Goal: Task Accomplishment & Management: Complete application form

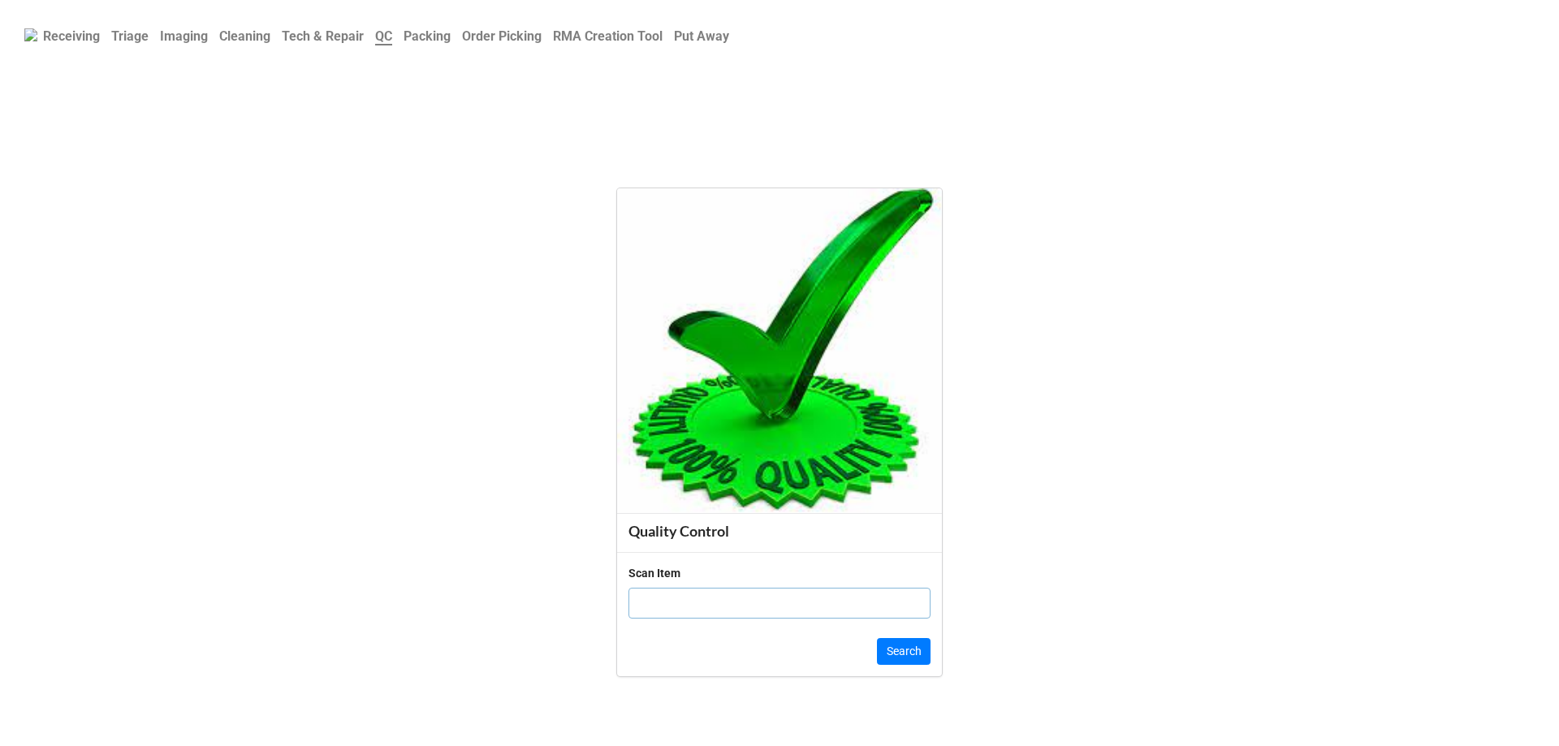
click at [721, 593] on input "text" at bounding box center [779, 603] width 302 height 31
click button "Search" at bounding box center [904, 652] width 54 height 28
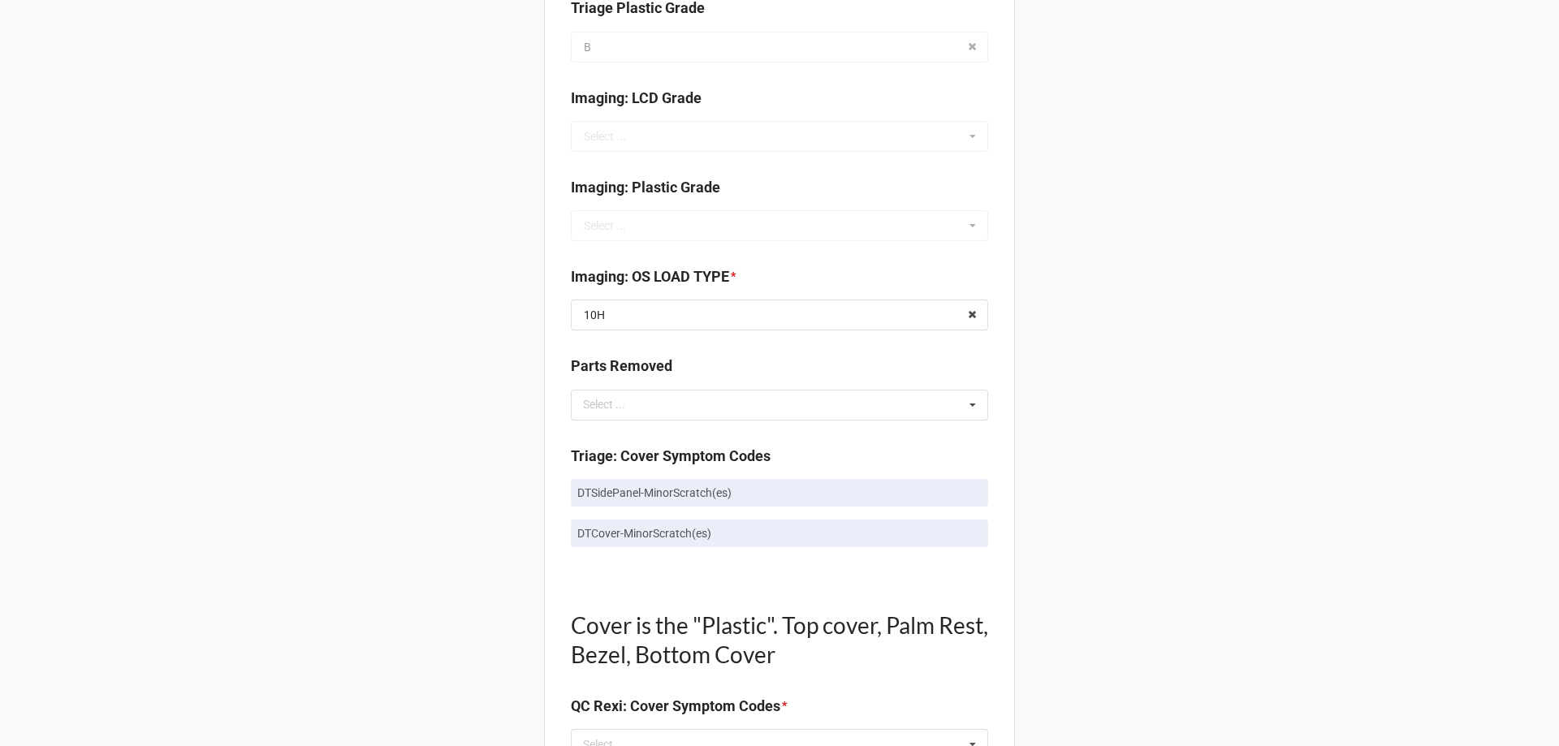
scroll to position [568, 0]
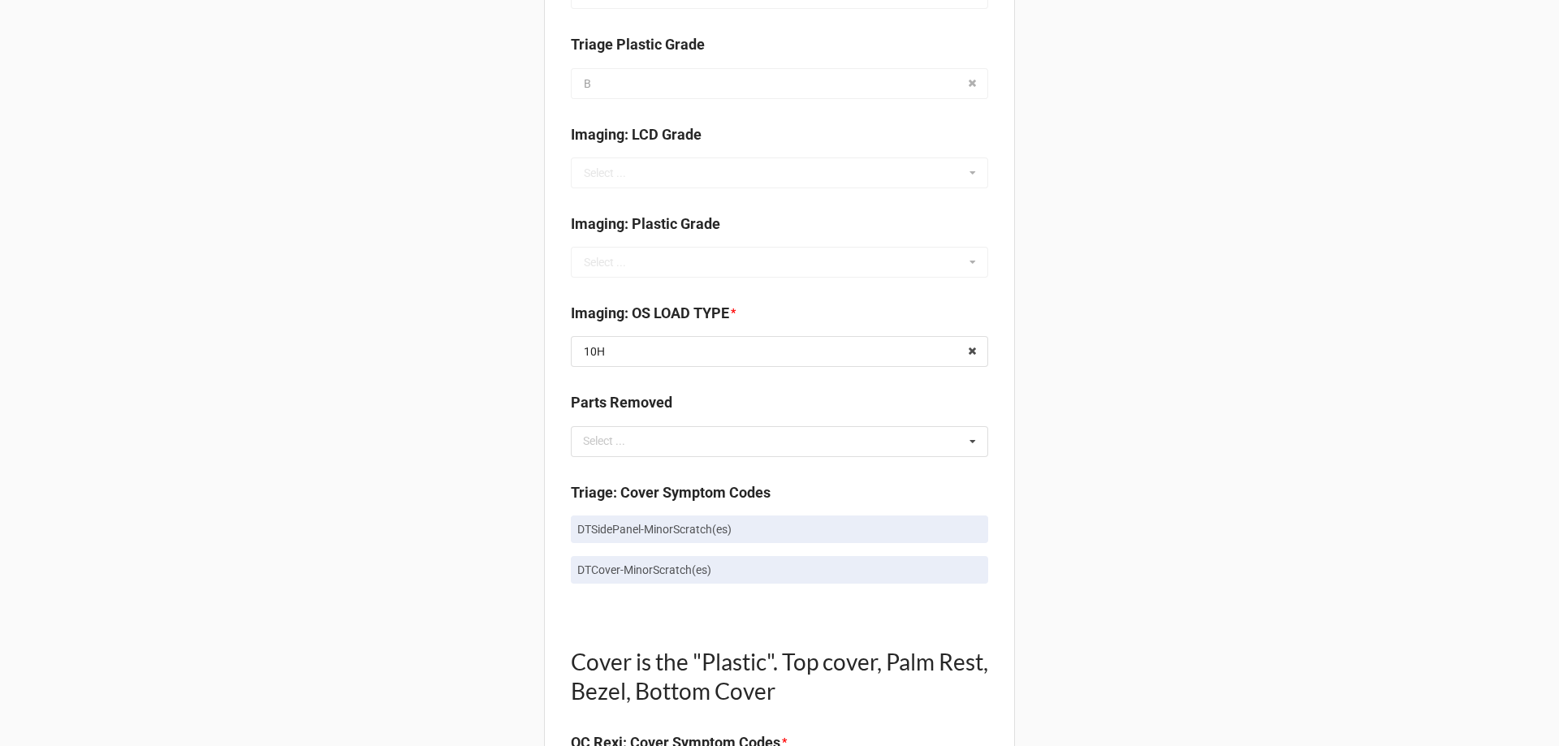
click at [610, 526] on p "DTSidePanel-MinorScratch(es)" at bounding box center [779, 529] width 404 height 16
copy p "DTSidePanel-MinorScratch(es)"
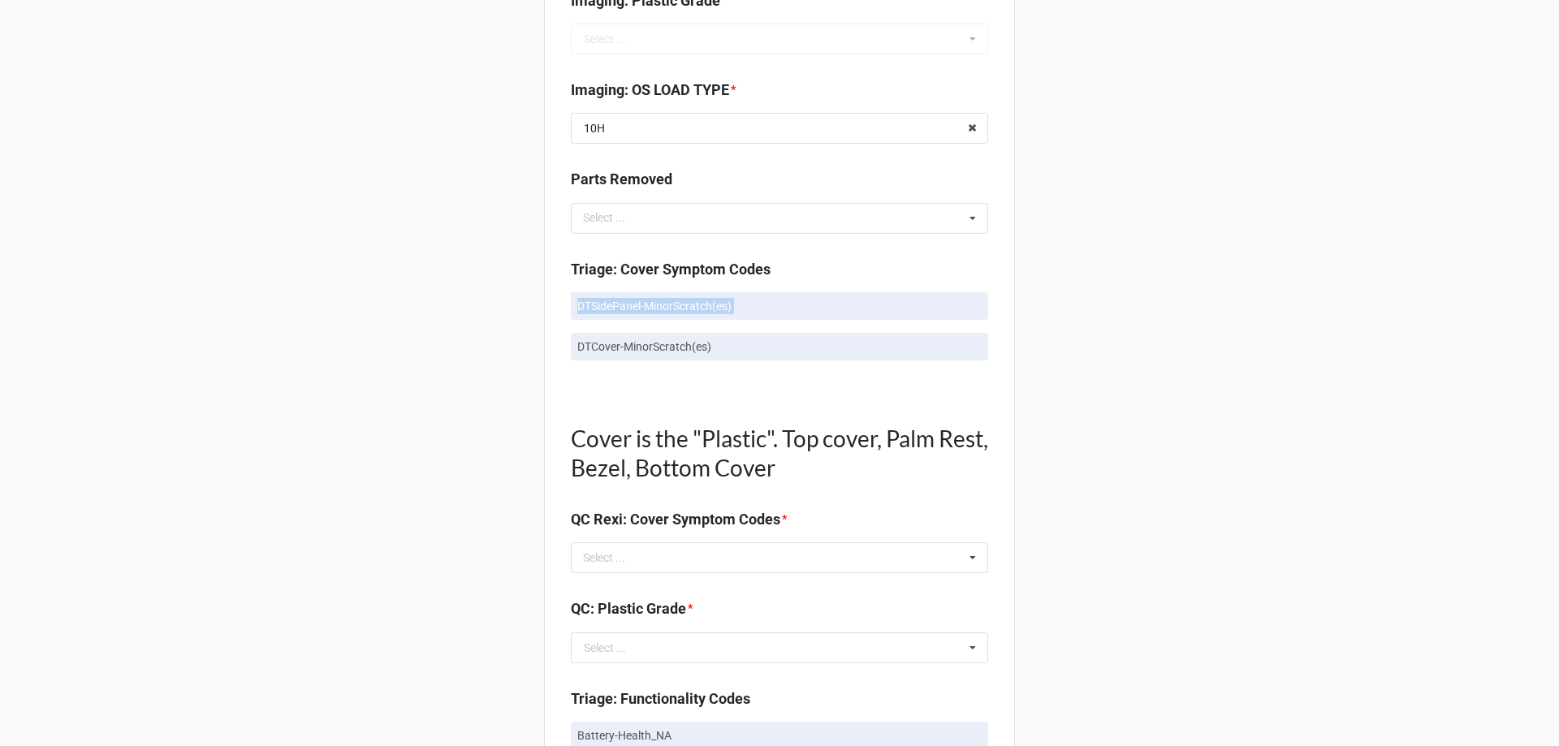
scroll to position [812, 0]
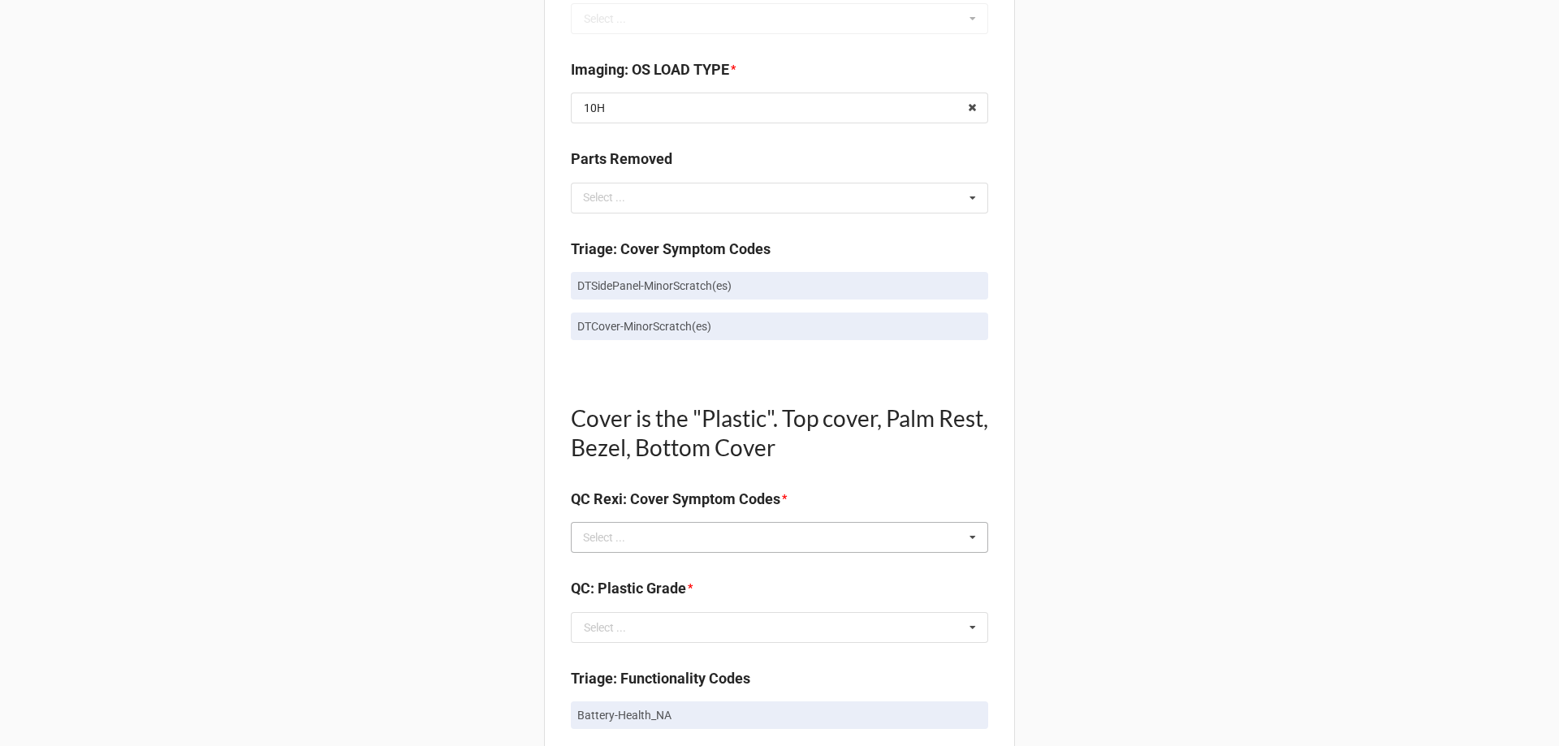
click at [608, 546] on div "Select ..." at bounding box center [614, 538] width 70 height 19
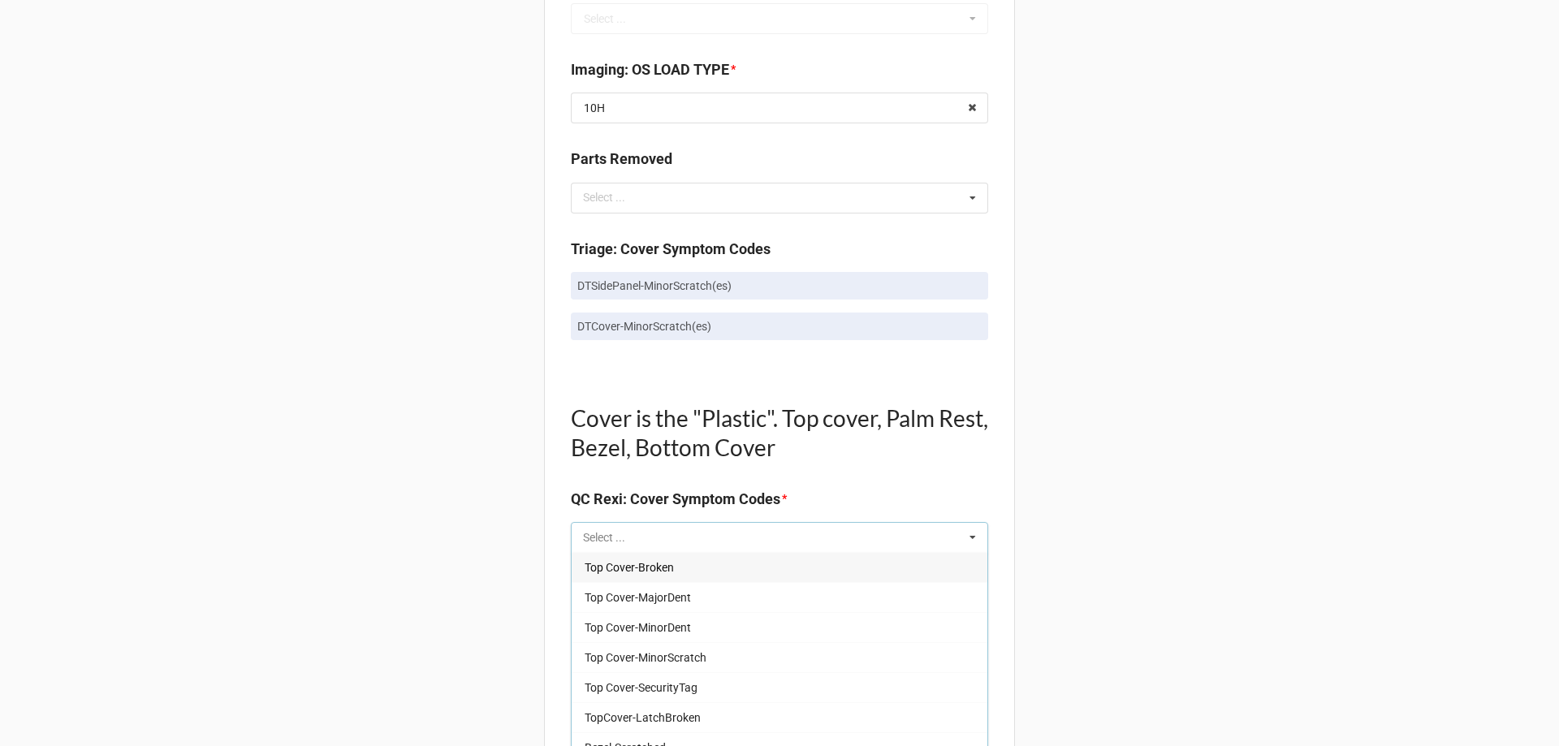
drag, startPoint x: 607, startPoint y: 536, endPoint x: 586, endPoint y: 530, distance: 21.9
paste input "DTSidePanel-MinorScratch(es)"
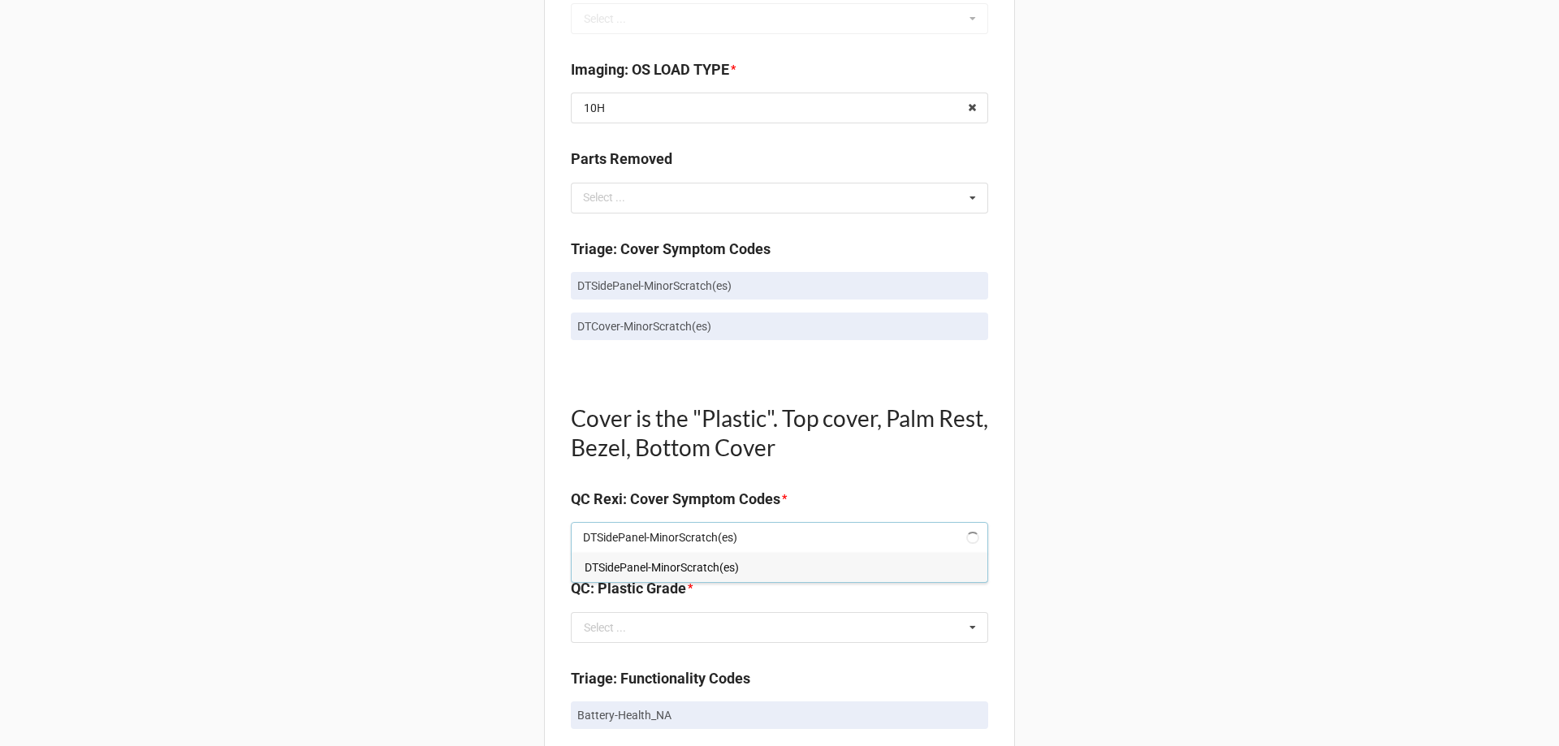
type input "DTSidePanel-MinorScratch(es)"
click at [608, 568] on span "DTSidePanel-MinorScratch(es)" at bounding box center [662, 567] width 154 height 13
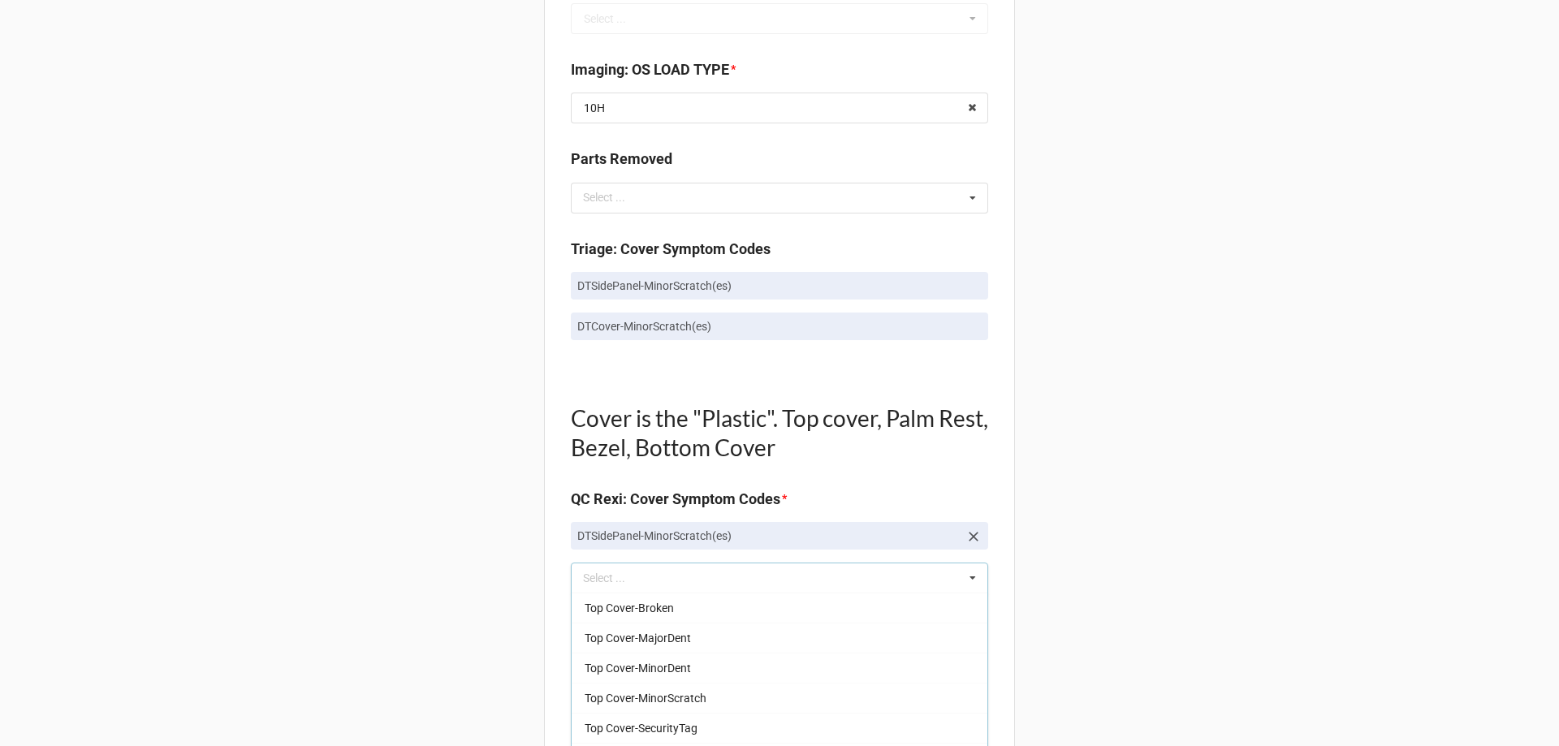
click at [431, 349] on div "Back Receiving Triage Imaging Cleaning Tech & Repair QC Packing Order Picking R…" at bounding box center [779, 607] width 1559 height 2839
click at [628, 326] on p "DTCover-MinorScratch(es)" at bounding box center [779, 326] width 404 height 16
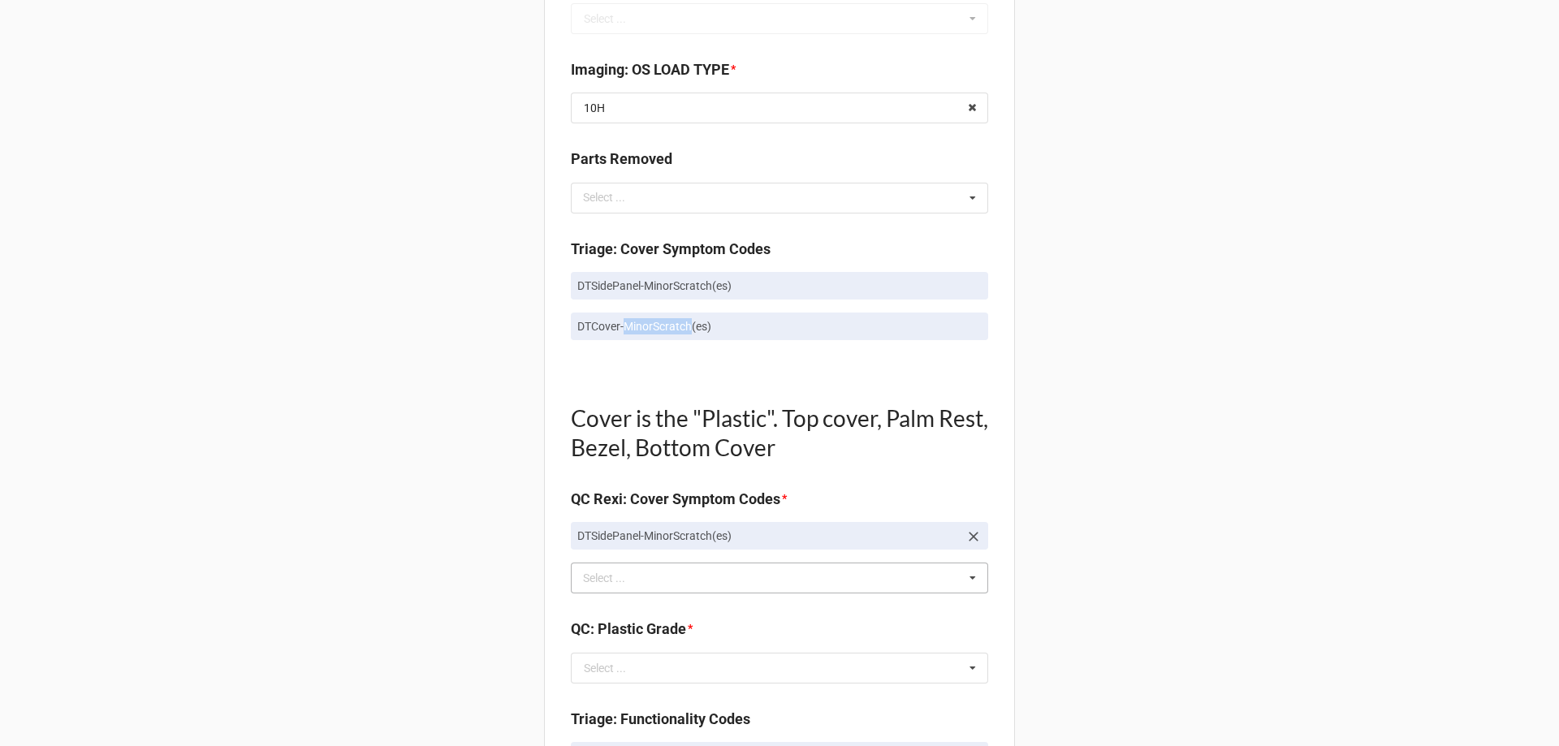
click at [628, 326] on p "DTCover-MinorScratch(es)" at bounding box center [779, 326] width 404 height 16
copy div "DTCover-MinorScratch(es)"
click at [598, 572] on div "Select ..." at bounding box center [614, 578] width 70 height 19
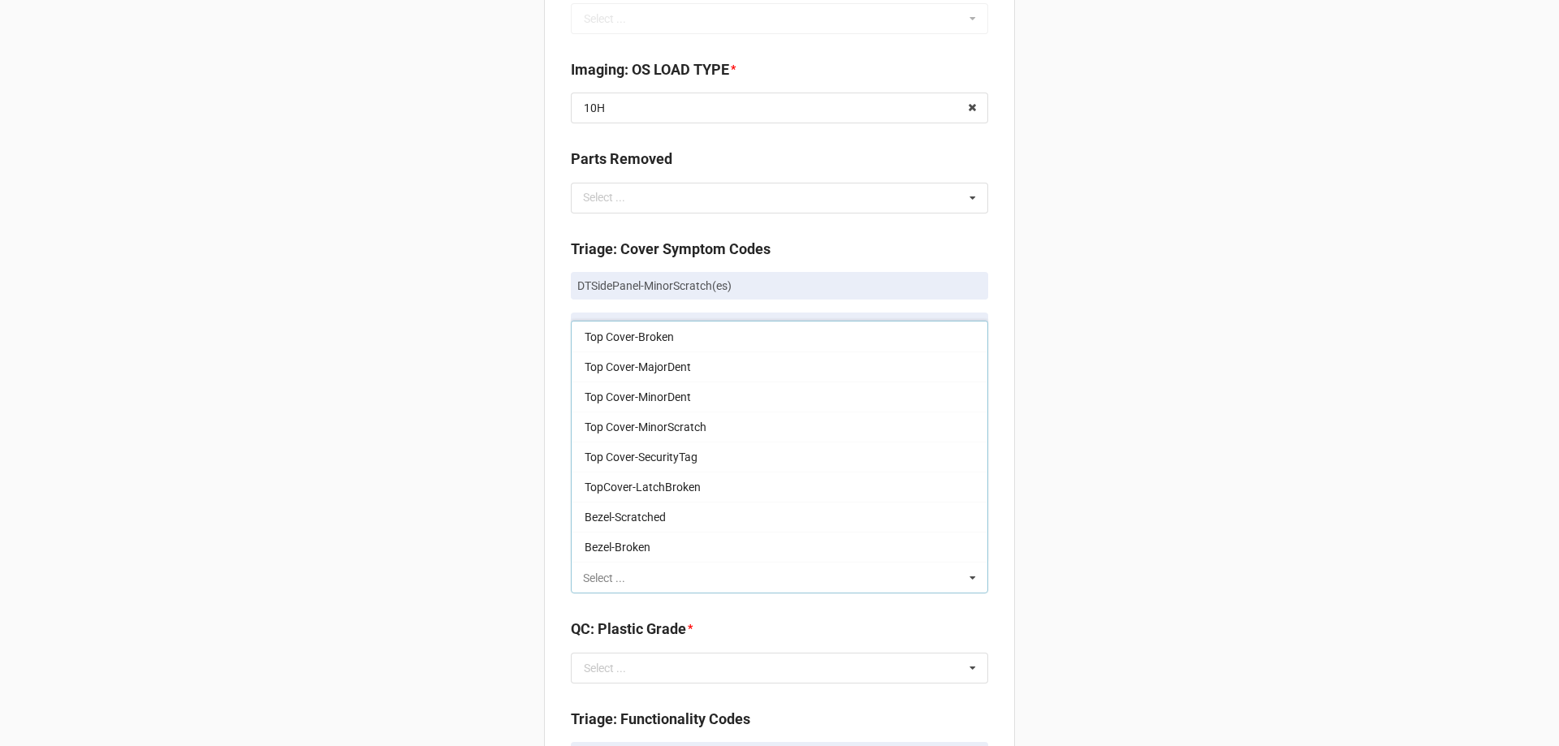
paste input "DTCover-MinorScratch(es)"
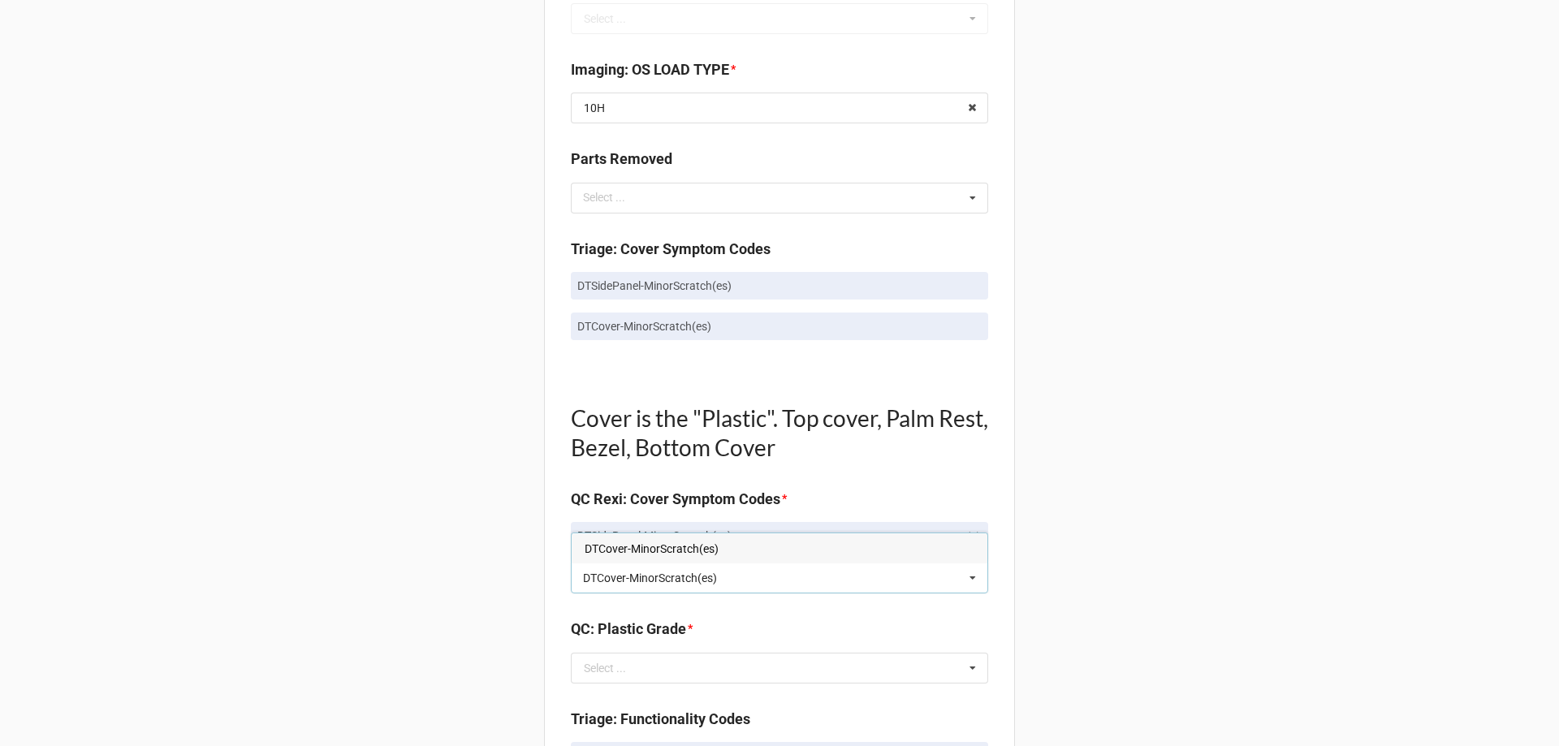
type input "DTCover-MinorScratch(es)"
click at [662, 544] on span "DTCover-MinorScratch(es)" at bounding box center [652, 548] width 134 height 13
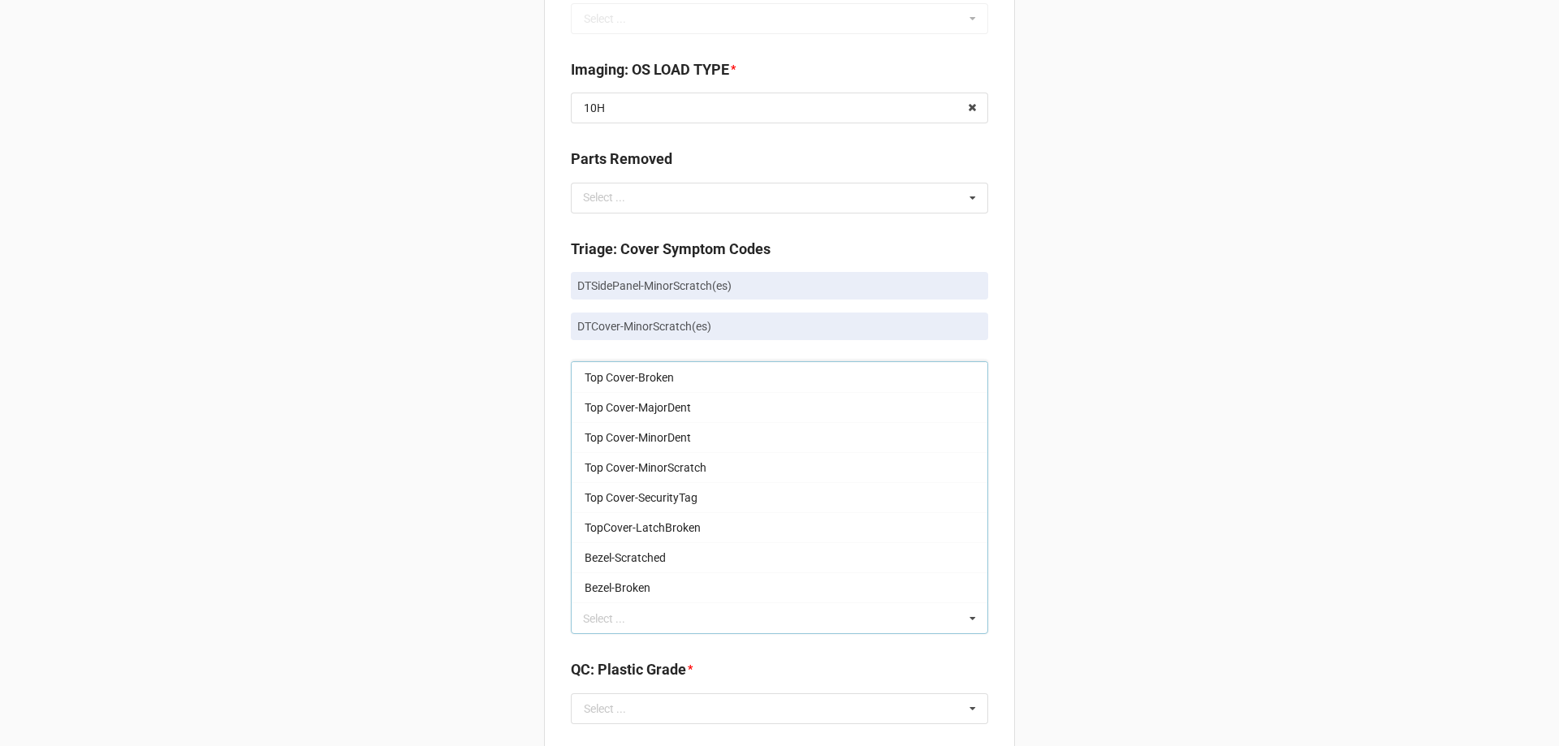
click at [397, 509] on div "Back Receiving Triage Imaging Cleaning Tech & Repair QC Packing Order Picking R…" at bounding box center [779, 628] width 1559 height 2880
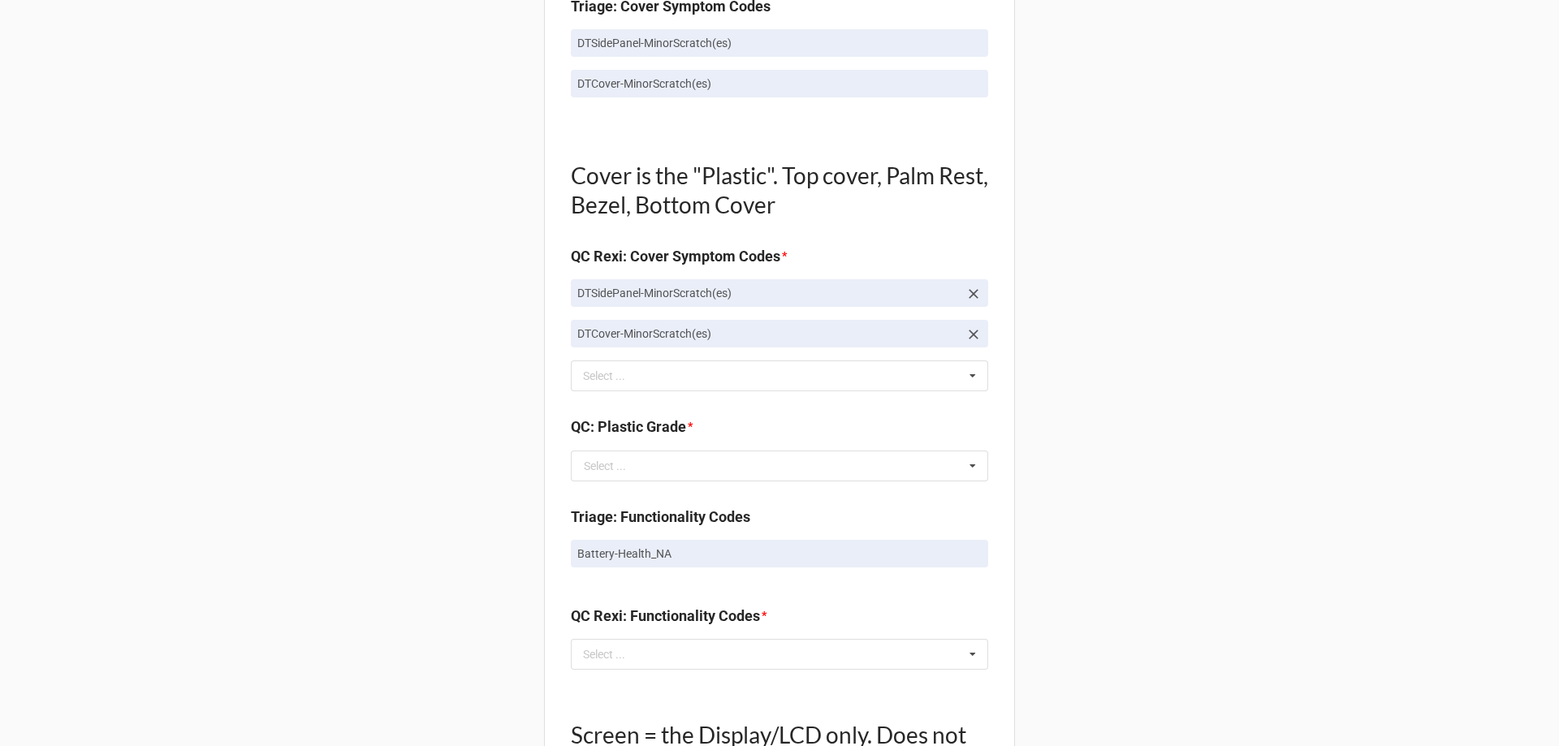
scroll to position [1055, 0]
click at [594, 460] on div "Select ..." at bounding box center [605, 465] width 42 height 11
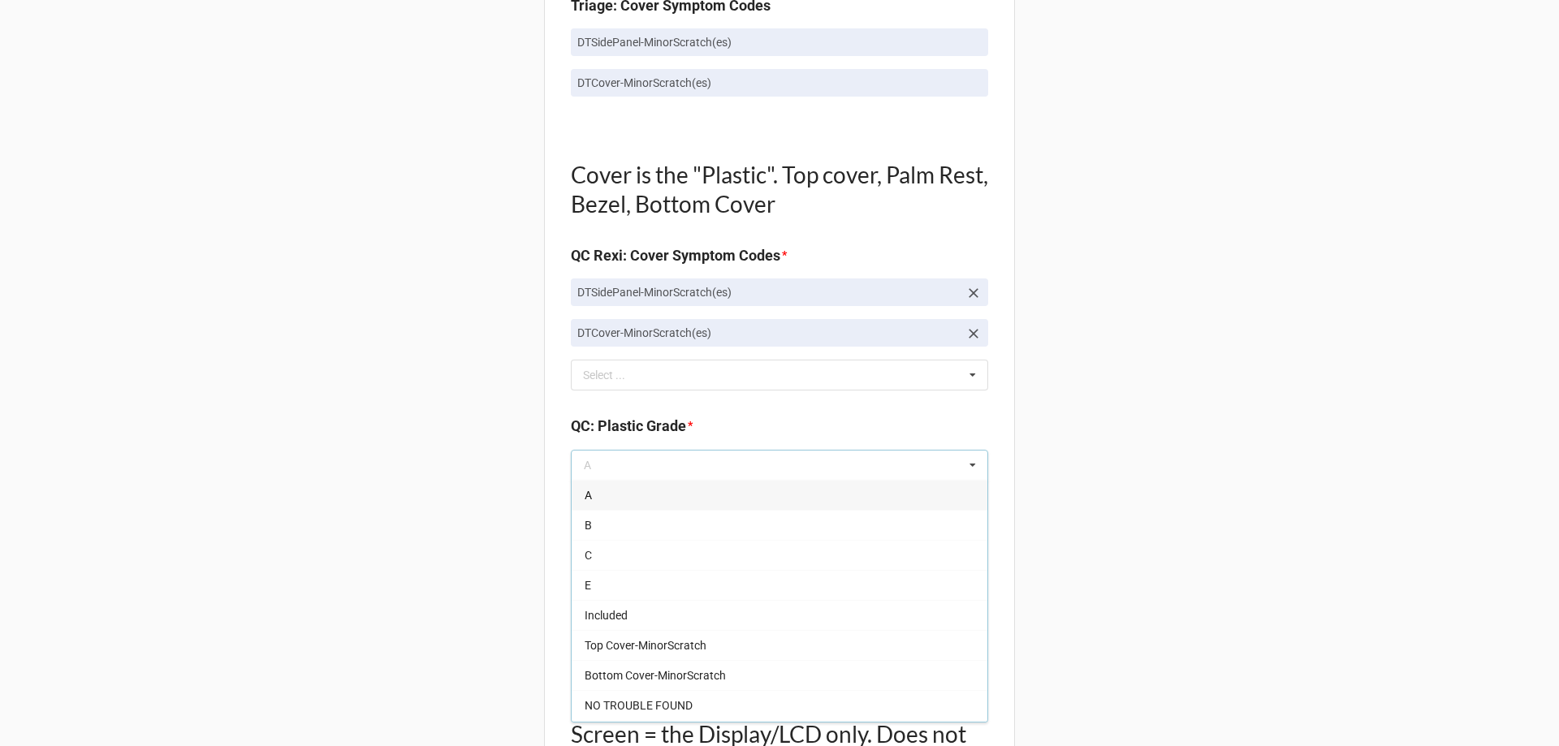
click at [607, 497] on div "A" at bounding box center [780, 495] width 416 height 30
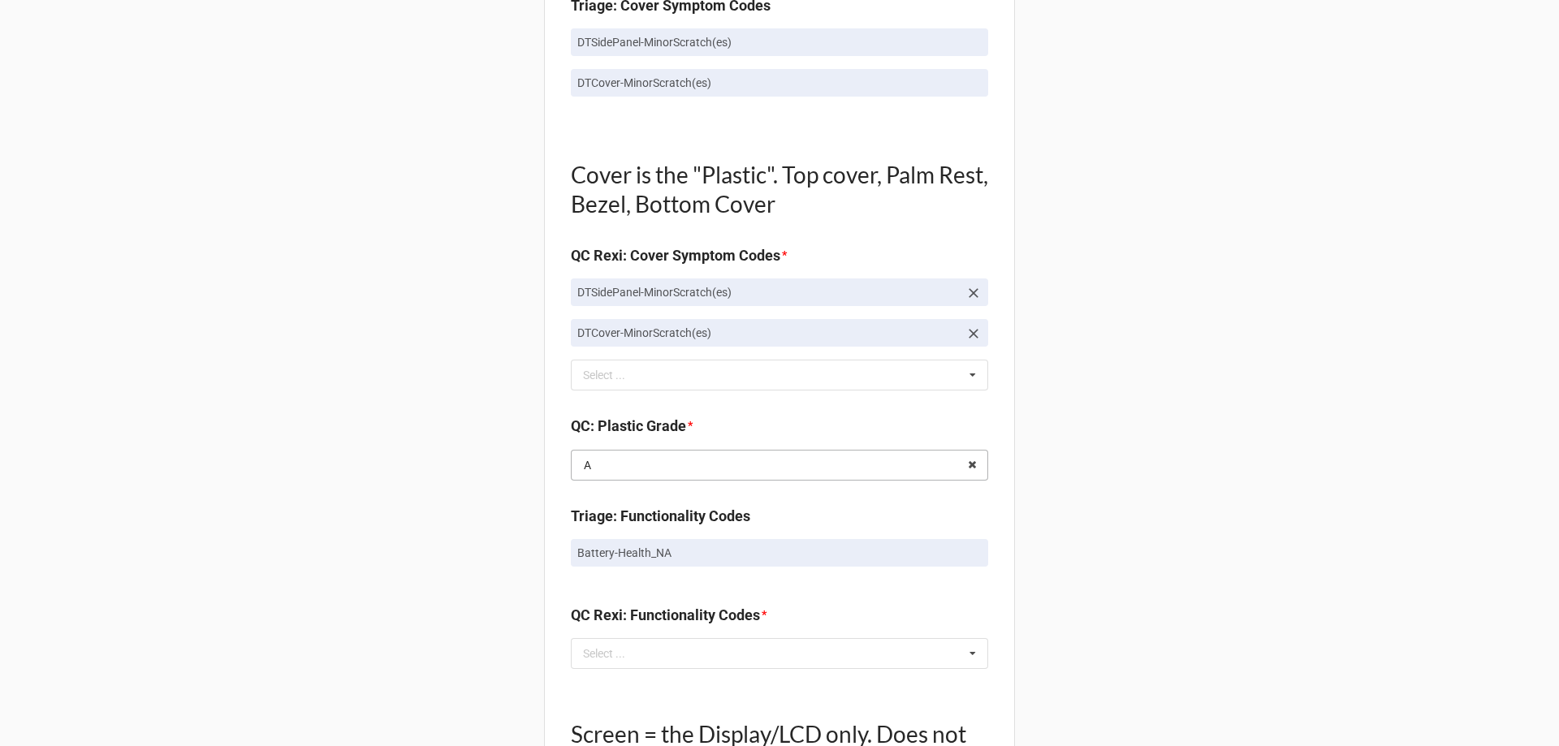
click at [610, 455] on input "text" at bounding box center [780, 465] width 416 height 29
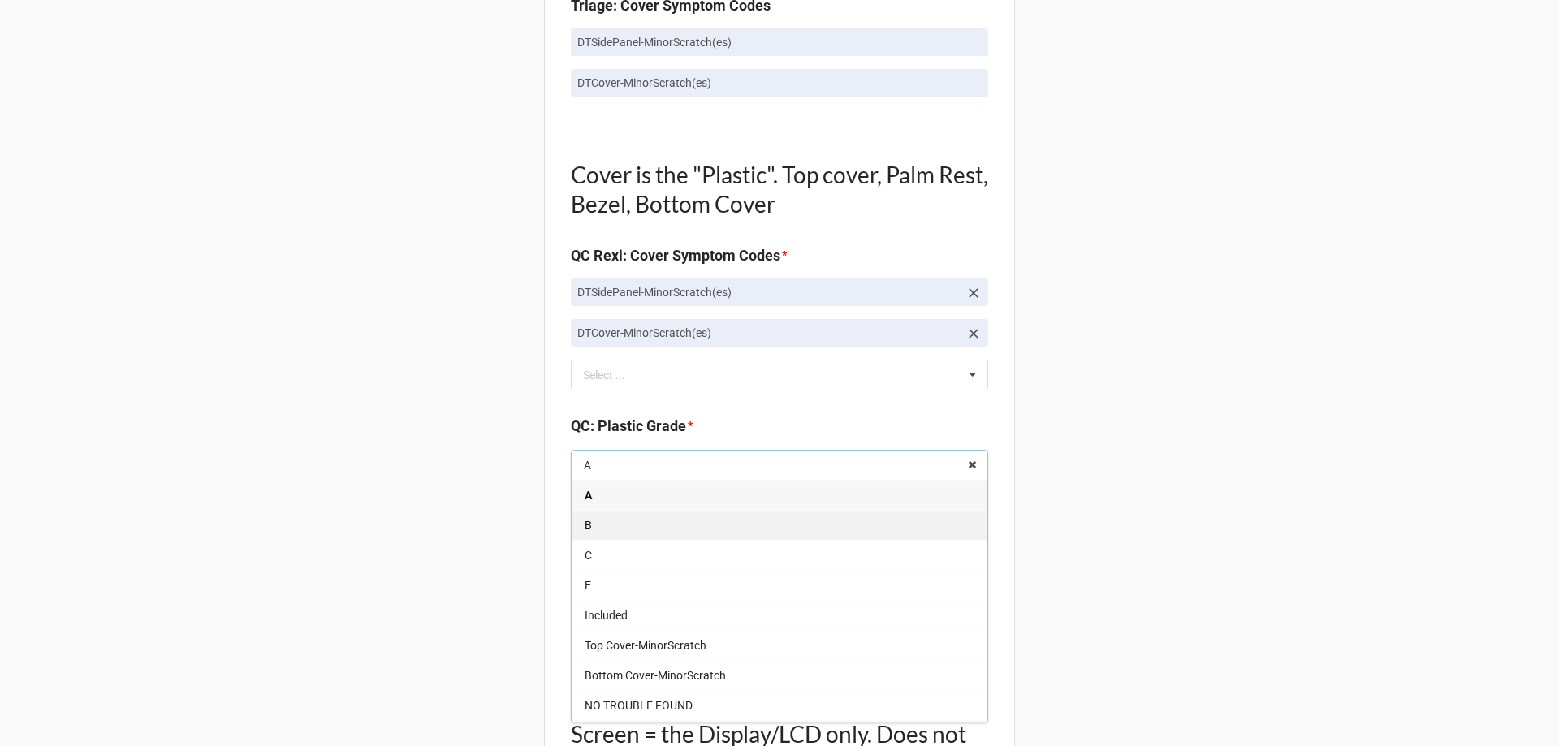
click at [607, 526] on div "B" at bounding box center [780, 525] width 416 height 30
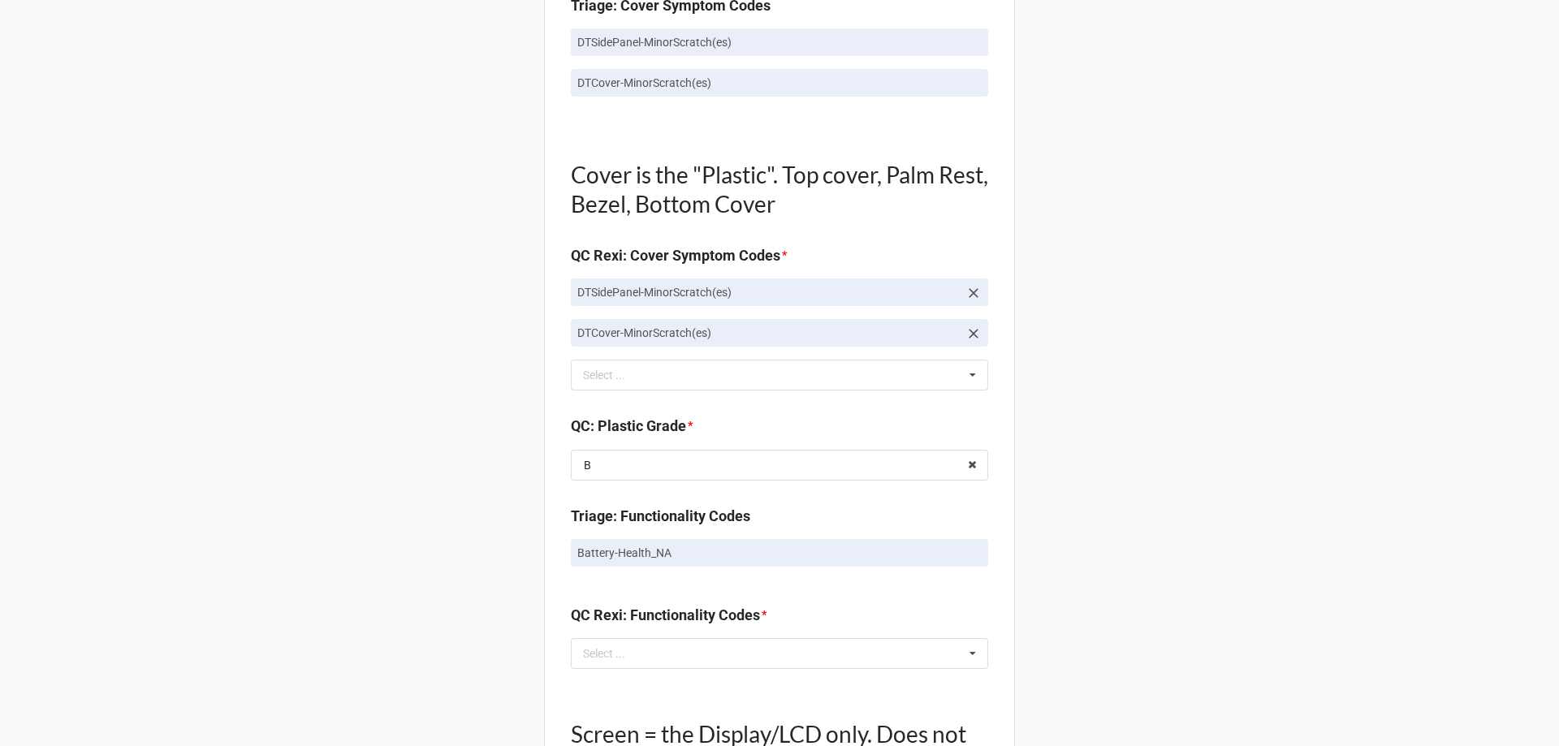
click at [524, 460] on div "Back Receiving Triage Imaging Cleaning Tech & Repair QC Packing Order Picking R…" at bounding box center [779, 385] width 1559 height 2880
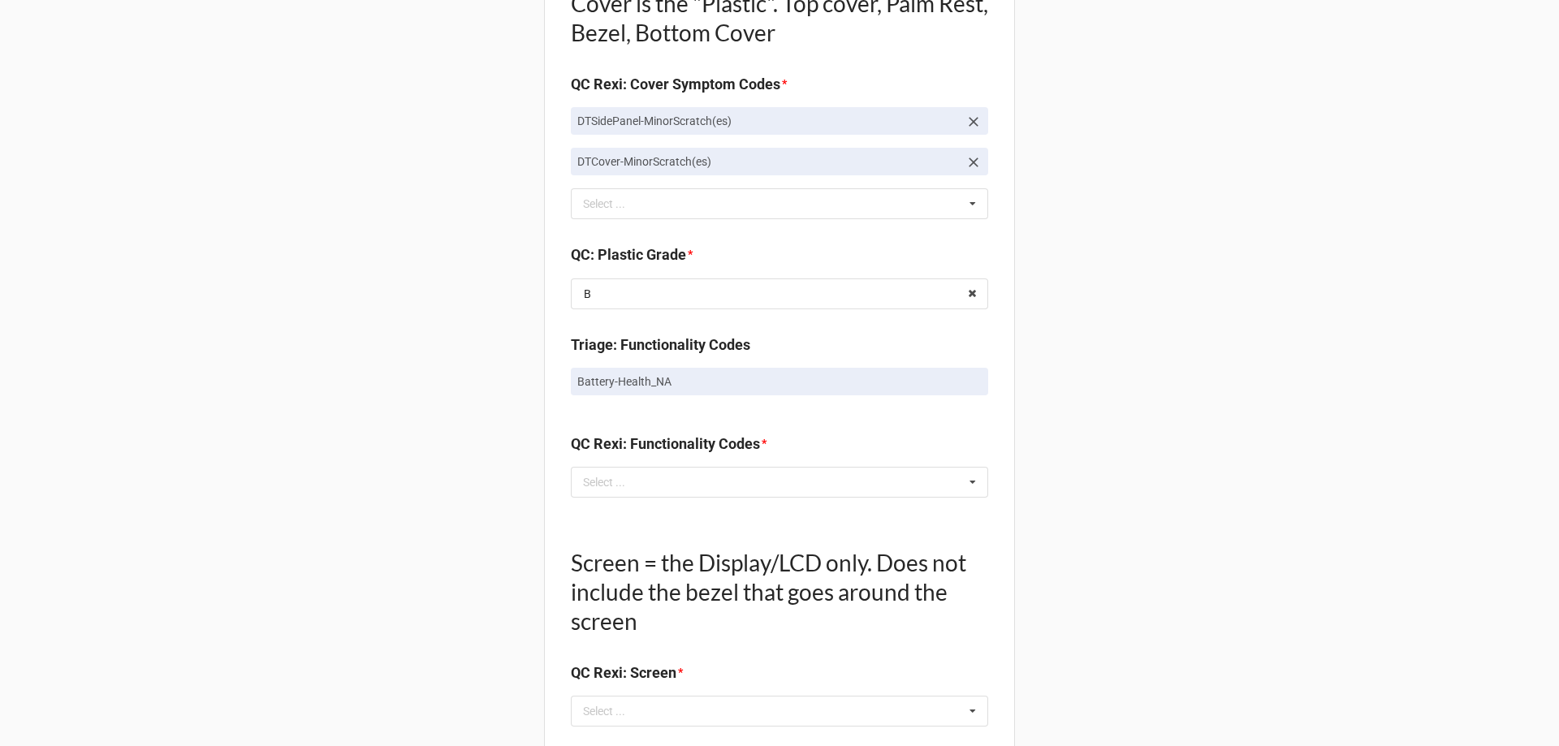
scroll to position [1218, 0]
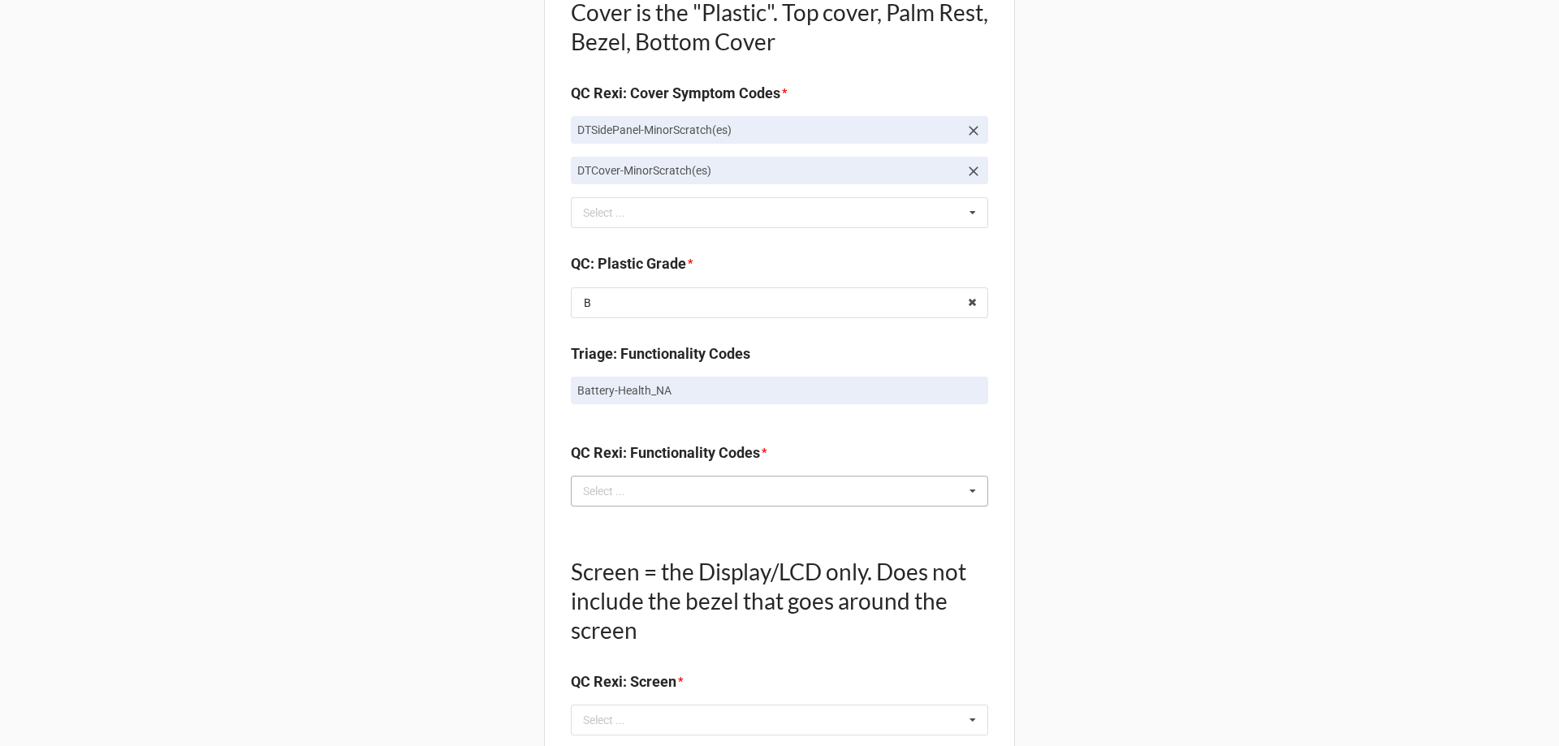
click at [589, 489] on div "Select ..." at bounding box center [614, 490] width 70 height 19
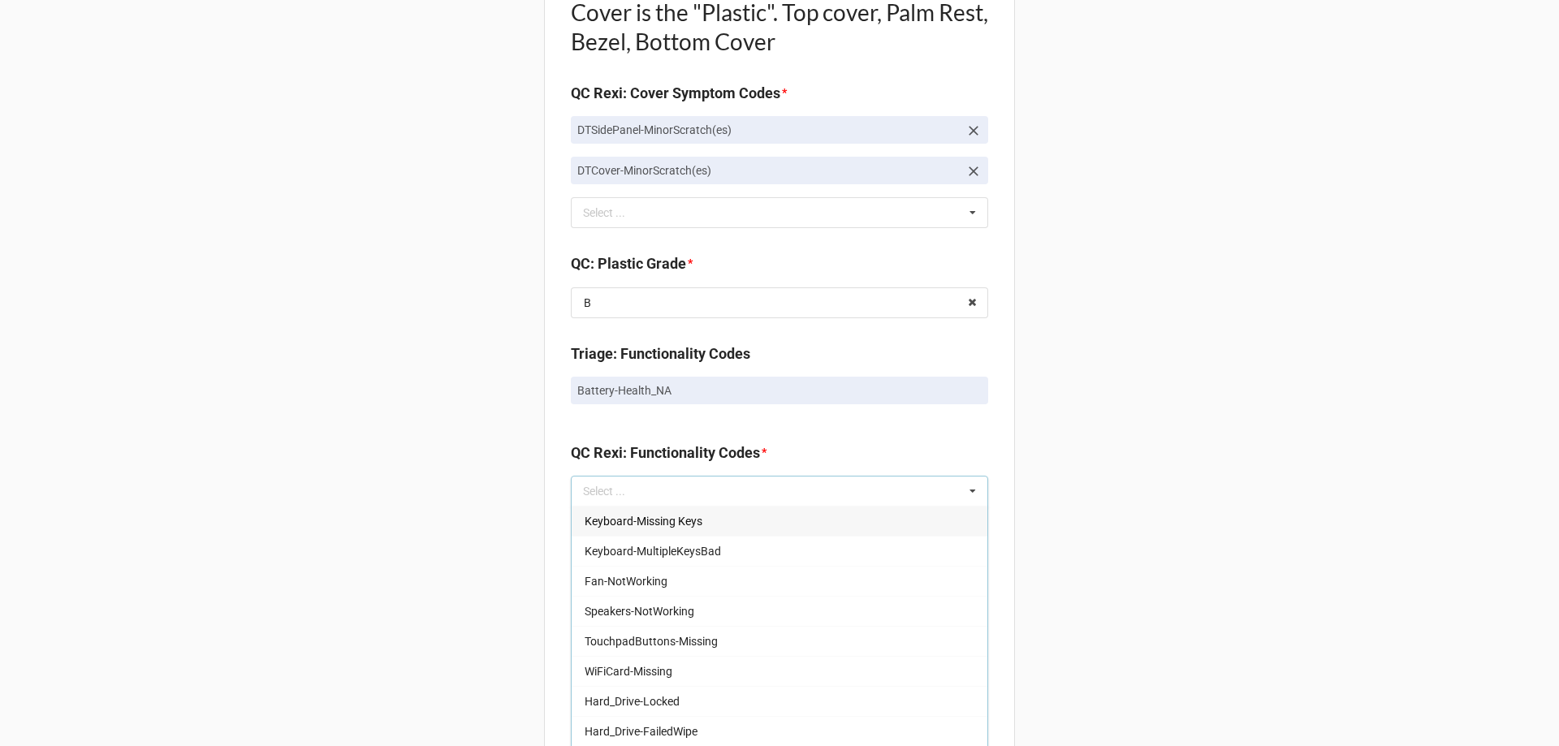
click at [531, 490] on div "Back Receiving Triage Imaging Cleaning Tech & Repair QC Packing Order Picking R…" at bounding box center [779, 222] width 1559 height 2880
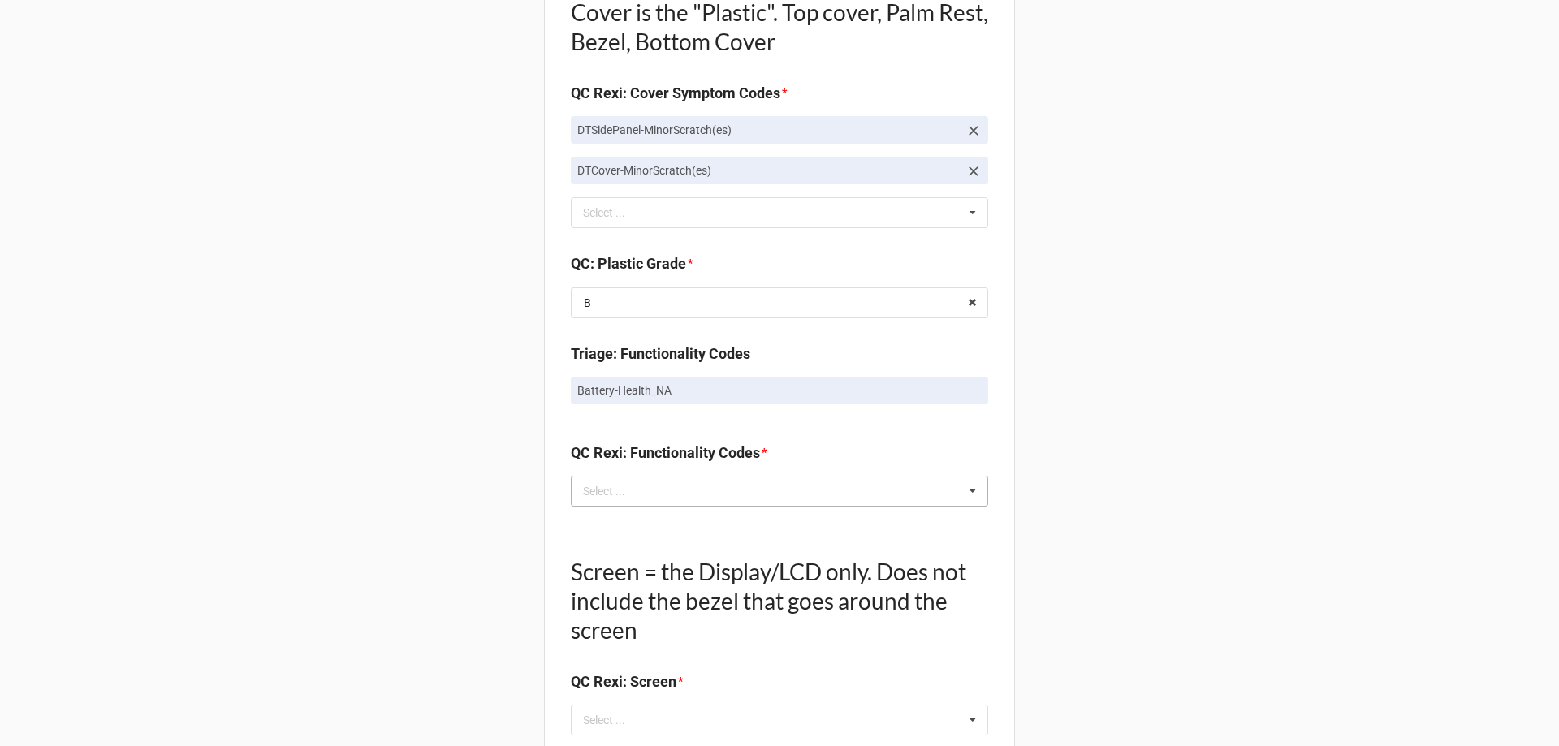
click at [647, 493] on div "Select ... Keyboard-Missing Keys Keyboard-MultipleKeysBad Fan-NotWorking Speake…" at bounding box center [779, 491] width 417 height 31
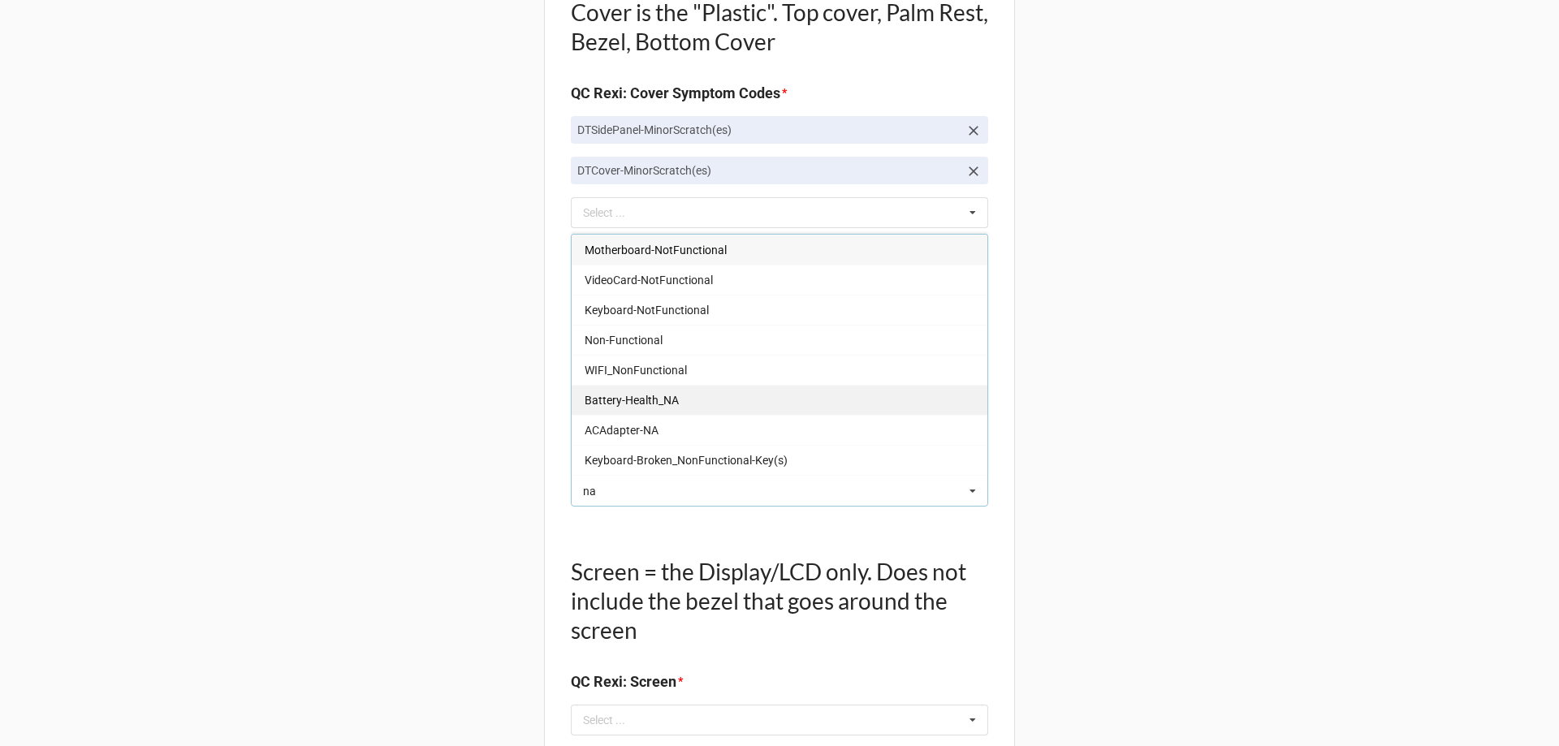
type input "na"
click at [655, 412] on div "Battery-Health_NA" at bounding box center [780, 400] width 416 height 30
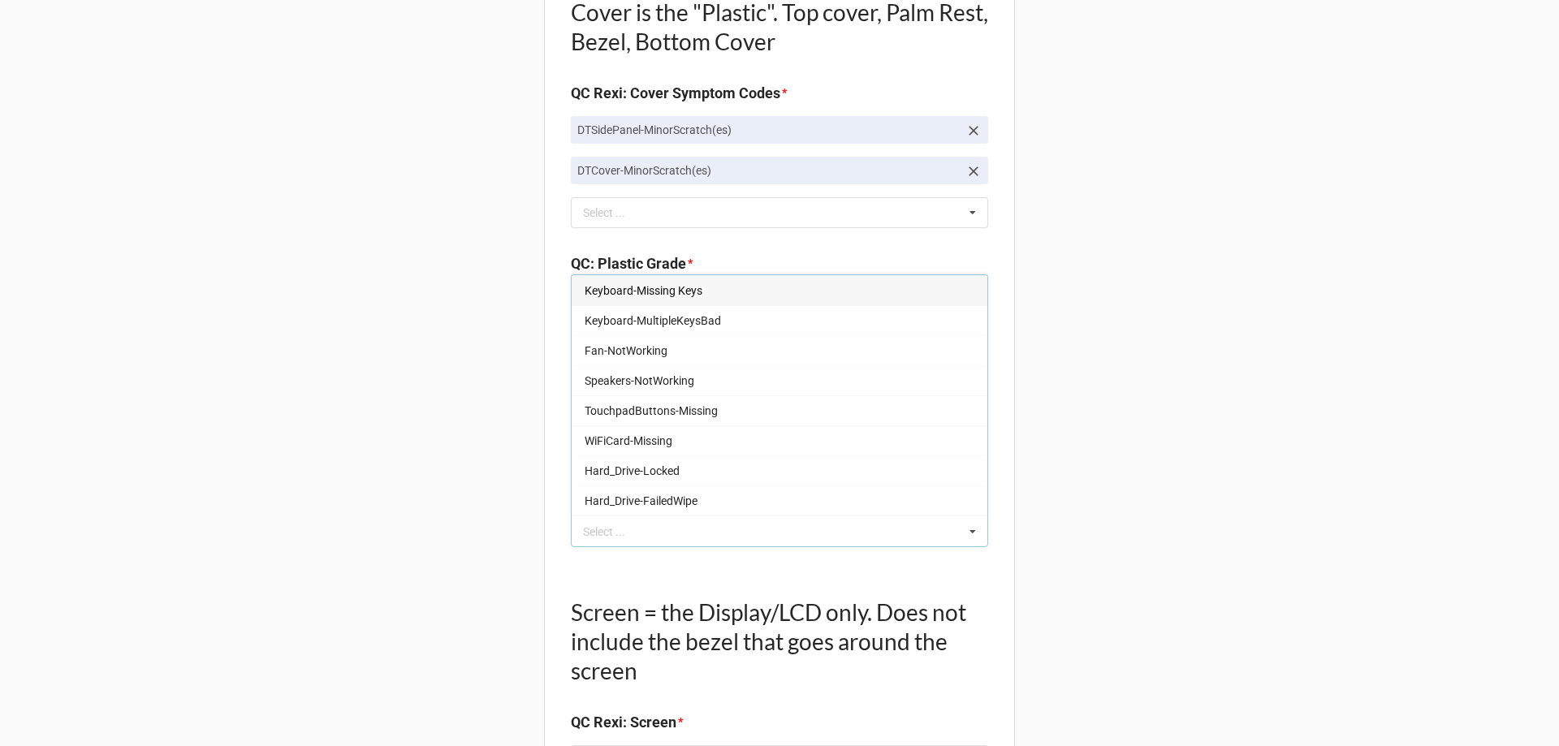
click at [537, 520] on div "Back Receiving Triage Imaging Cleaning Tech & Repair QC Packing Order Picking R…" at bounding box center [779, 242] width 1559 height 2920
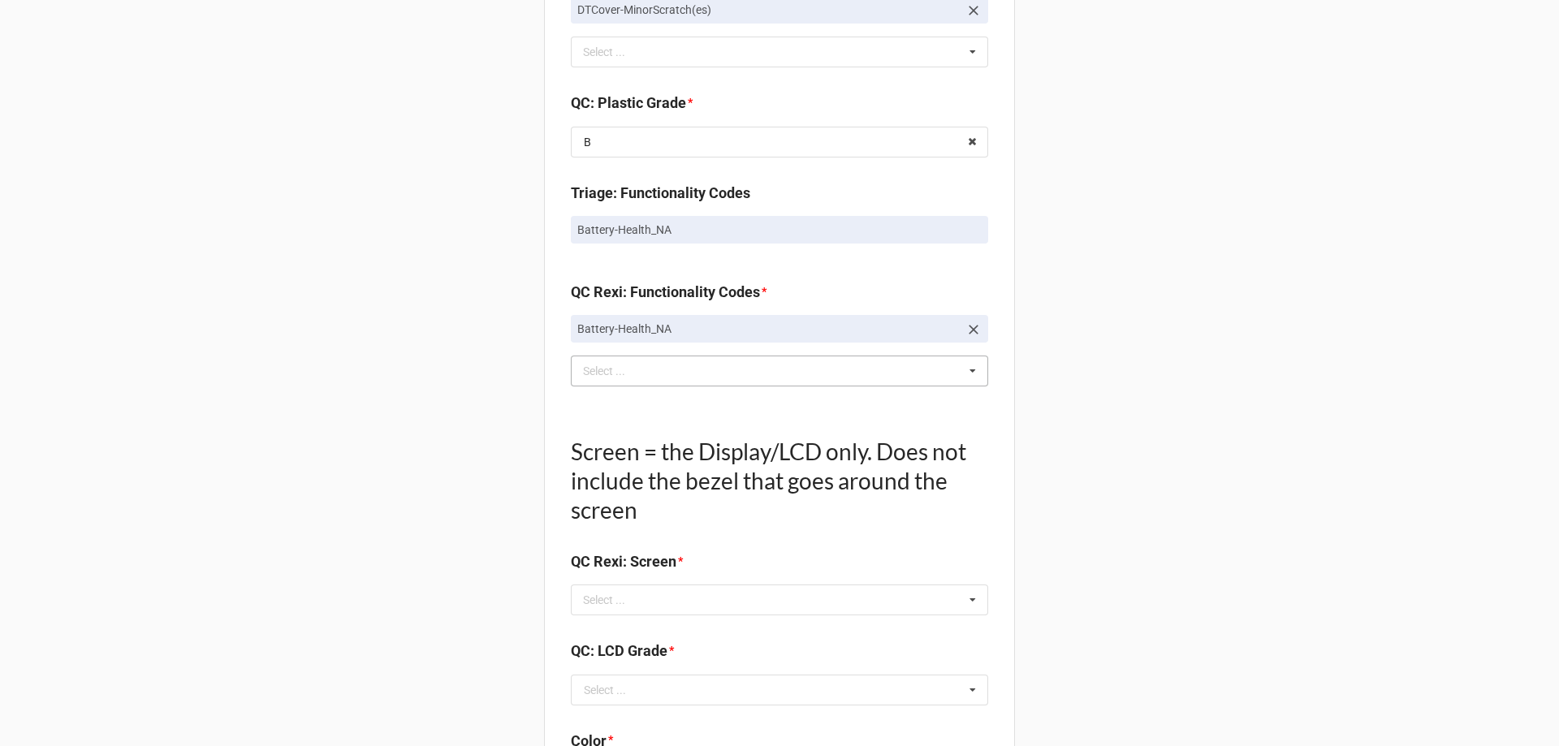
scroll to position [1380, 0]
click at [632, 603] on div "Select ..." at bounding box center [614, 598] width 70 height 19
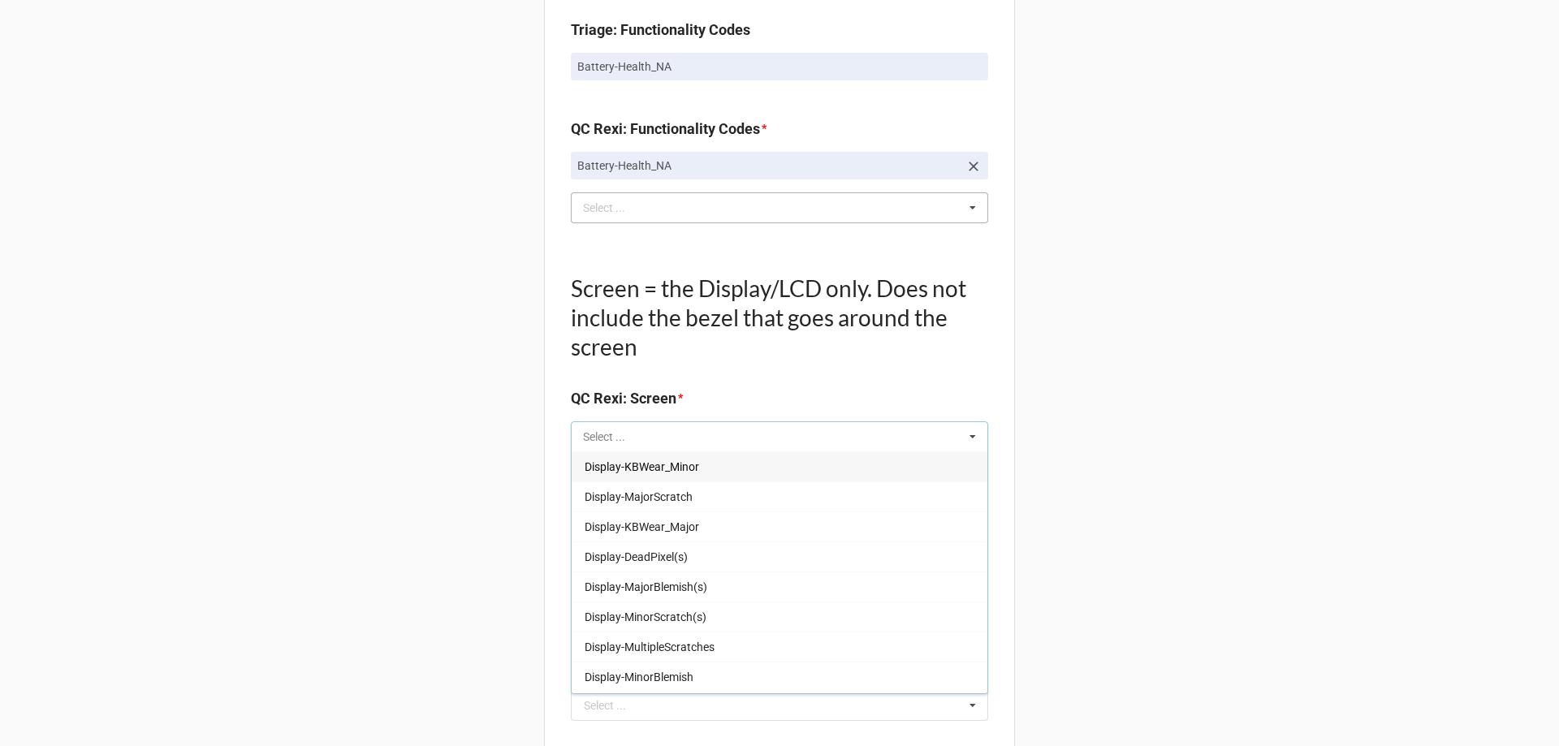
scroll to position [1543, 0]
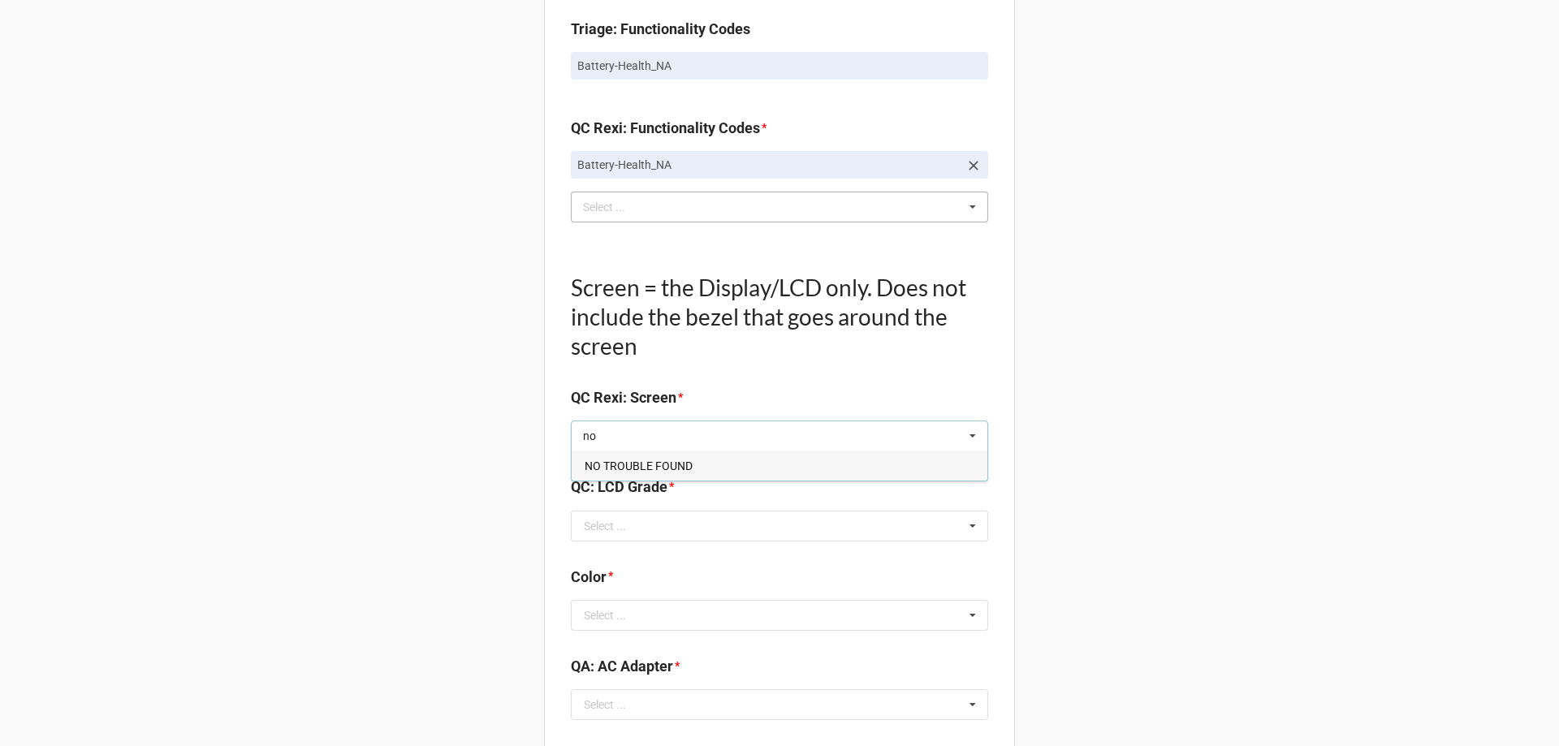
type input "no"
click at [588, 463] on span "NO TROUBLE FOUND" at bounding box center [639, 466] width 108 height 13
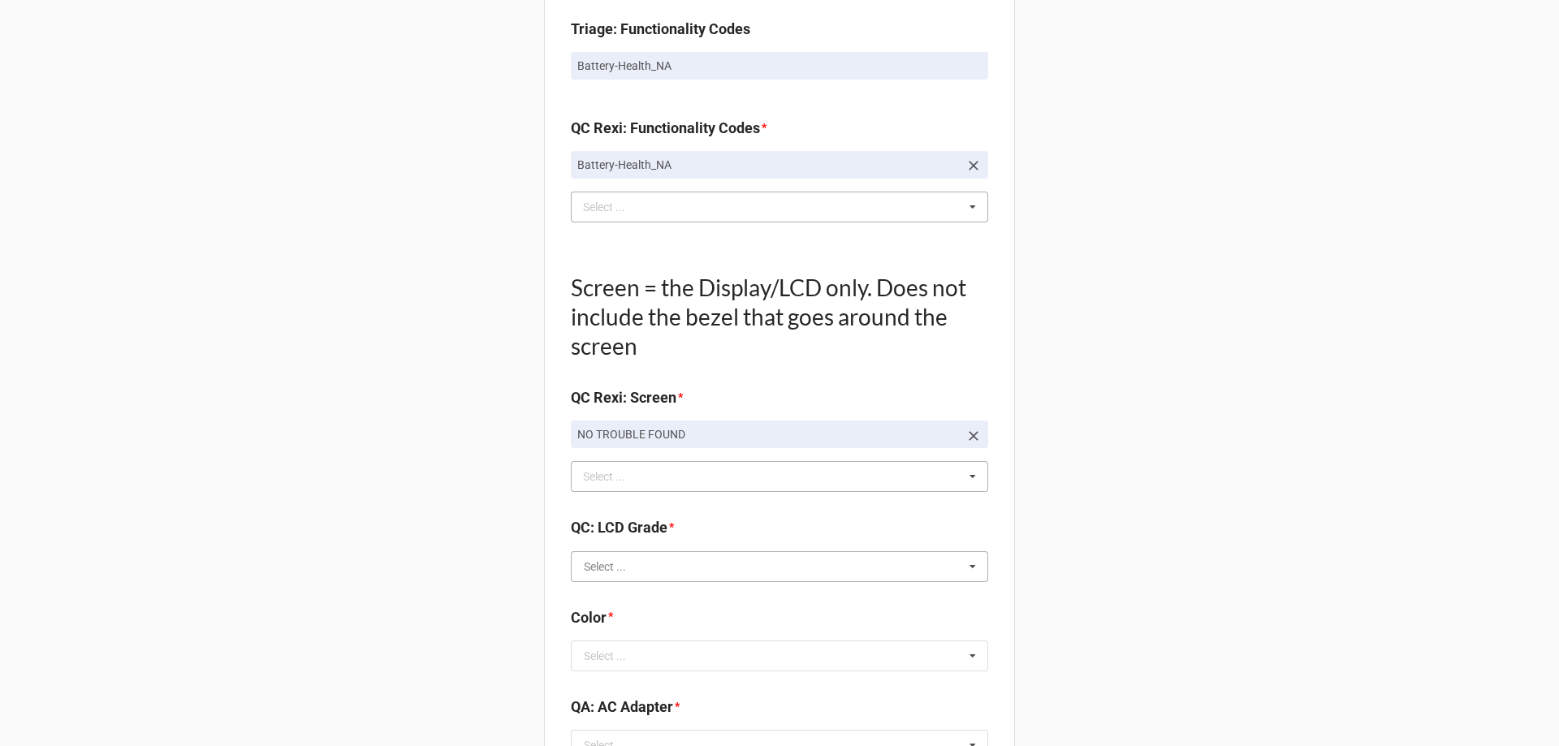
click at [685, 566] on input "text" at bounding box center [780, 566] width 416 height 29
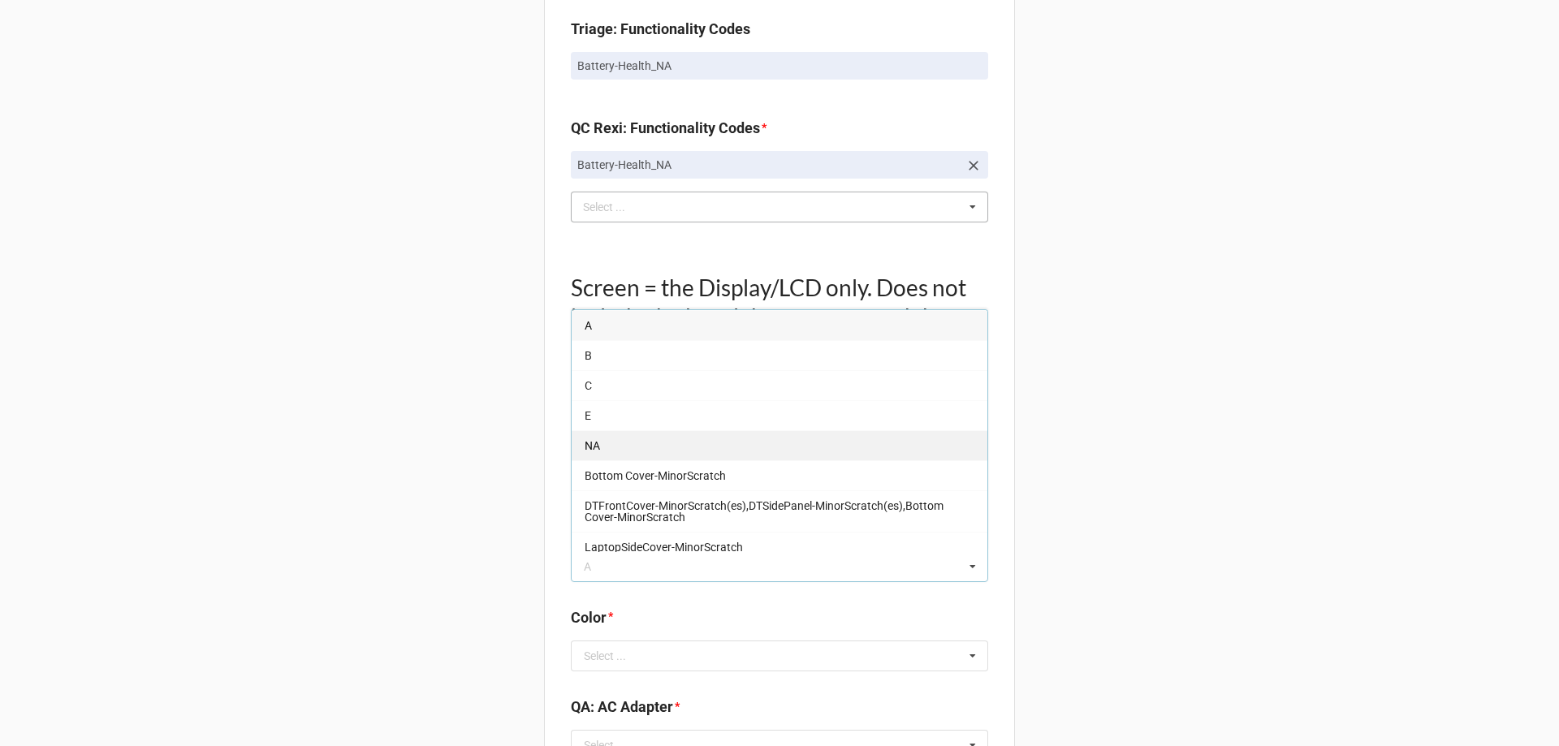
click at [643, 448] on div "NA" at bounding box center [780, 445] width 416 height 30
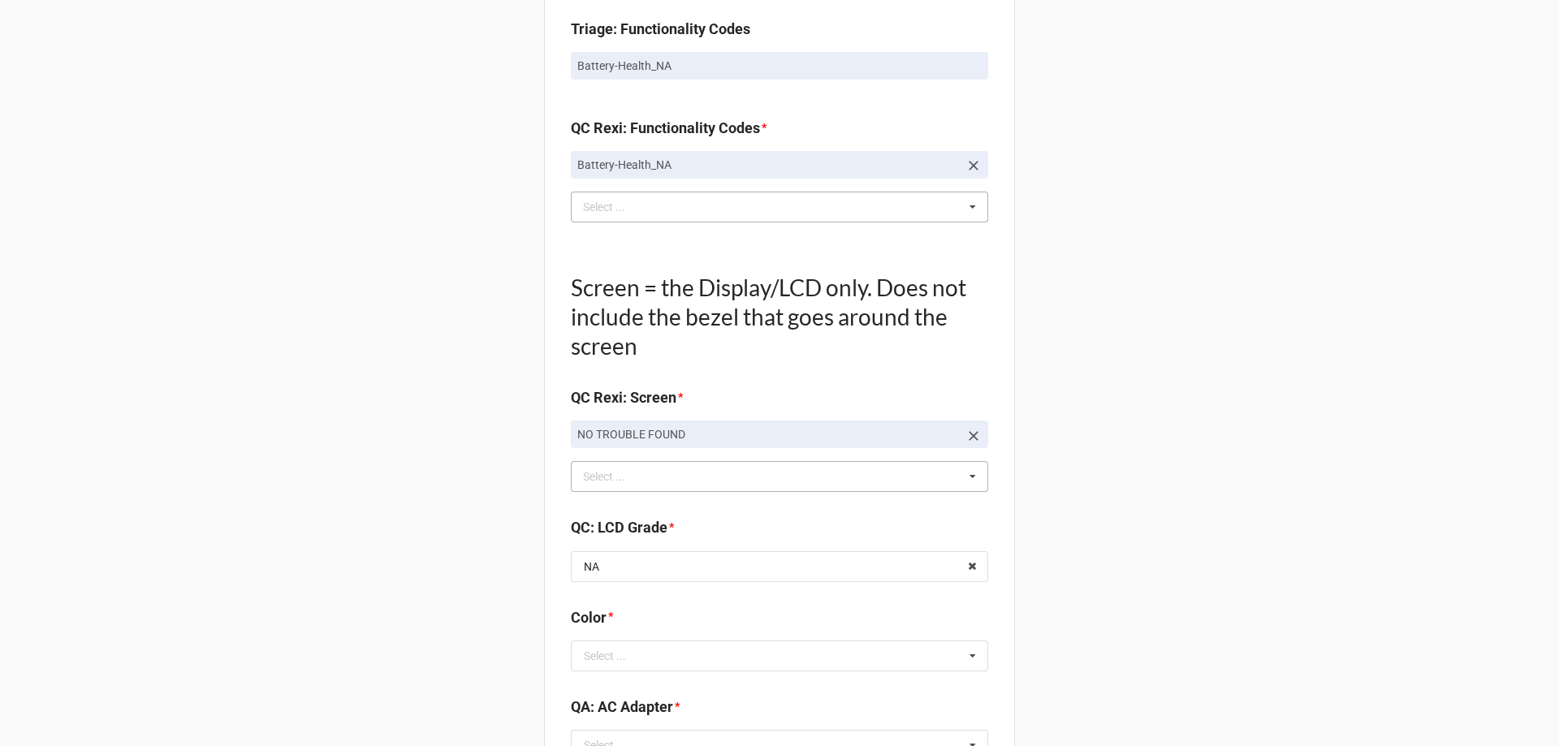
click at [571, 540] on b "QC: LCD Grade *" at bounding box center [779, 530] width 417 height 28
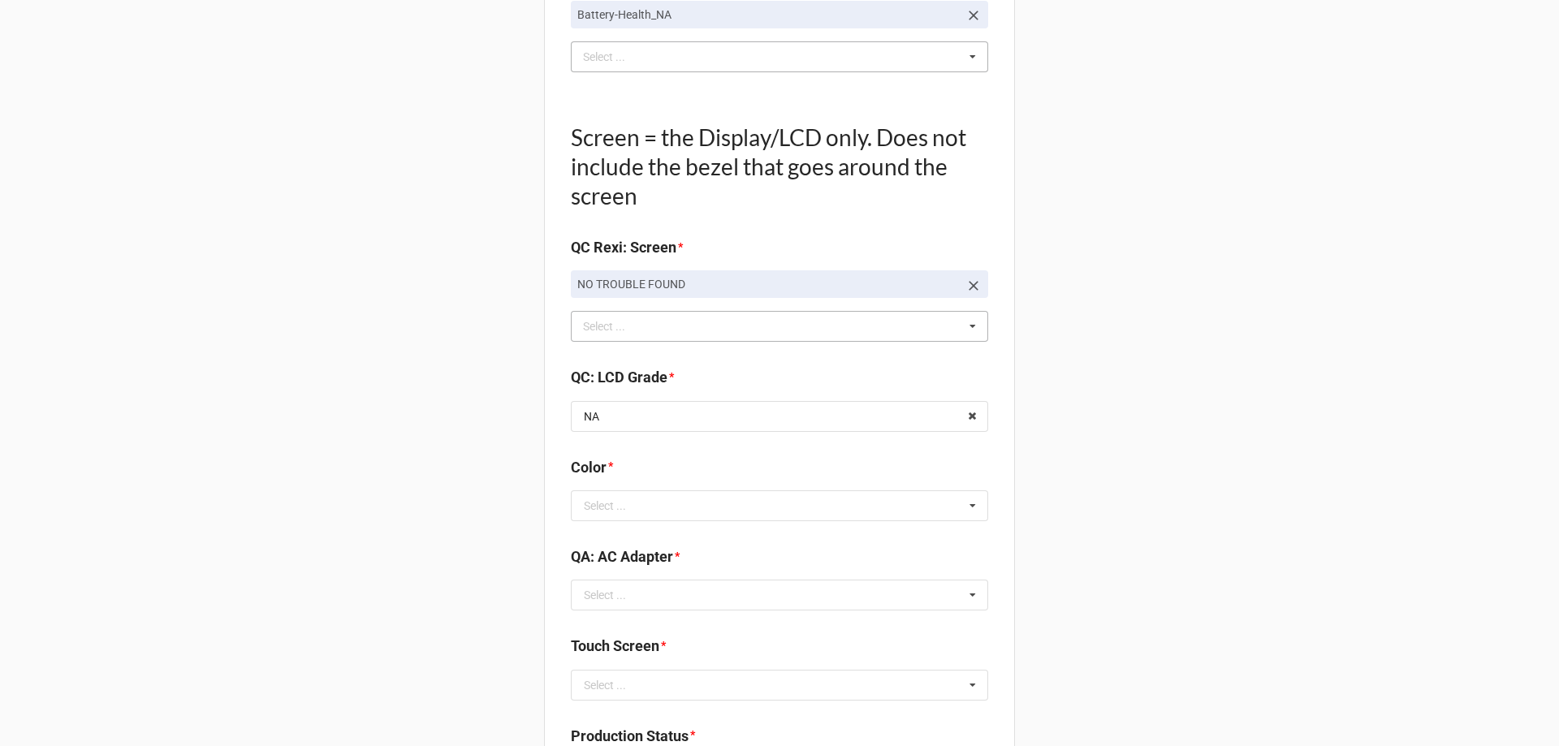
scroll to position [1705, 0]
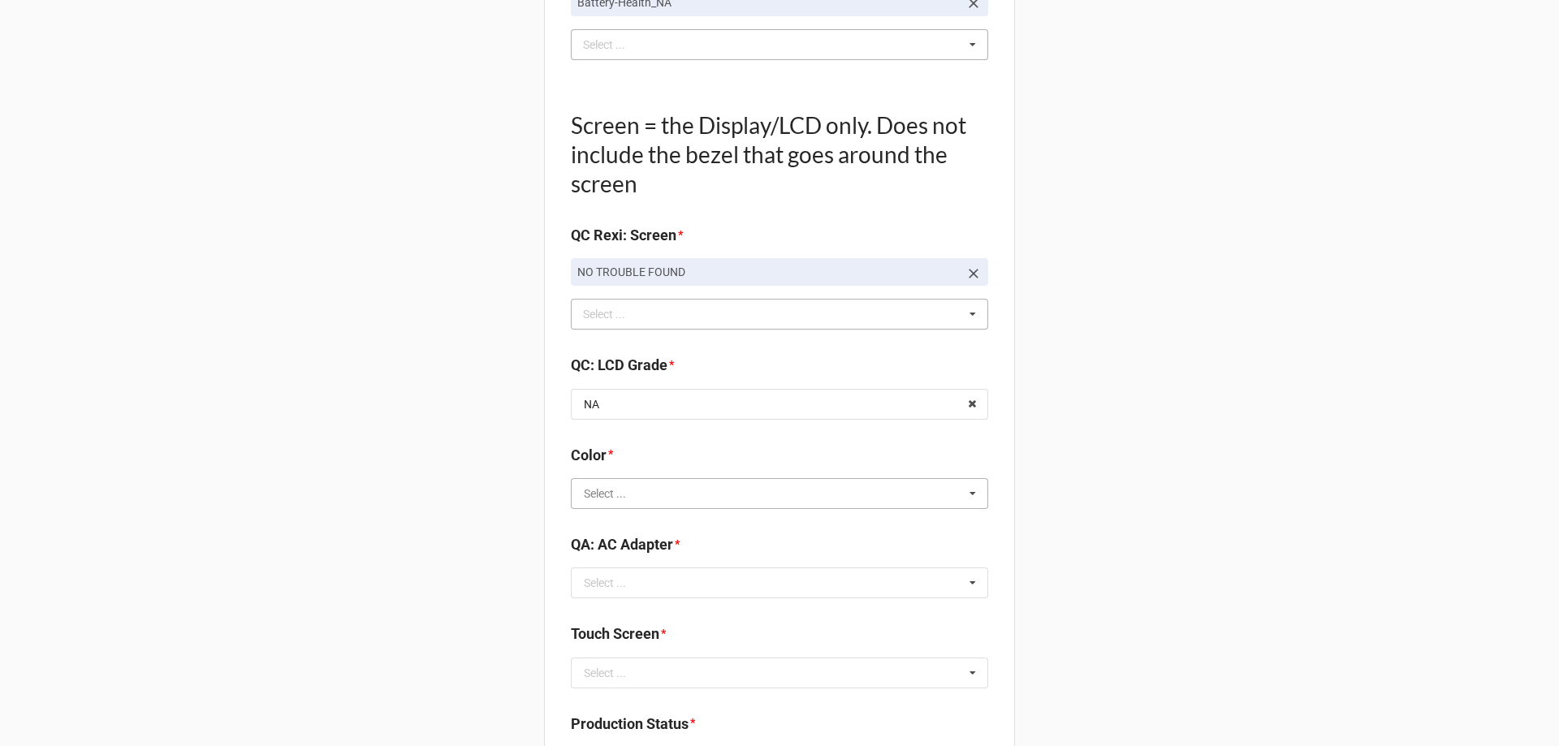
click at [628, 491] on input "text" at bounding box center [780, 493] width 416 height 29
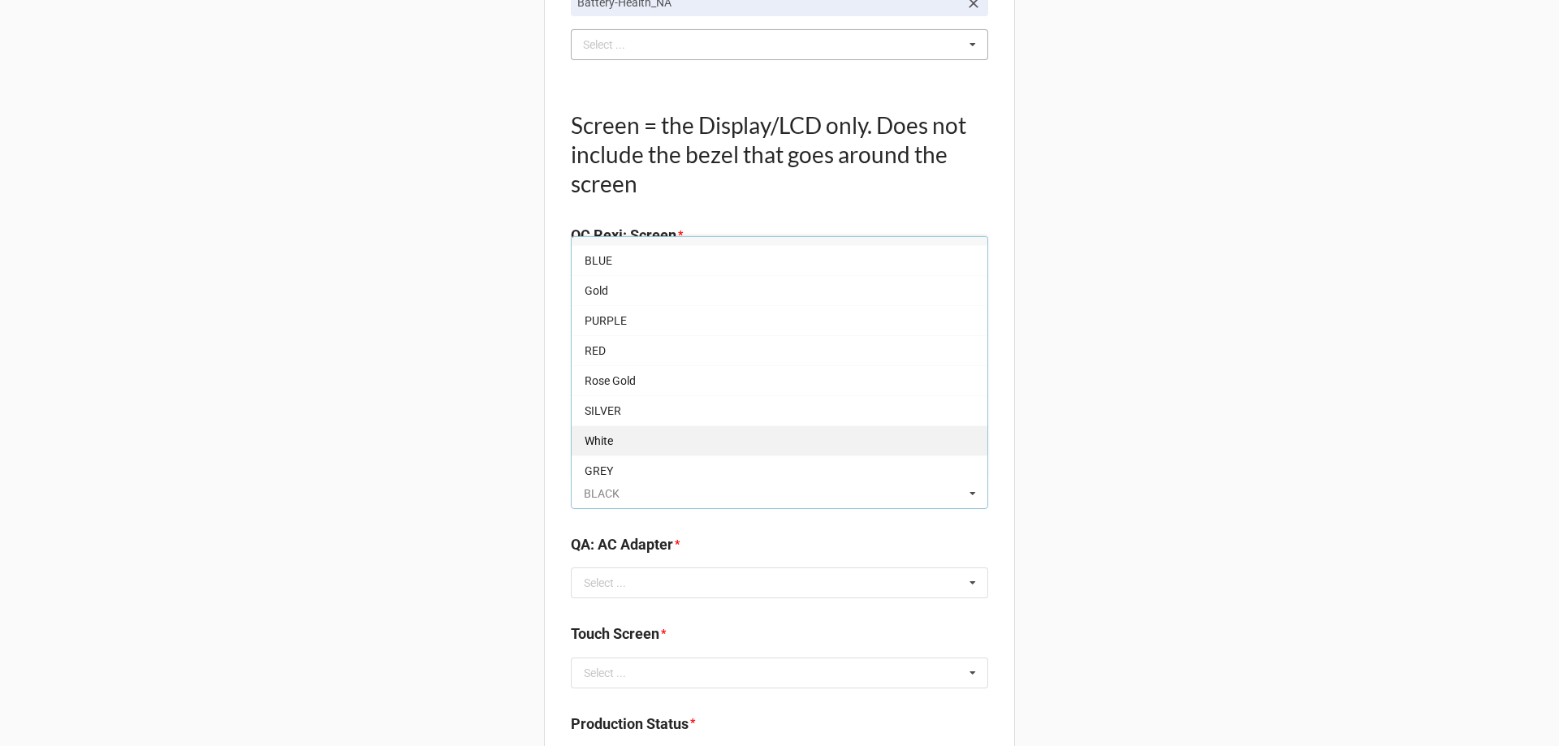
scroll to position [28, 0]
click at [627, 464] on div "GREY" at bounding box center [780, 464] width 416 height 30
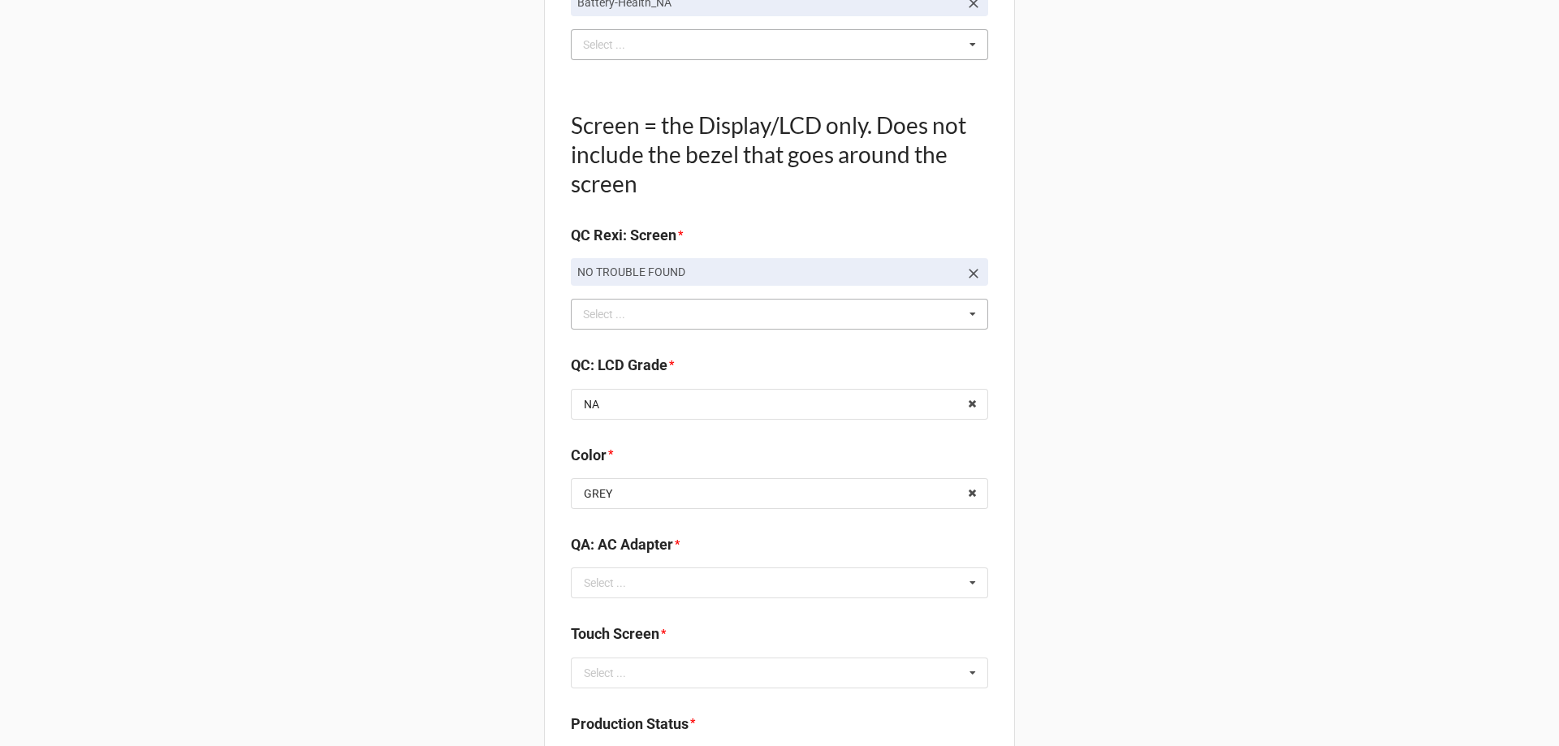
click at [656, 592] on input "text" at bounding box center [780, 582] width 416 height 29
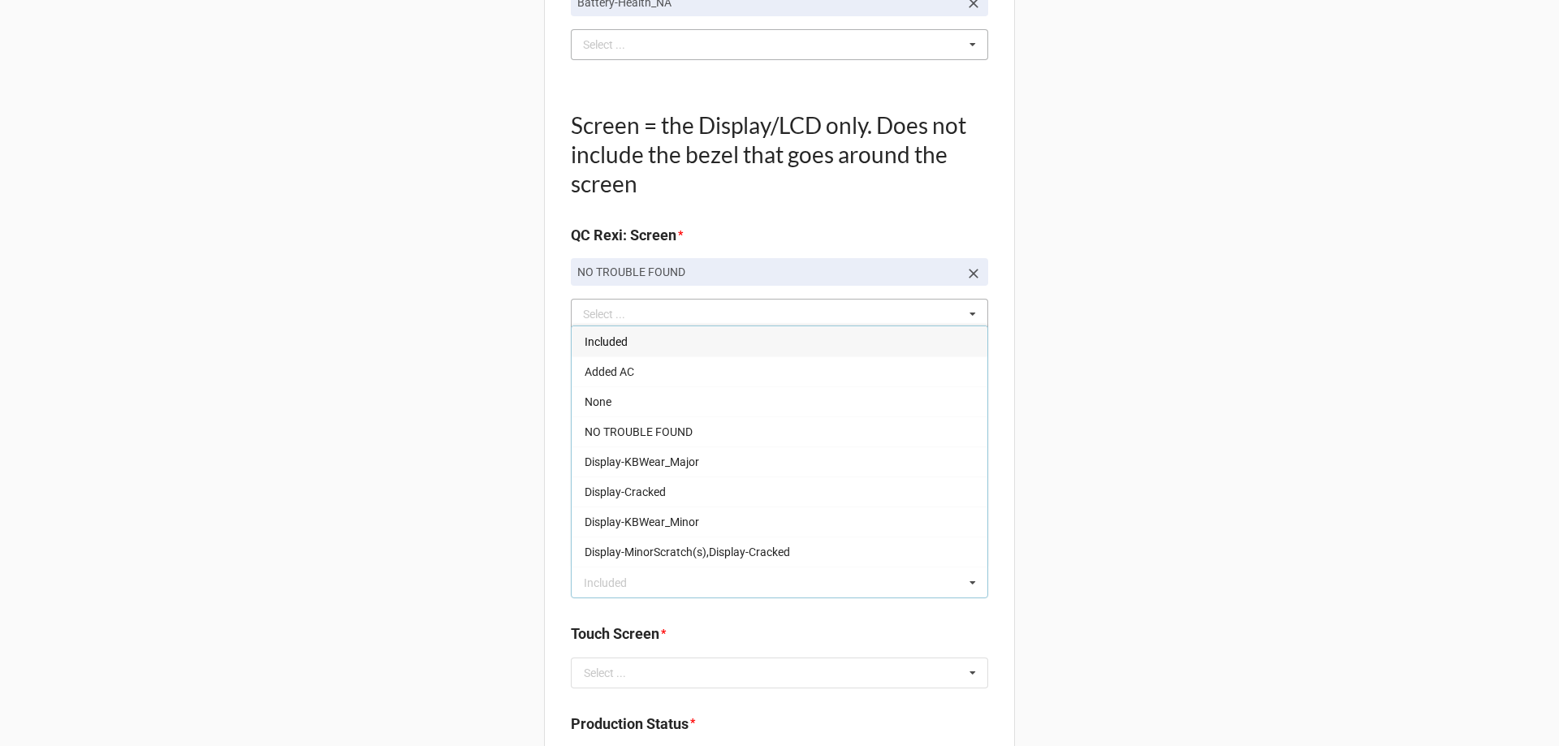
click at [620, 343] on span "Included" at bounding box center [606, 341] width 43 height 13
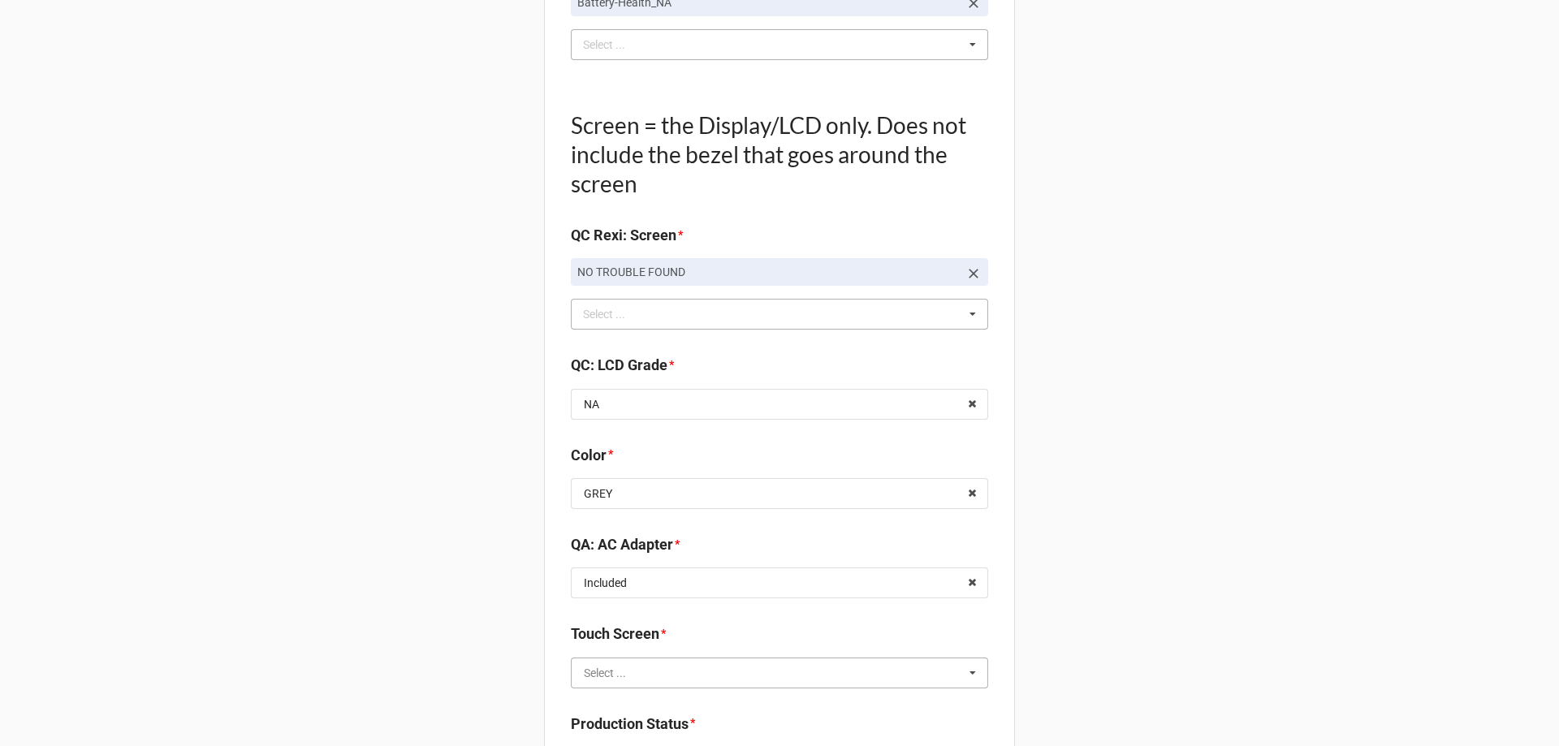
click at [697, 659] on input "text" at bounding box center [780, 672] width 416 height 29
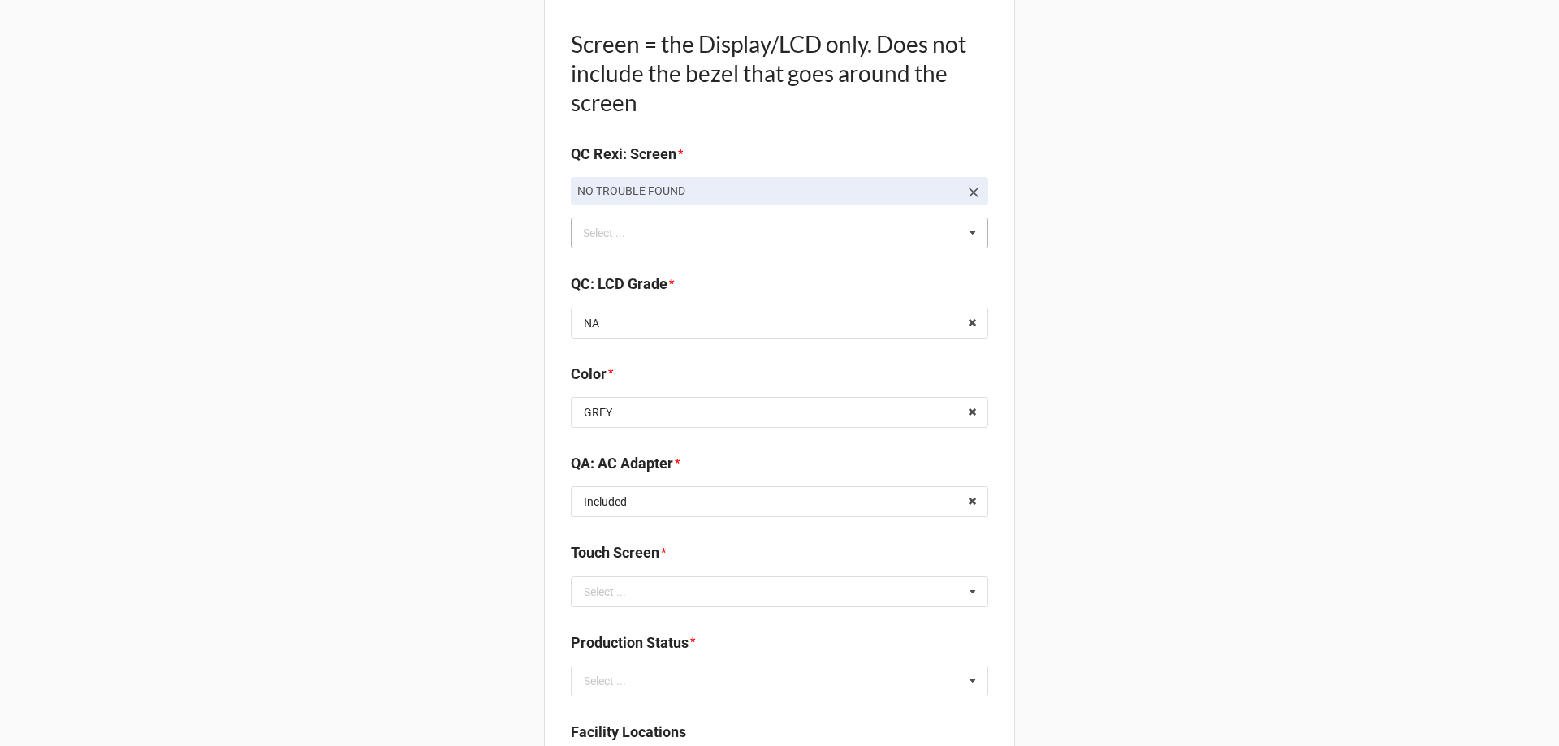
scroll to position [1867, 0]
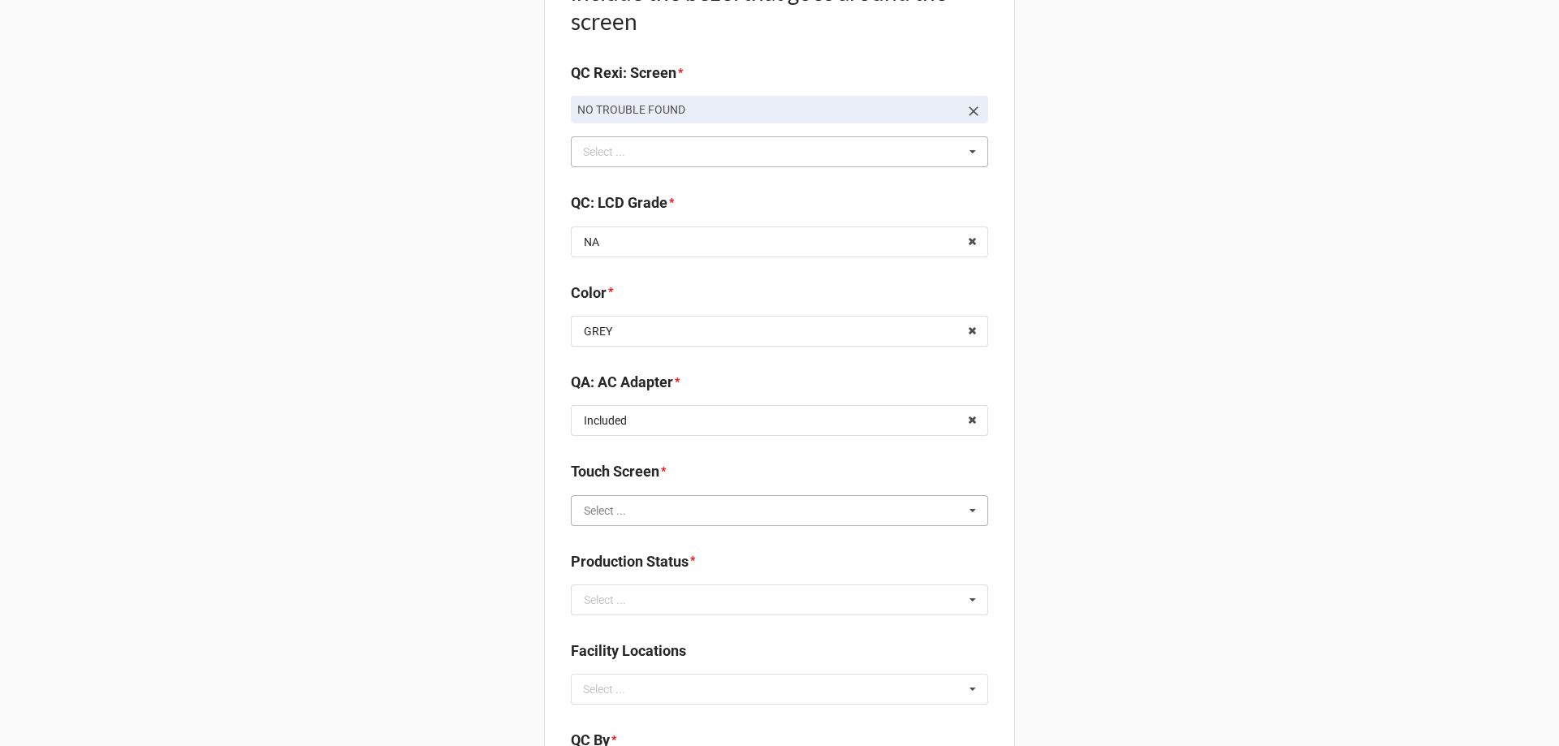
click at [780, 509] on input "text" at bounding box center [780, 510] width 416 height 29
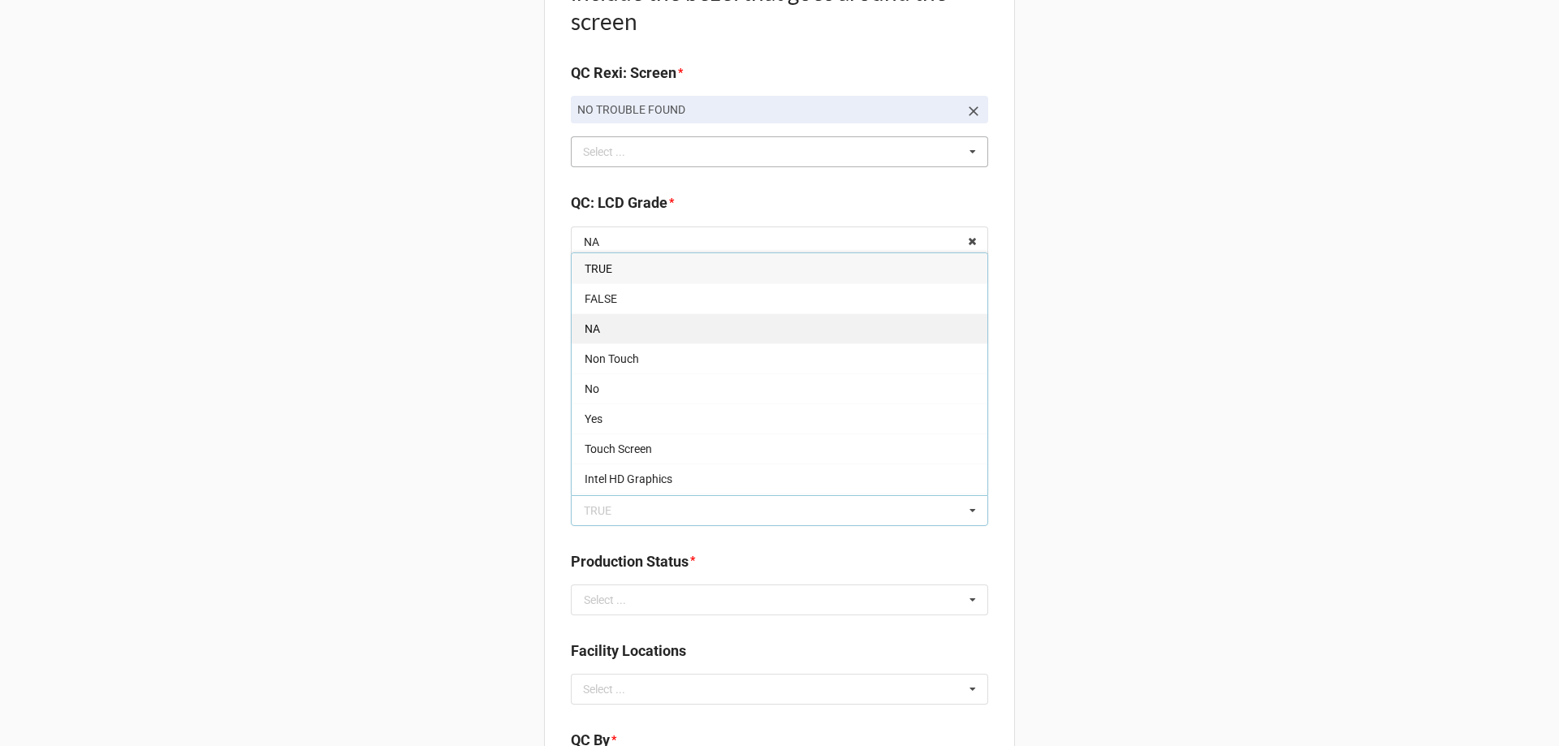
click at [658, 335] on div "NA" at bounding box center [780, 328] width 416 height 30
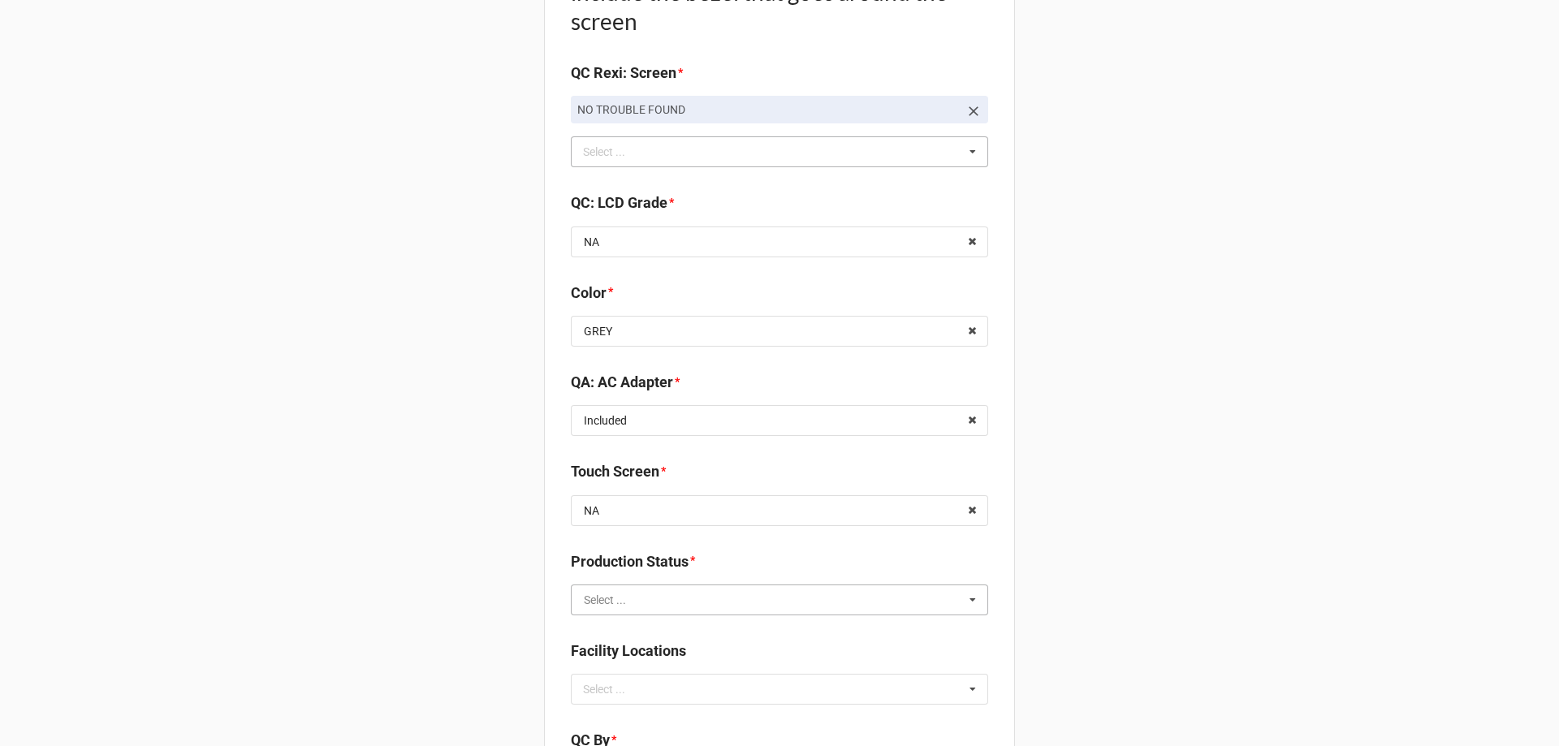
click at [623, 591] on input "text" at bounding box center [780, 599] width 416 height 29
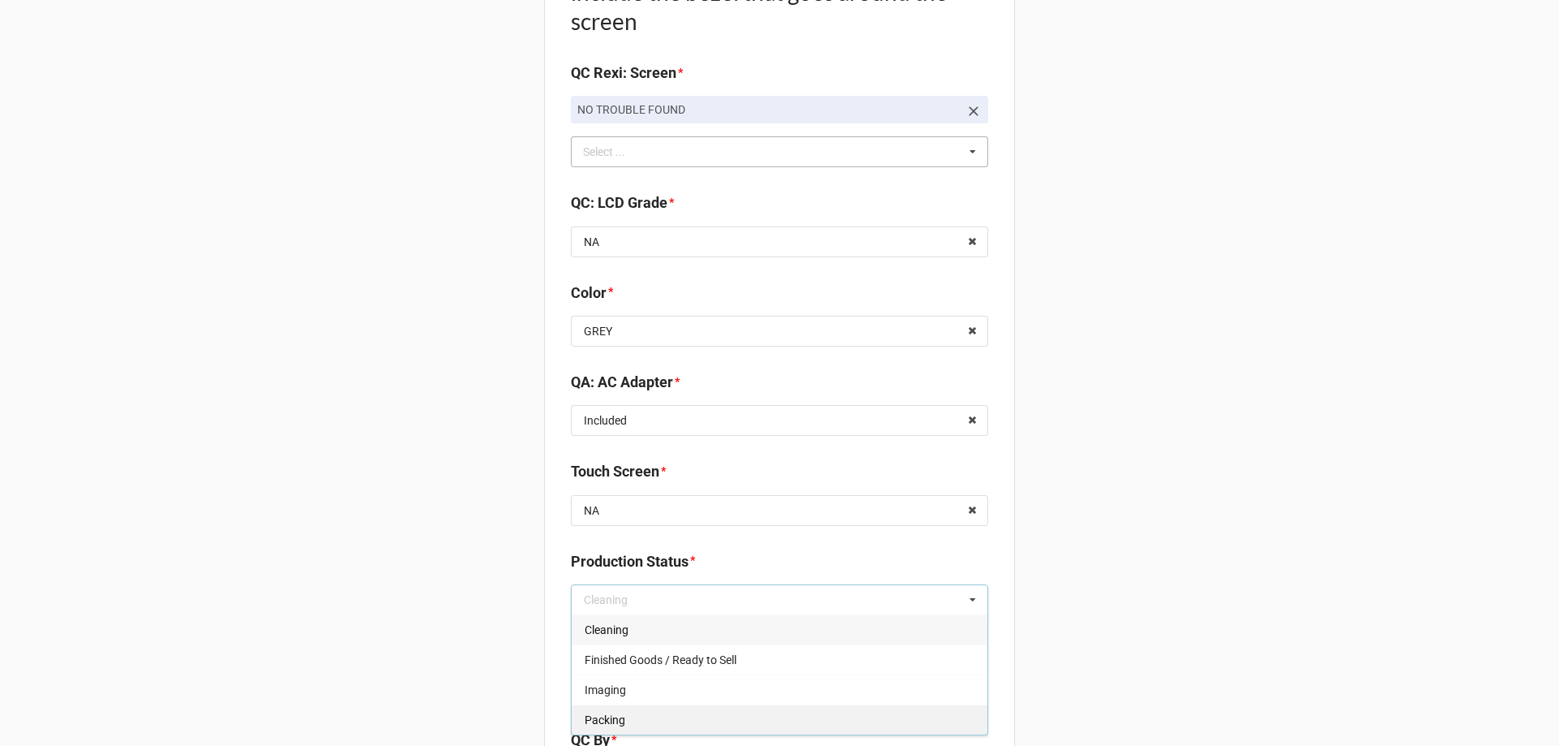
click at [591, 706] on div "Packing" at bounding box center [780, 720] width 416 height 30
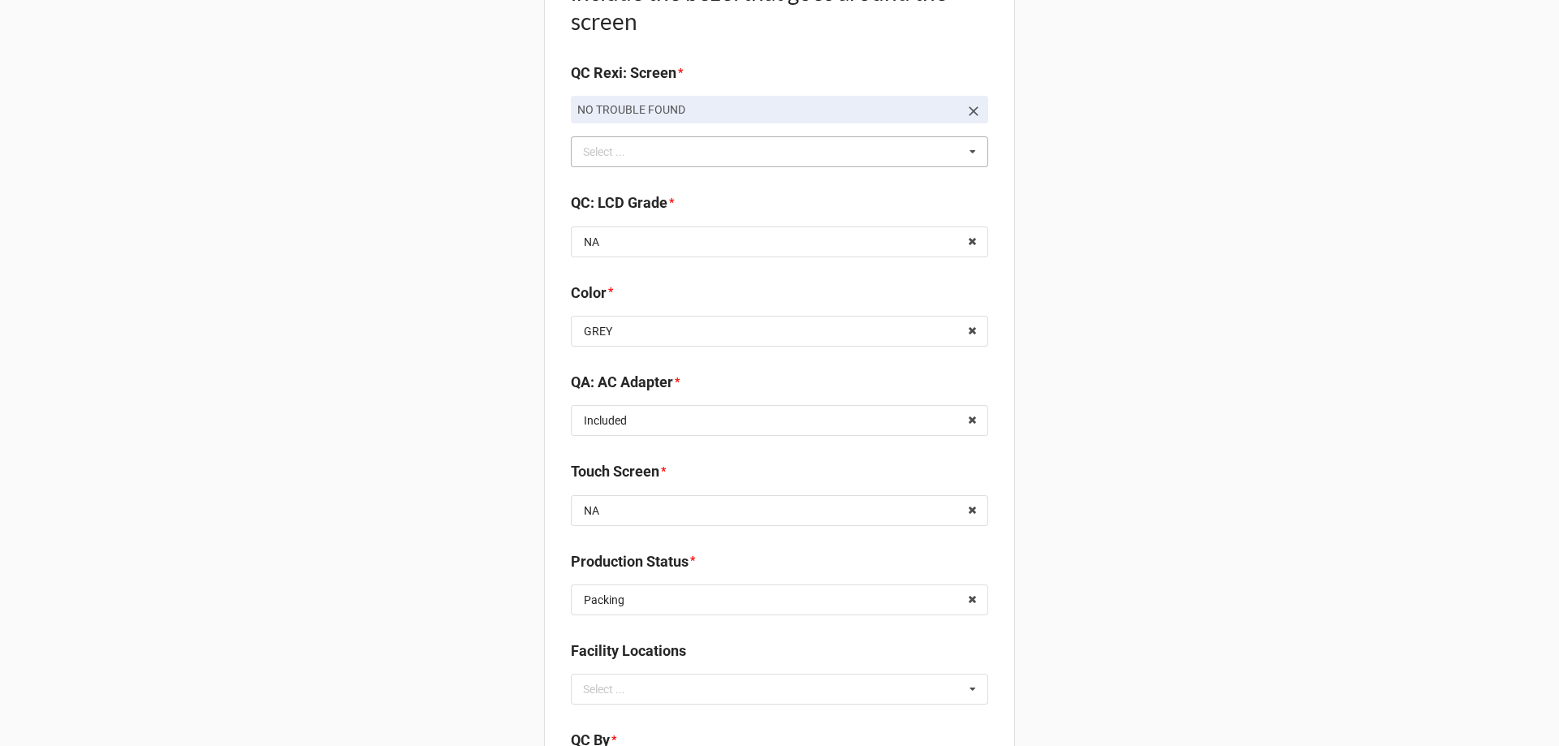
drag, startPoint x: 425, startPoint y: 633, endPoint x: 523, endPoint y: 619, distance: 98.5
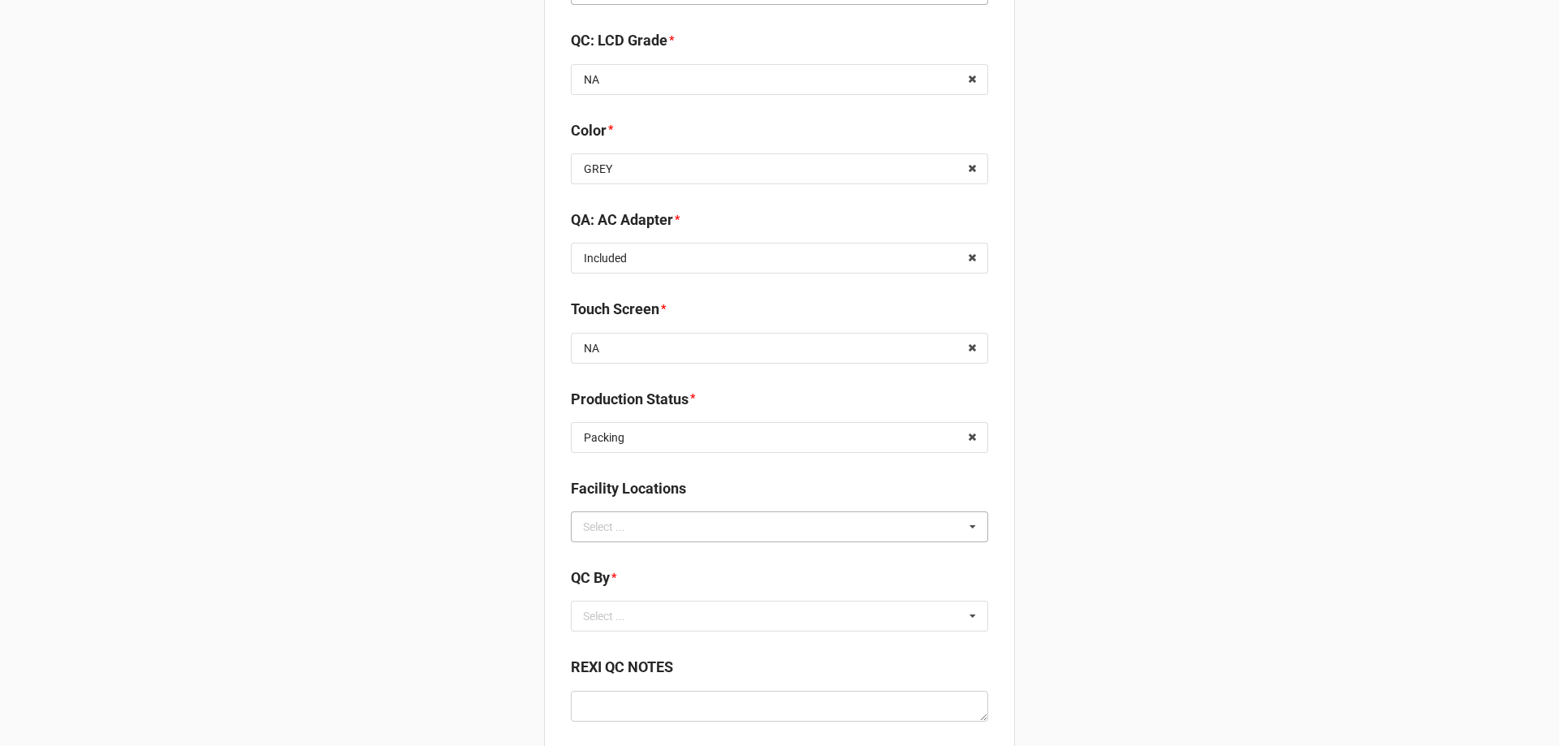
click at [623, 519] on div "Select ..." at bounding box center [614, 526] width 70 height 19
type input "re"
click at [618, 546] on div "RECV.DLL.PROCESSING" at bounding box center [780, 557] width 416 height 30
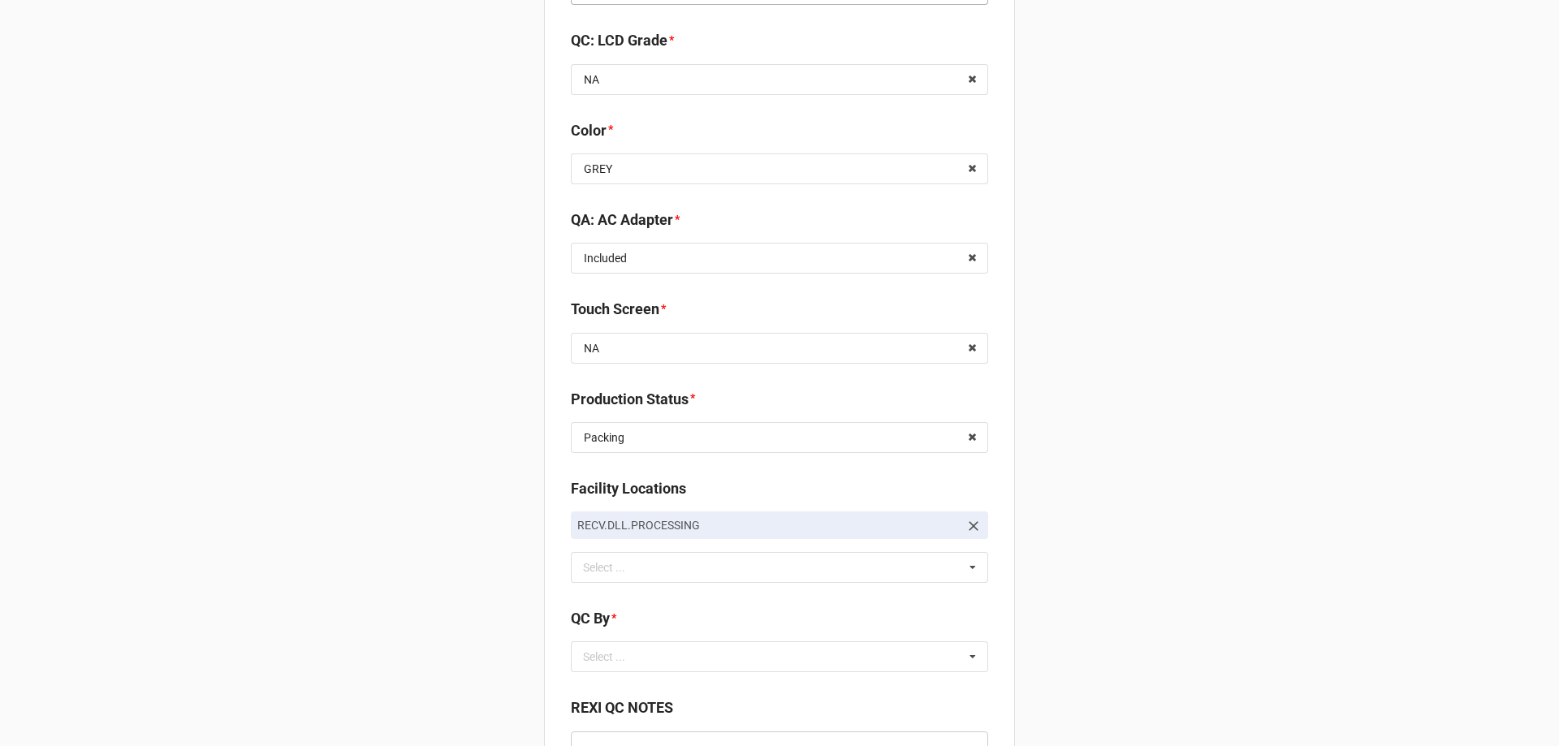
click at [639, 648] on div "Select ..." at bounding box center [614, 657] width 70 height 19
click at [607, 689] on span "CarlosH" at bounding box center [605, 686] width 41 height 13
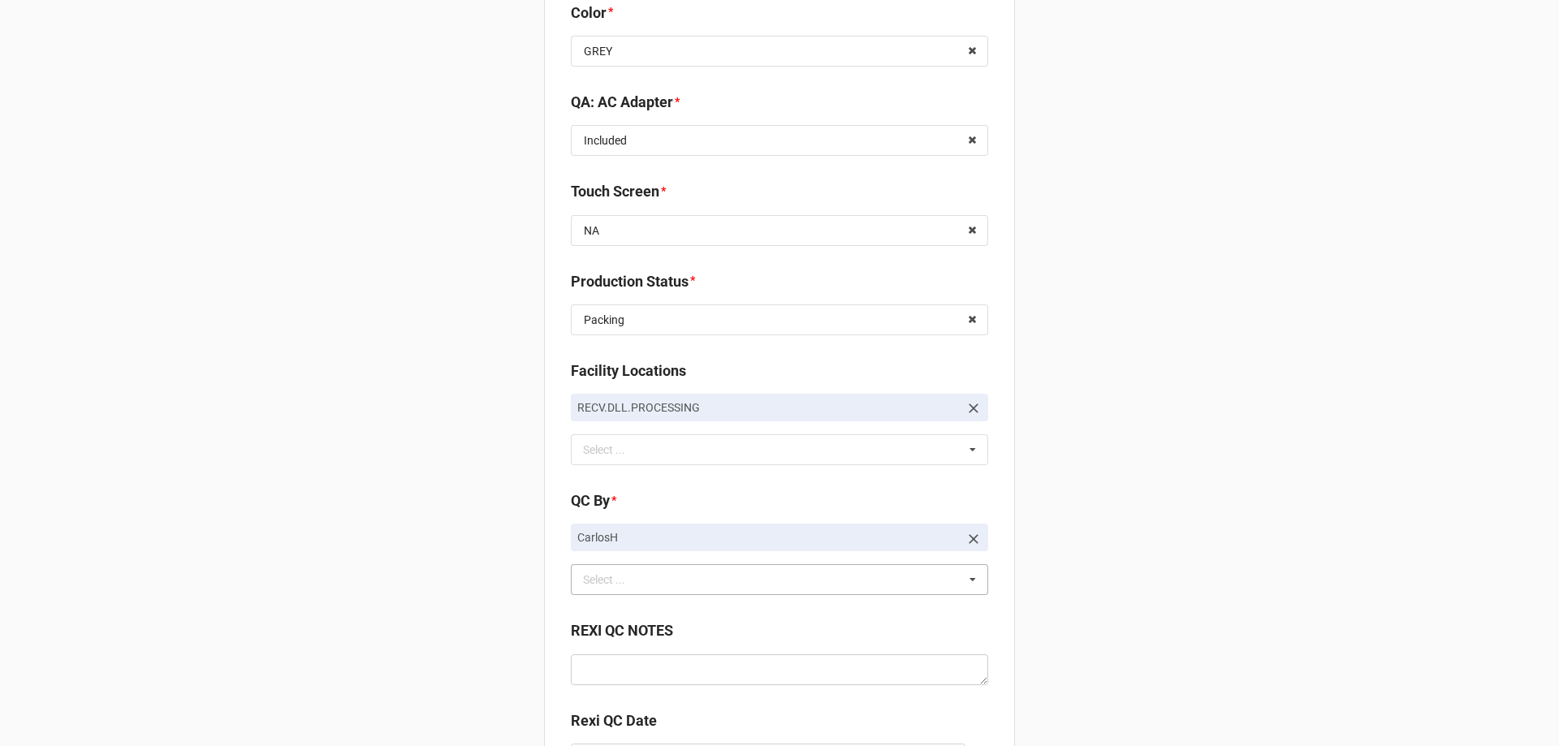
scroll to position [2296, 0]
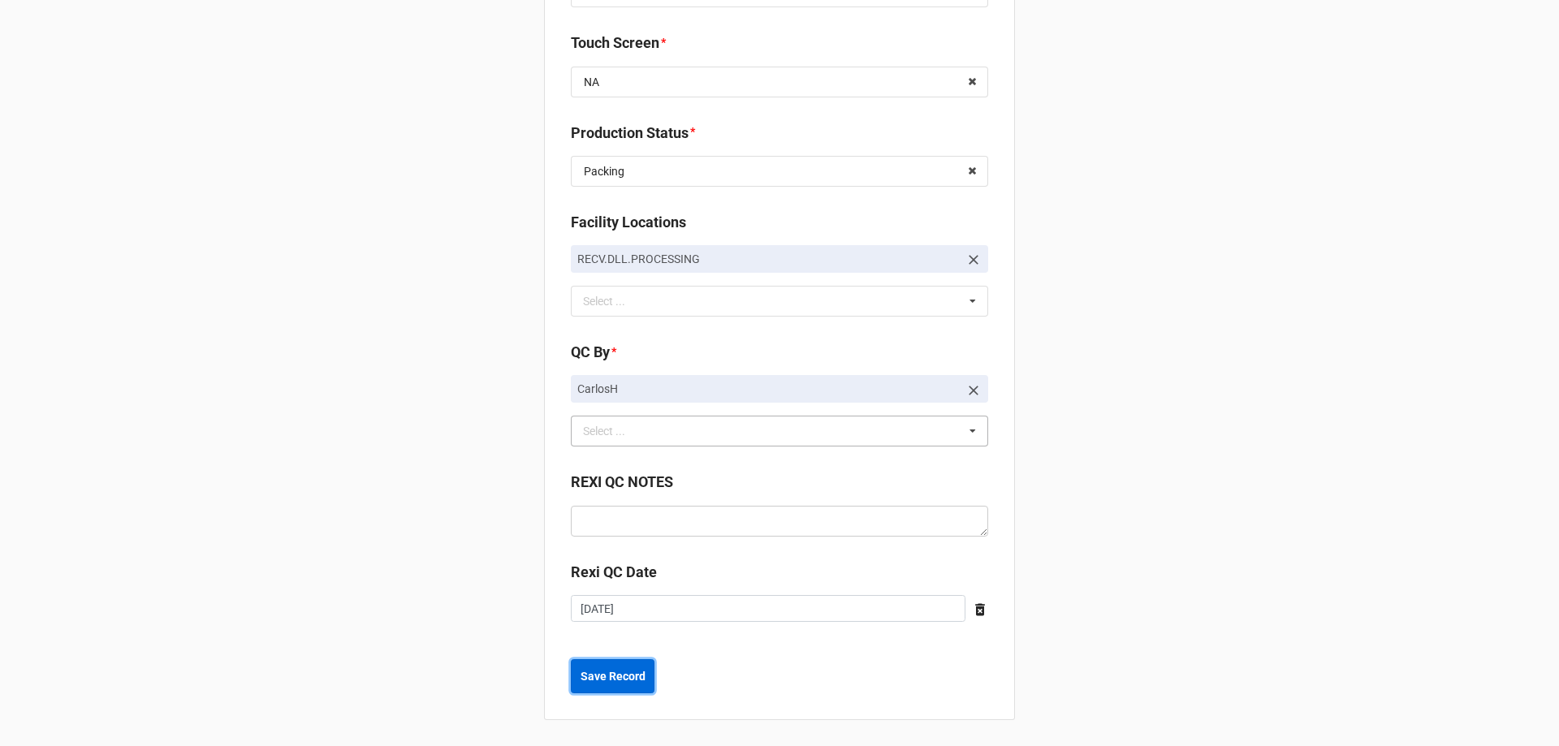
click at [609, 682] on b "Save Record" at bounding box center [612, 676] width 65 height 17
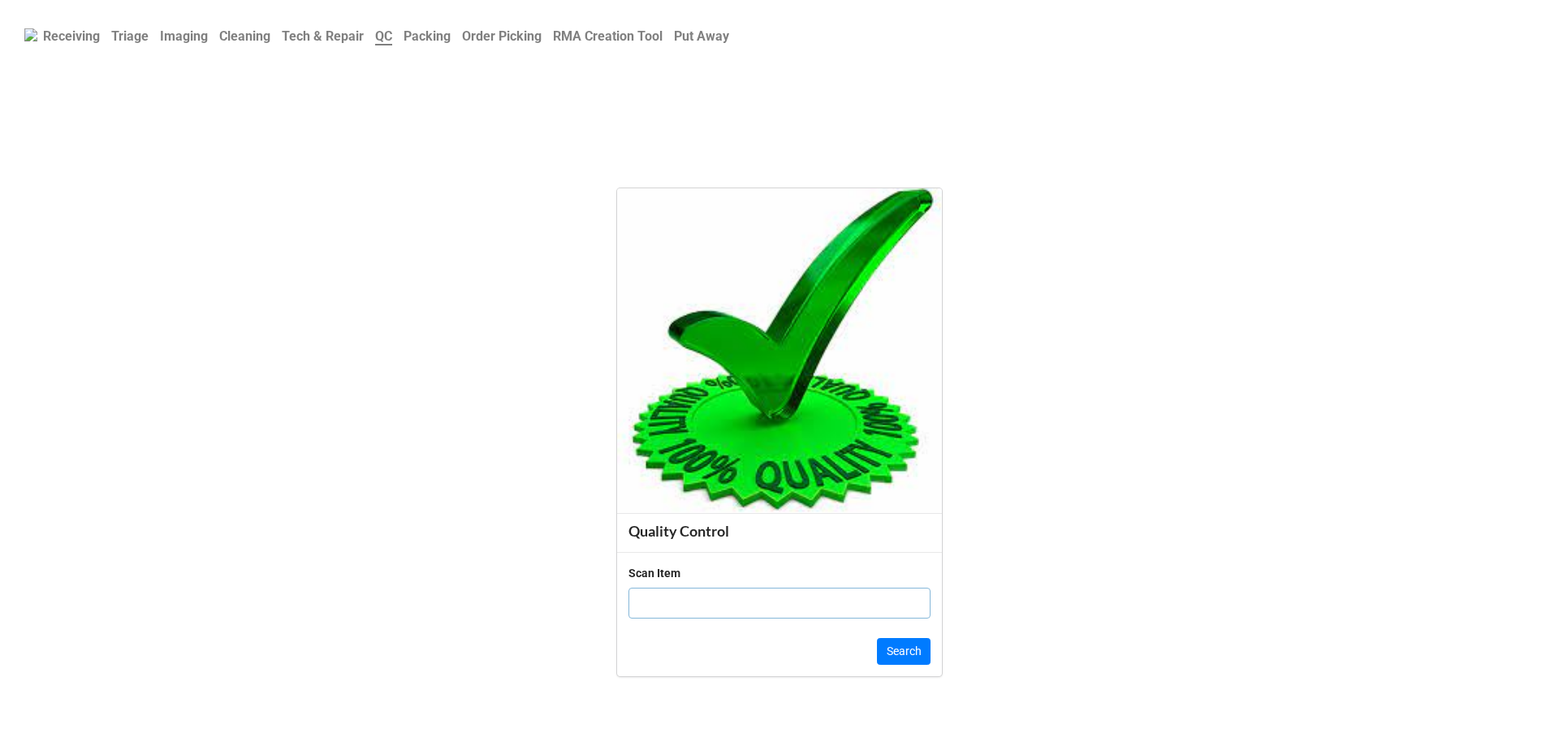
click at [688, 597] on input "text" at bounding box center [779, 603] width 302 height 31
type input "198"
click button "Search" at bounding box center [904, 652] width 54 height 28
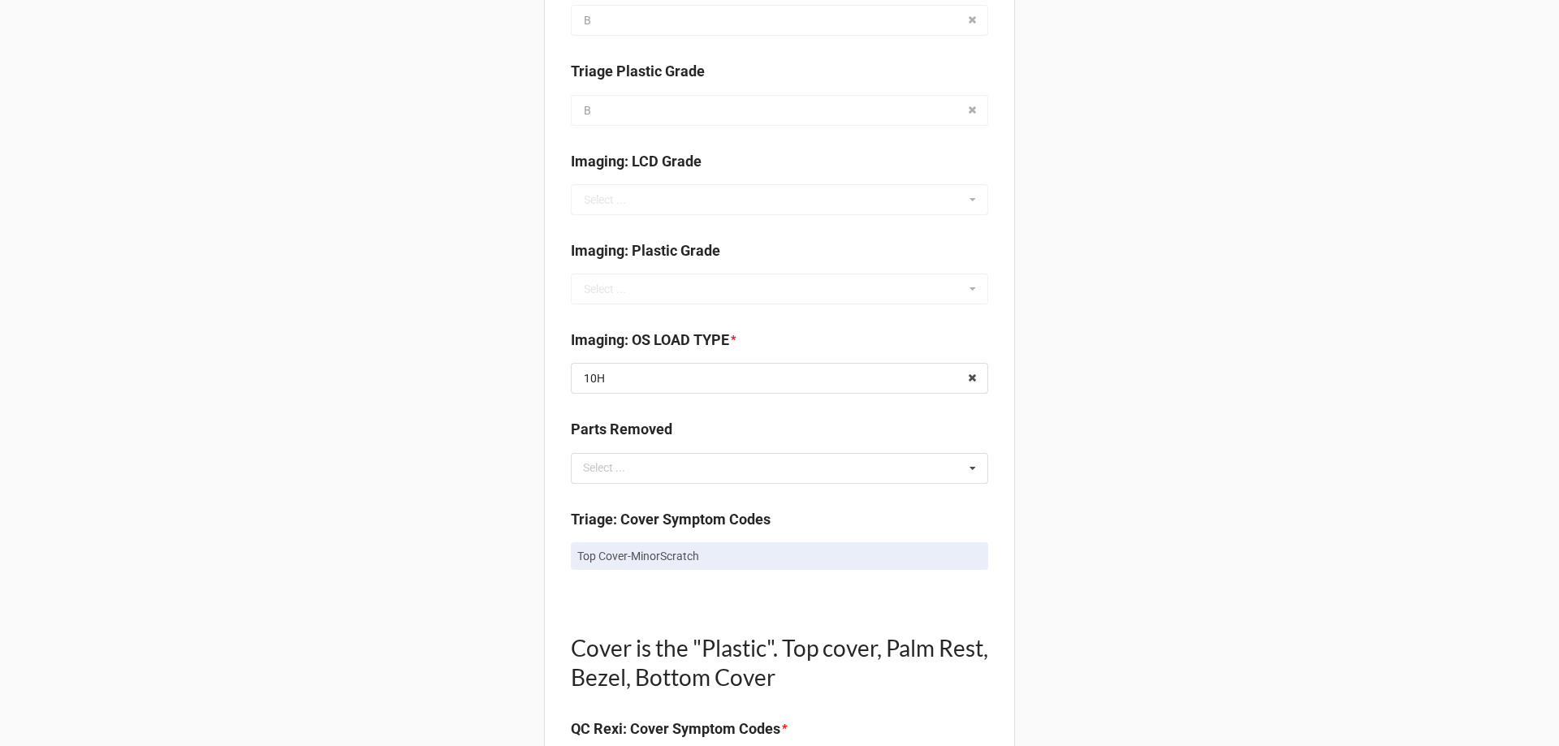
scroll to position [568, 0]
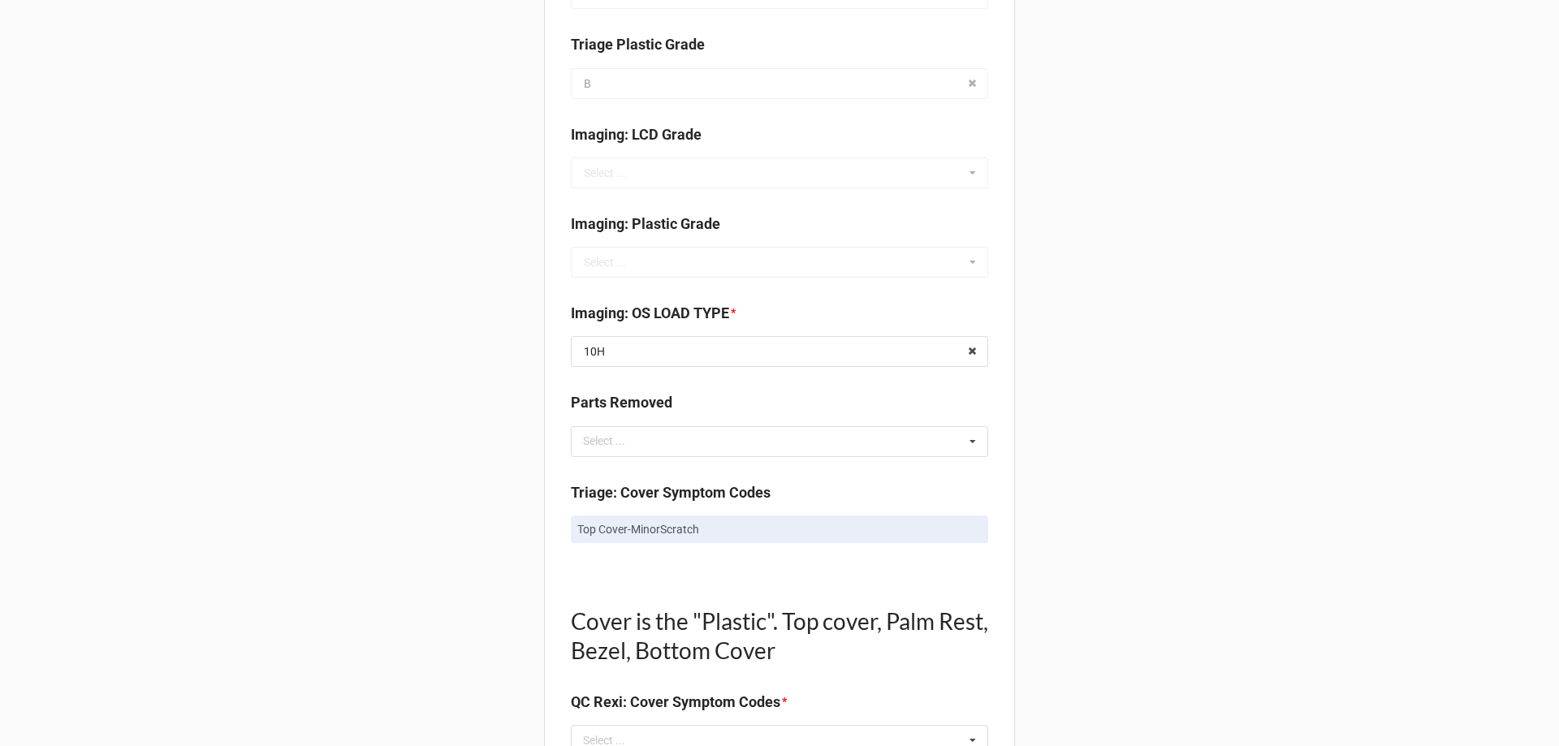
click at [621, 524] on p "Top Cover-MinorScratch" at bounding box center [779, 529] width 404 height 16
copy div "Top Cover-MinorScratch"
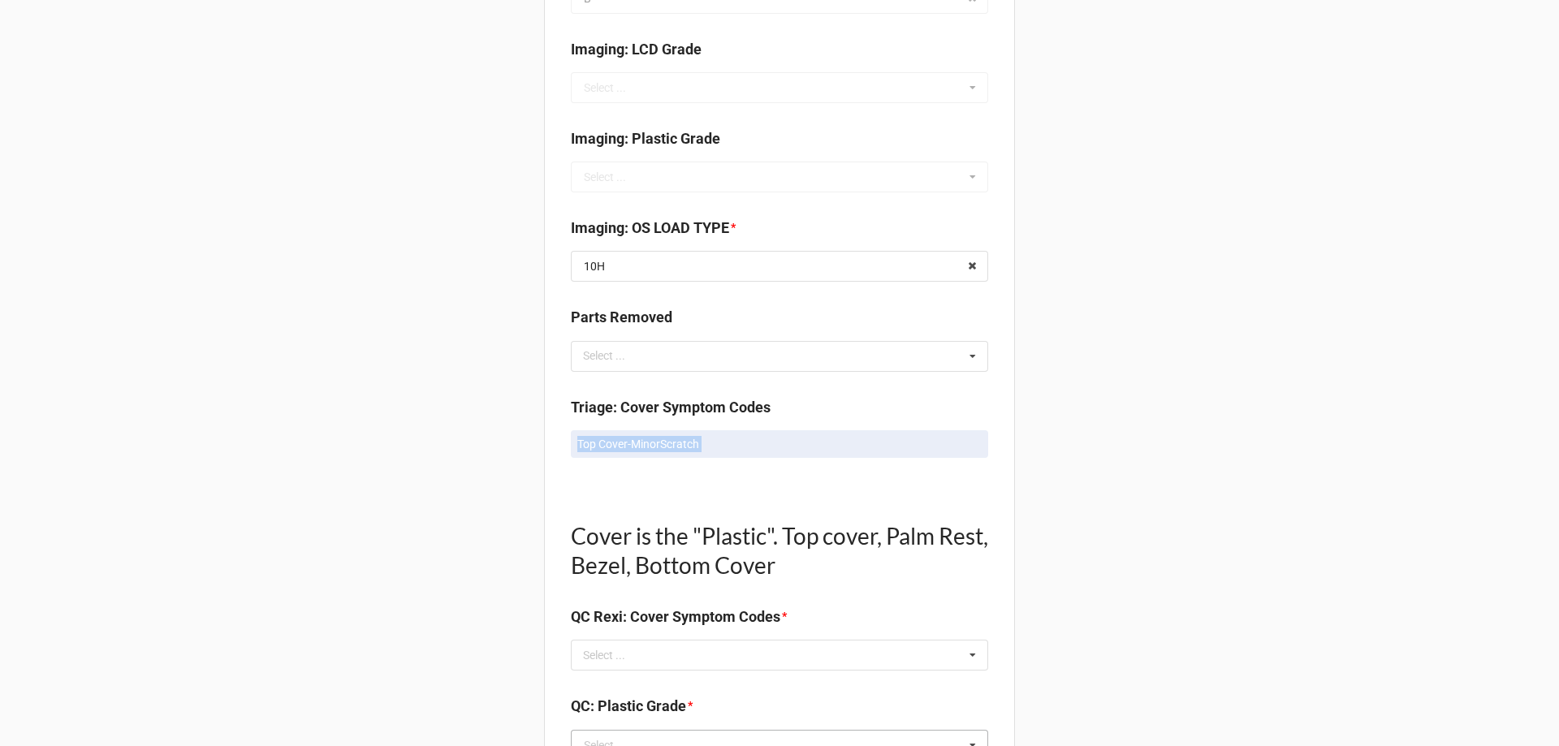
scroll to position [812, 0]
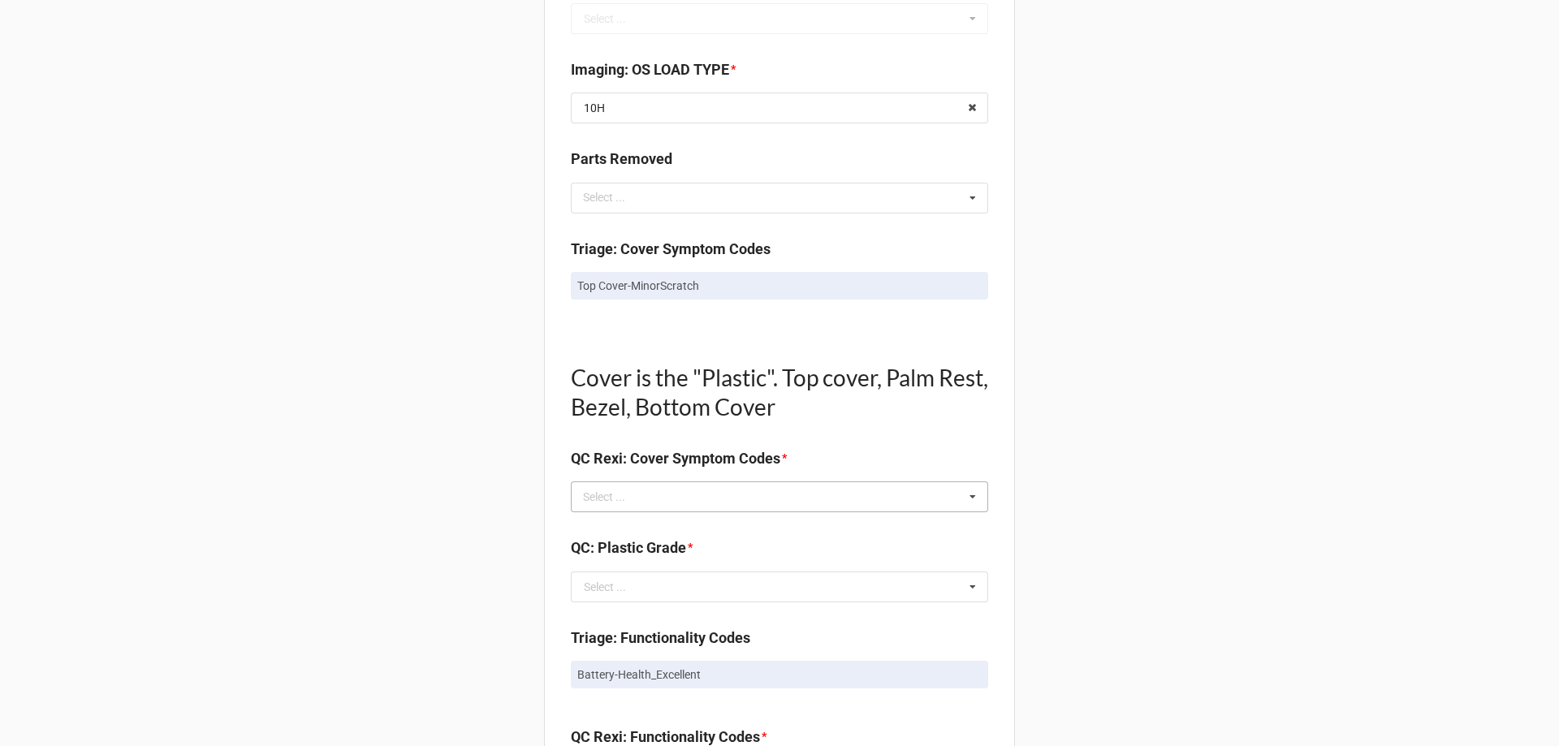
click at [611, 504] on div "Select ..." at bounding box center [614, 497] width 70 height 19
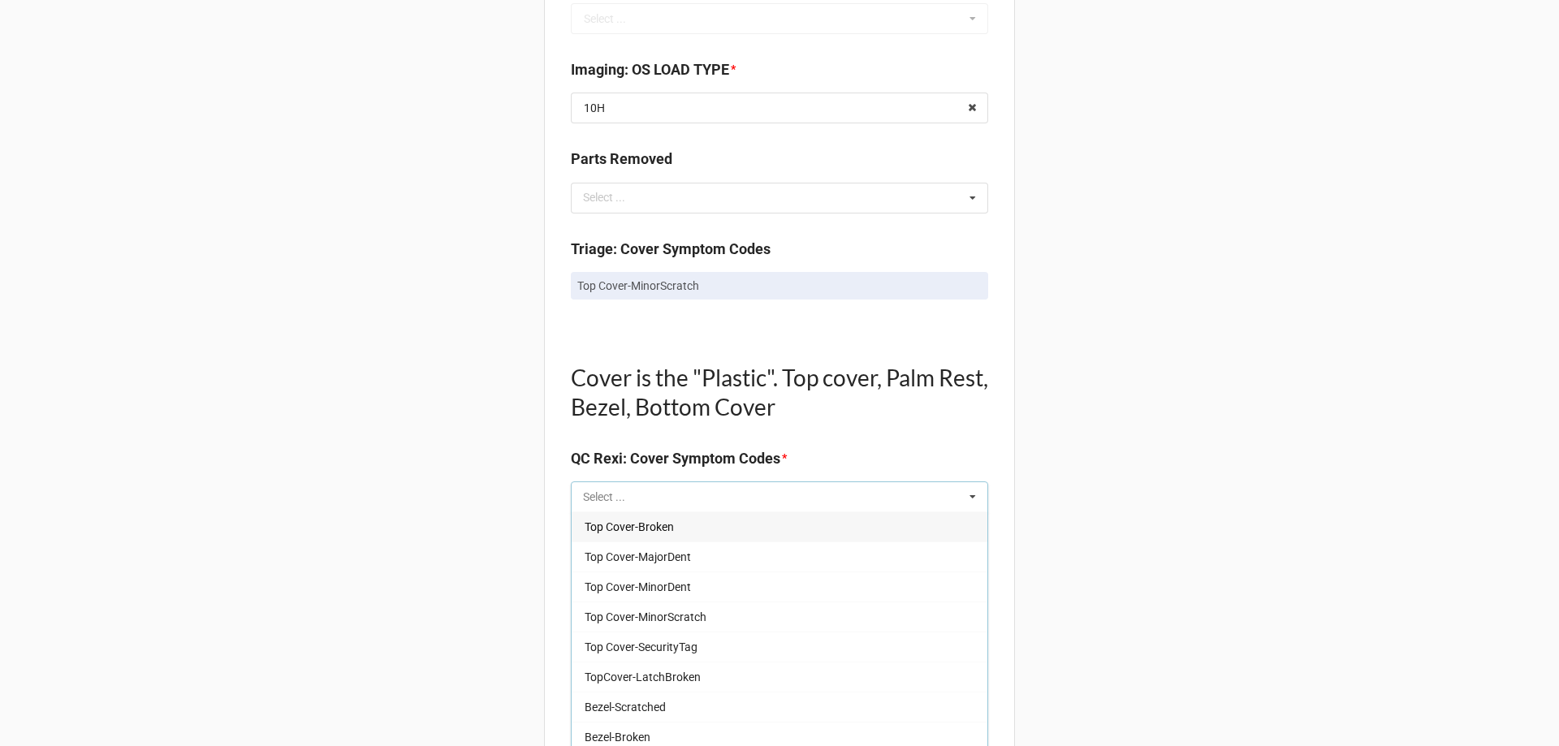
paste input "Top Cover-MinorScratch"
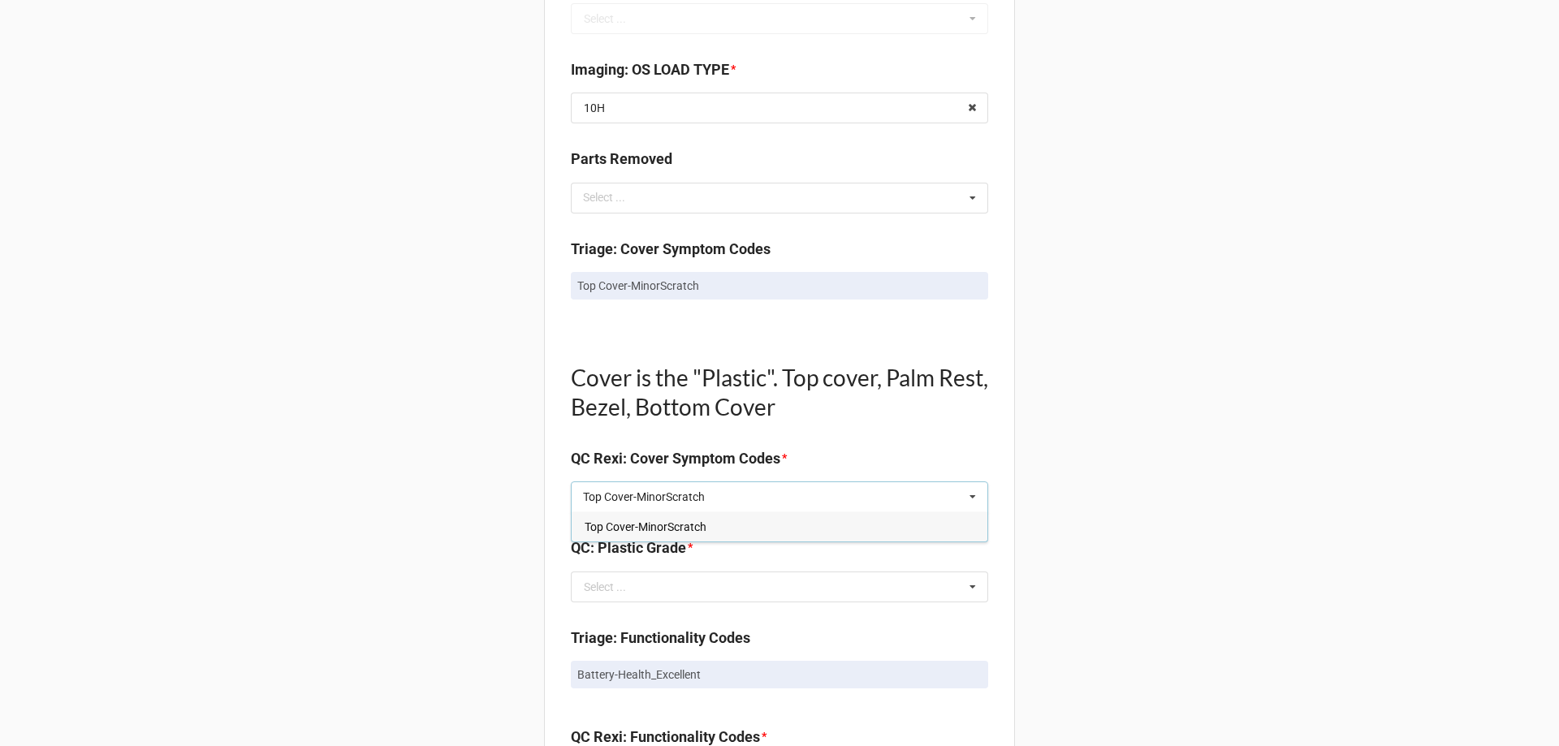
type input "Top Cover-MinorScratch"
drag, startPoint x: 619, startPoint y: 528, endPoint x: 542, endPoint y: 537, distance: 77.6
click at [619, 528] on span "Top Cover-MinorScratch" at bounding box center [646, 526] width 122 height 13
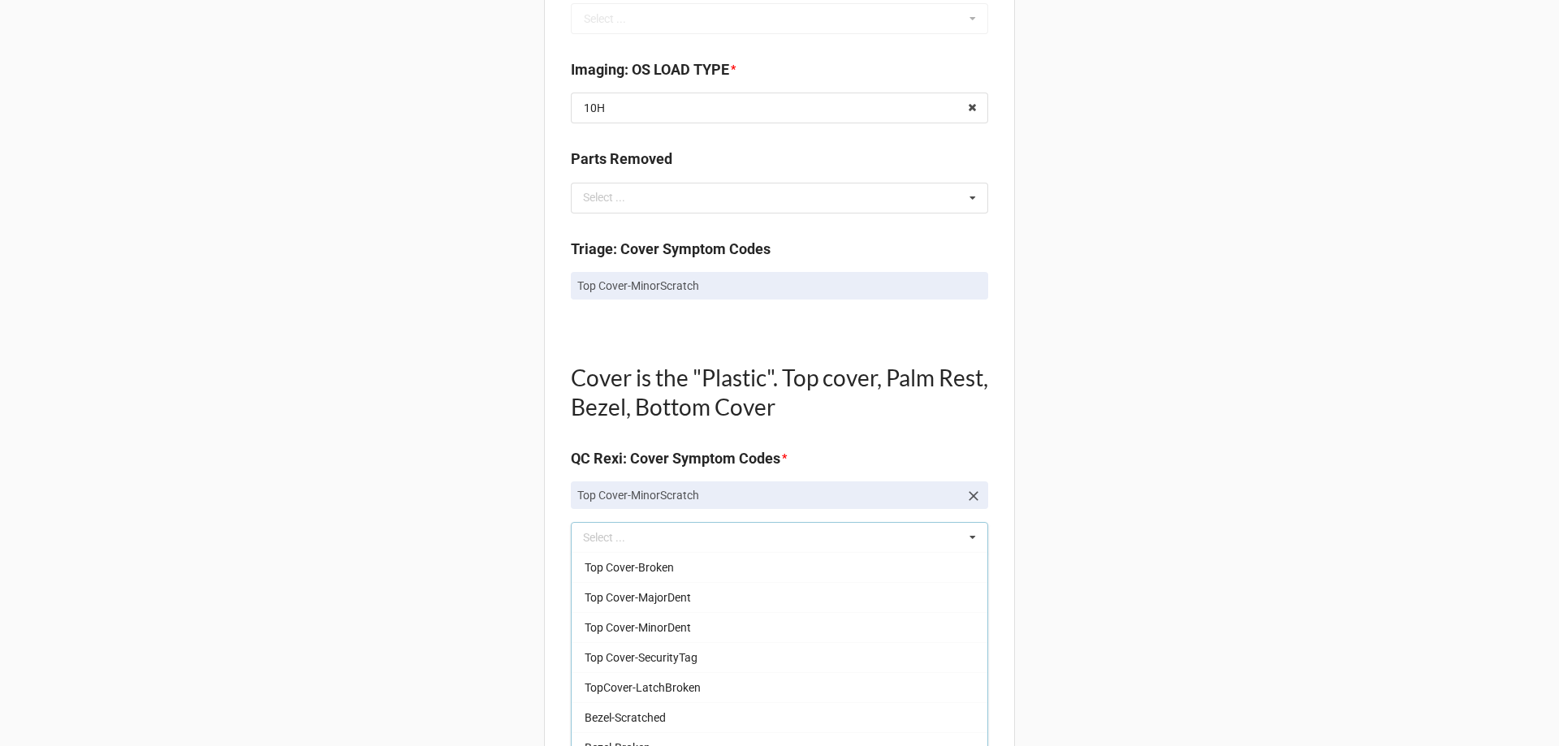
drag, startPoint x: 456, startPoint y: 539, endPoint x: 537, endPoint y: 576, distance: 89.0
click at [456, 540] on div "Back Receiving Triage Imaging Cleaning Tech & Repair QC Packing Order Picking R…" at bounding box center [779, 587] width 1559 height 2798
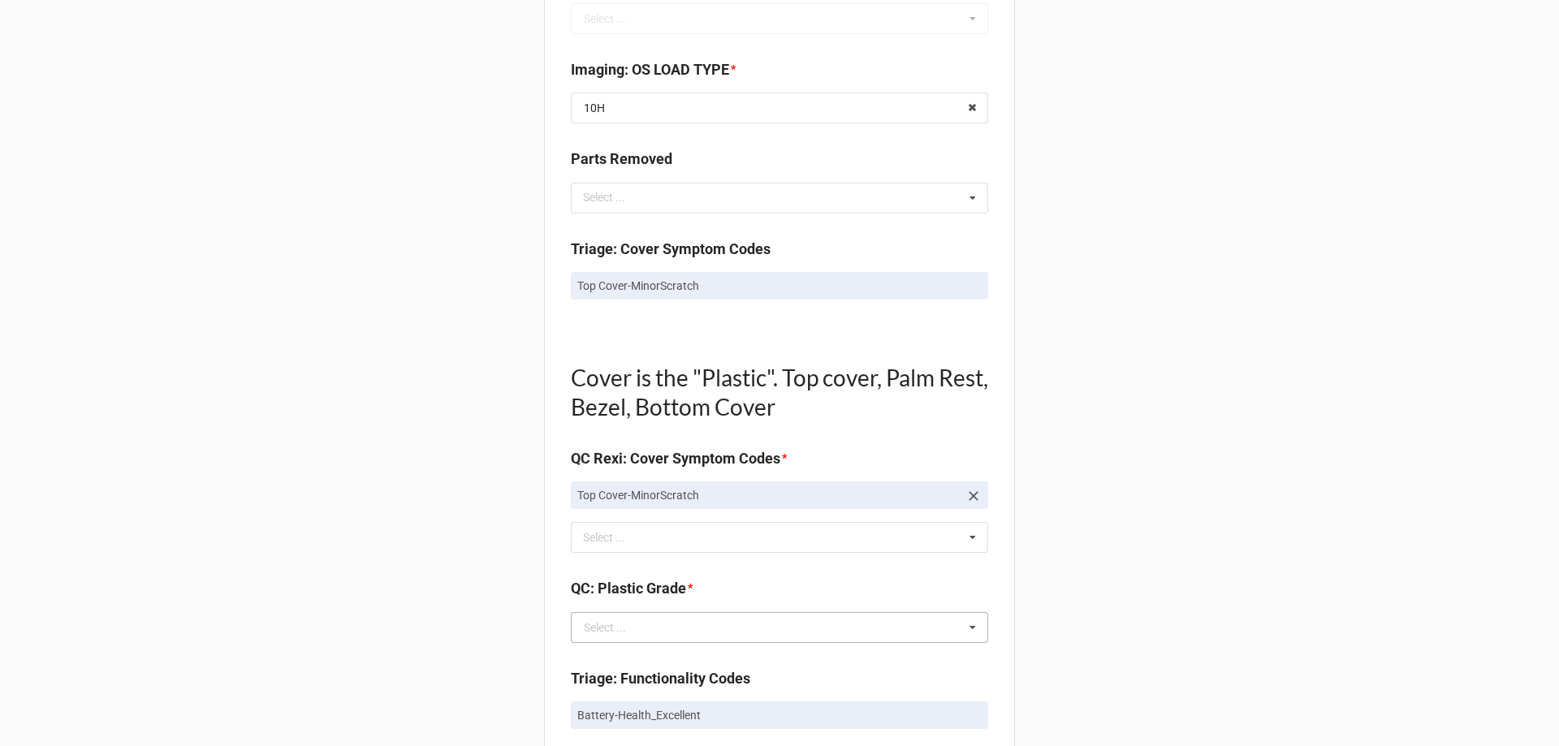
click at [607, 622] on div "Select ..." at bounding box center [605, 627] width 42 height 11
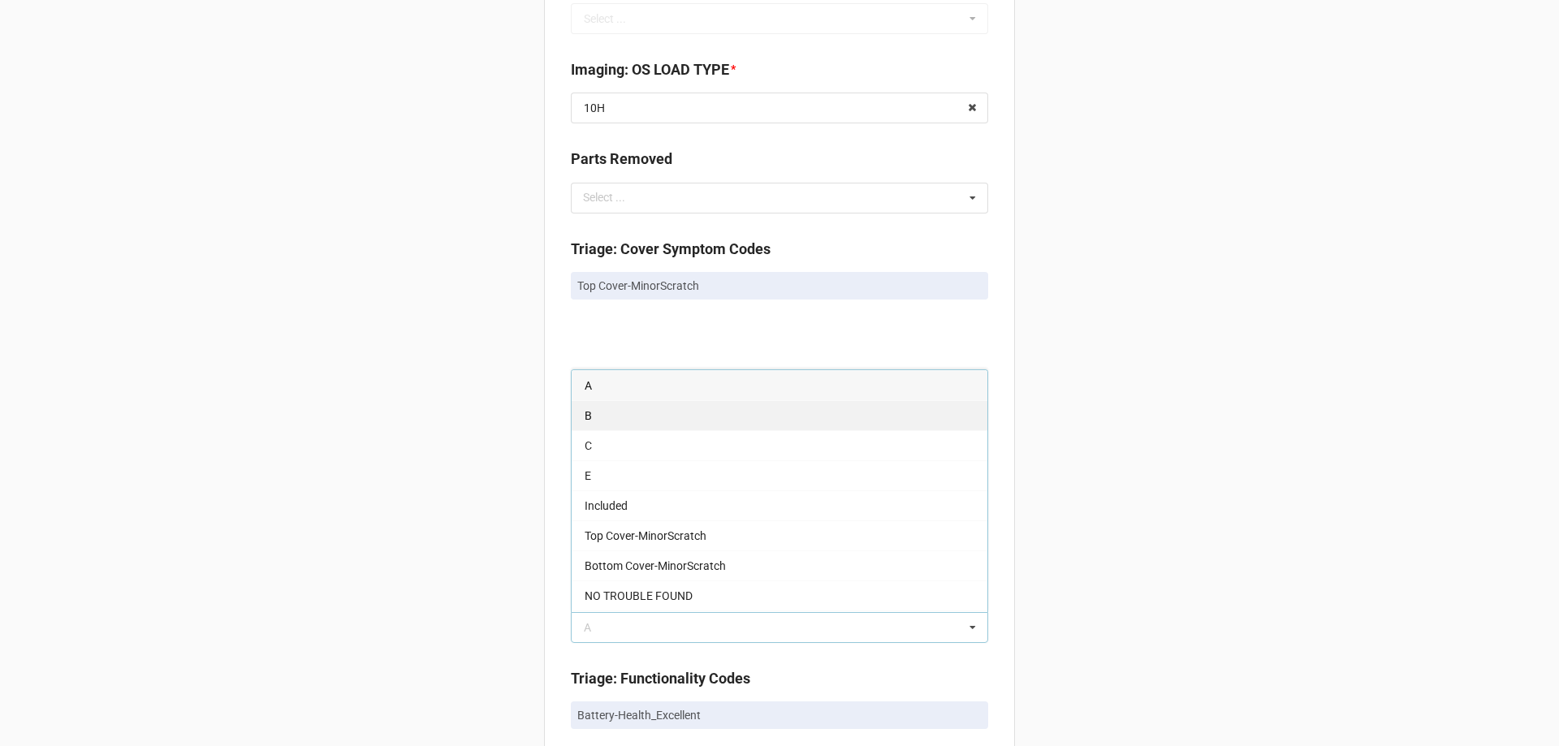
click at [589, 416] on div "B" at bounding box center [780, 415] width 416 height 30
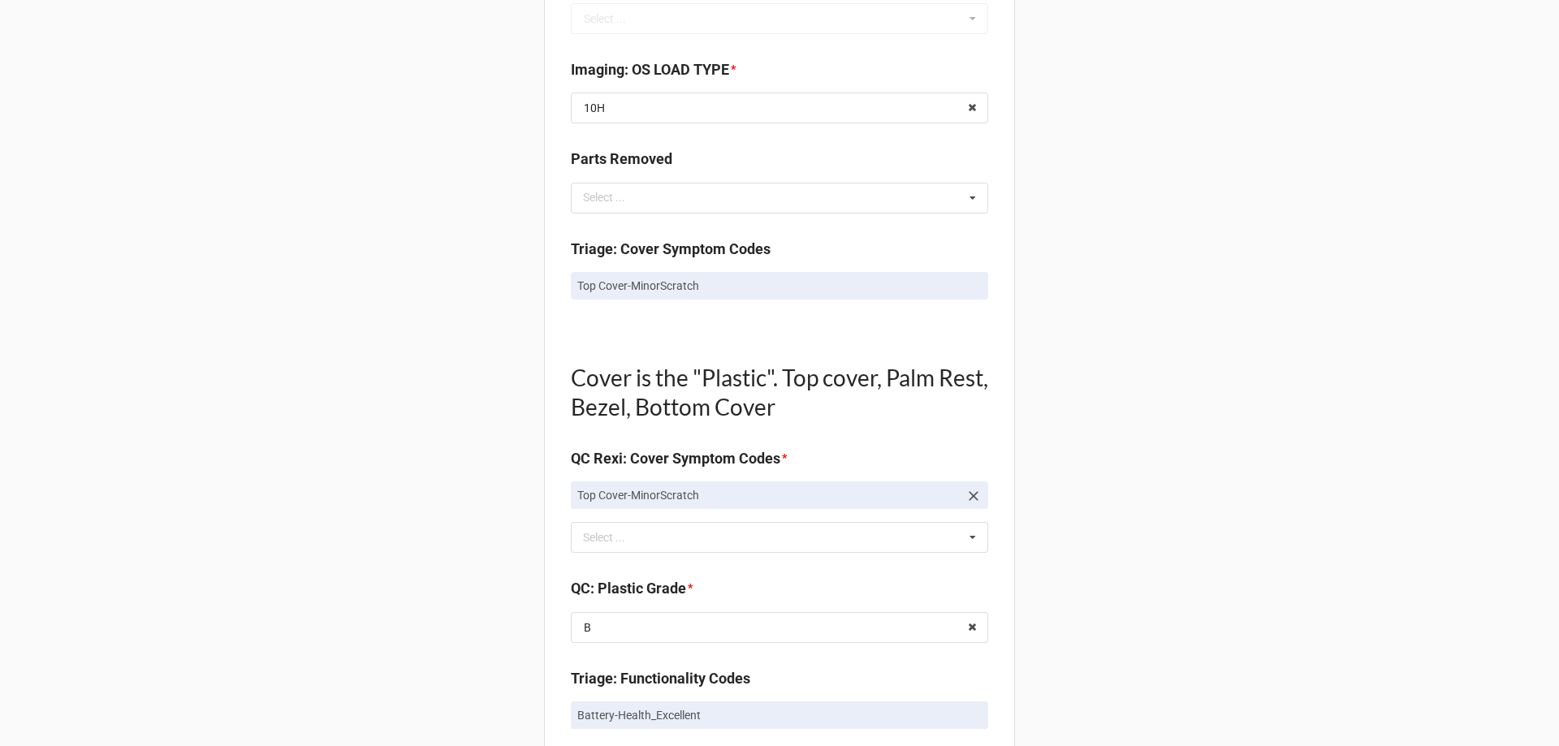
click at [433, 572] on div "Back Receiving Triage Imaging Cleaning Tech & Repair QC Packing Order Picking R…" at bounding box center [779, 587] width 1559 height 2798
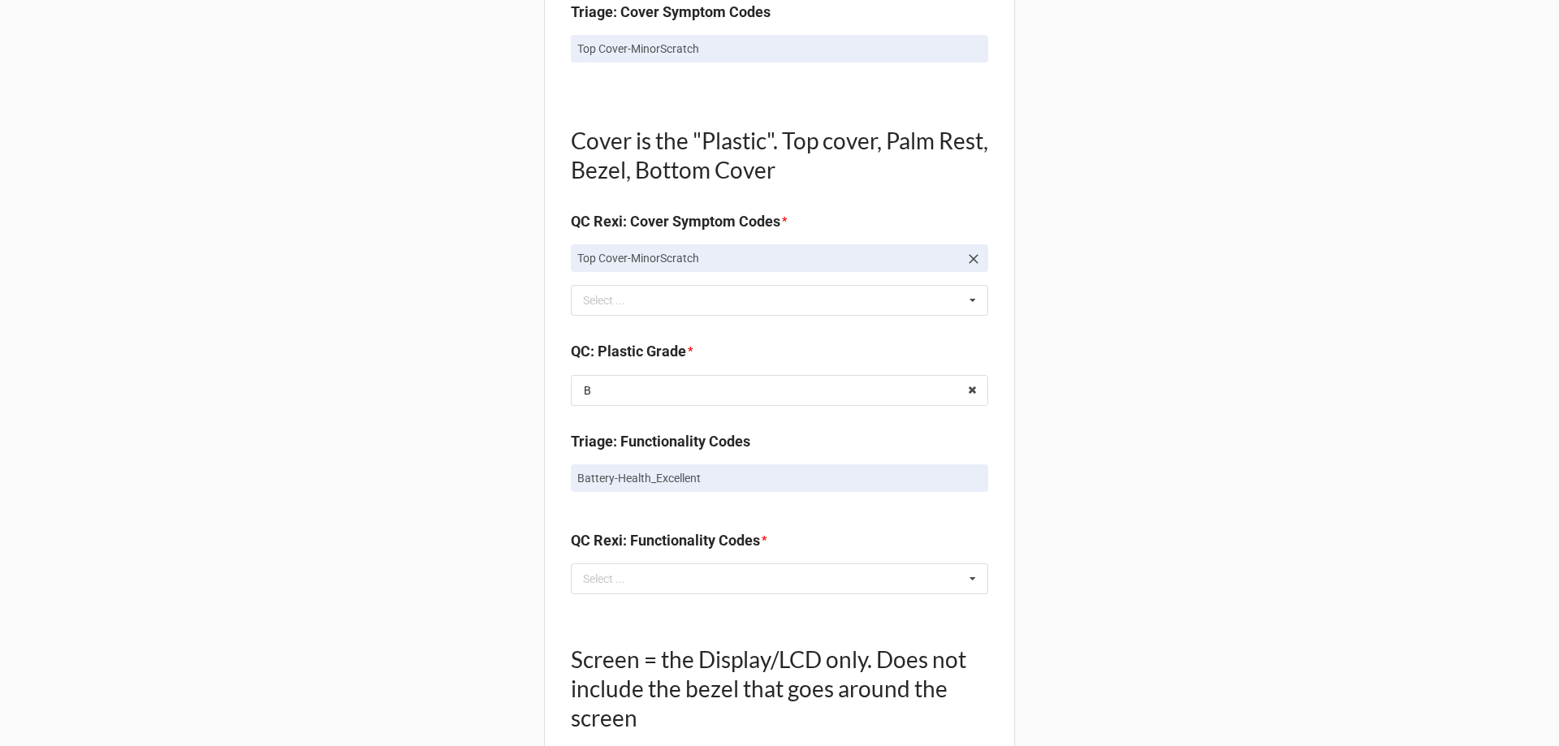
scroll to position [1055, 0]
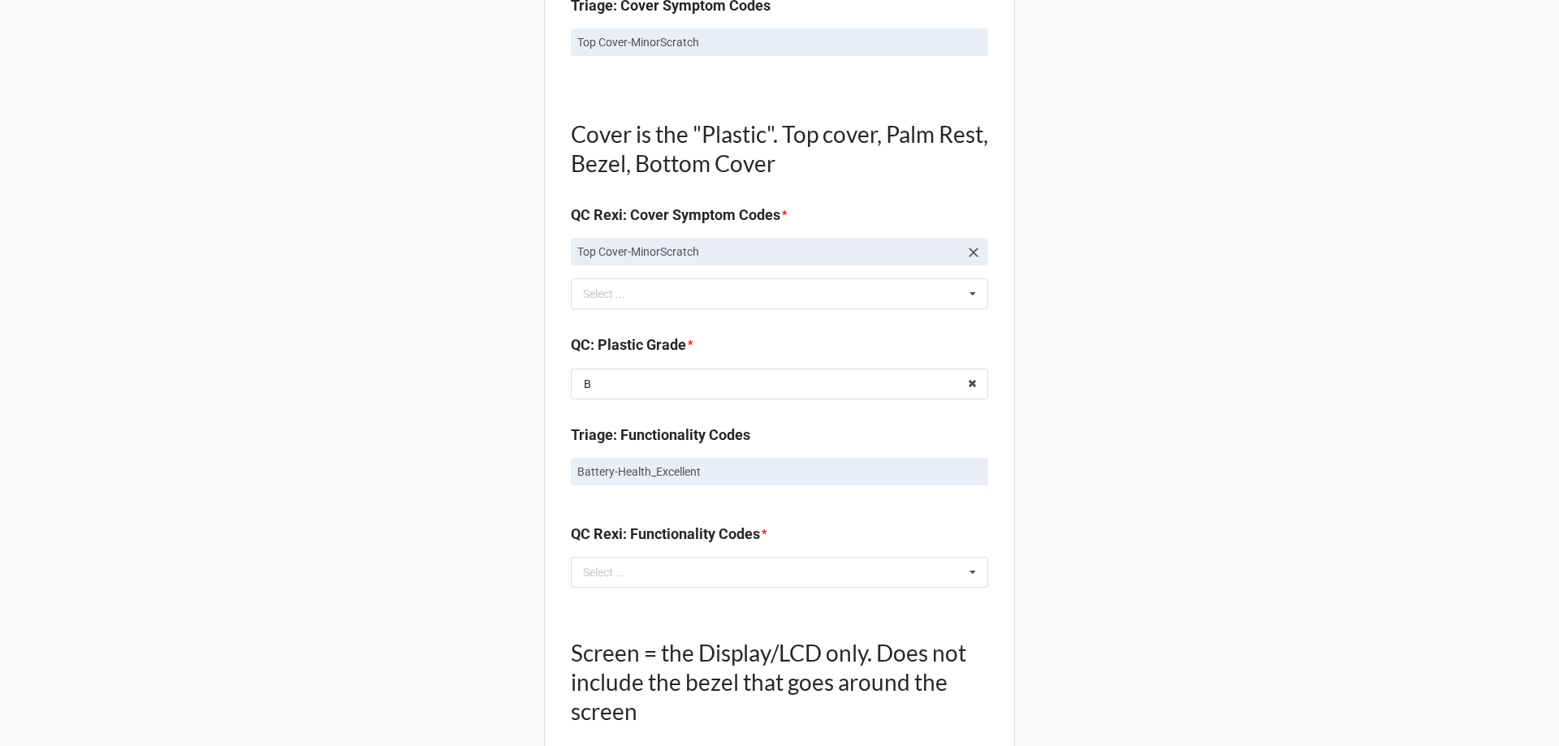
click at [632, 593] on div "QC Rexi: Functionality Codes * Select ... No results found." at bounding box center [779, 561] width 417 height 76
click at [624, 559] on div "Select ... No results found." at bounding box center [779, 572] width 417 height 31
type input "ex"
click at [625, 620] on div "Battery-Health_Excellent" at bounding box center [780, 632] width 416 height 30
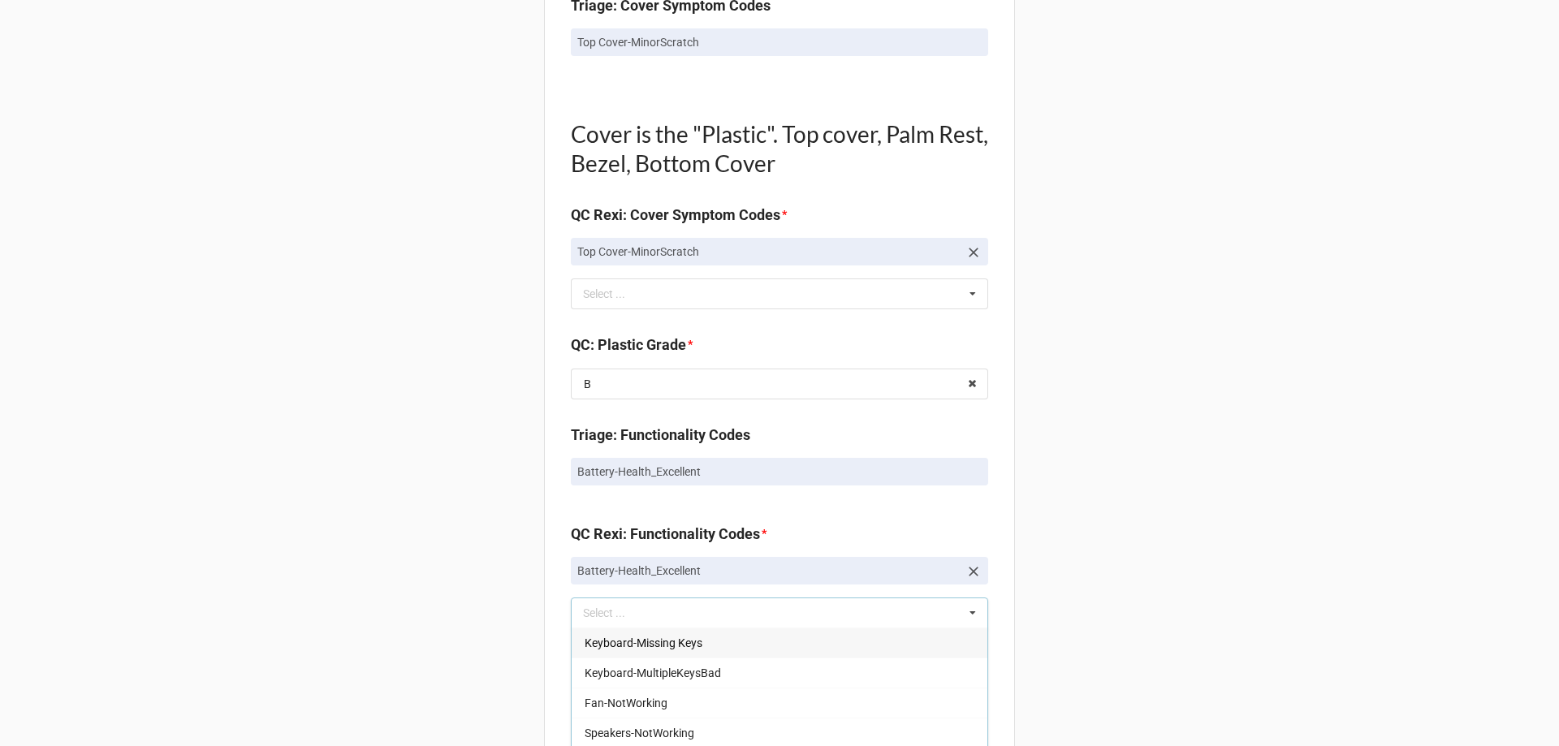
click at [498, 612] on div "Back Receiving Triage Imaging Cleaning Tech & Repair QC Packing Order Picking R…" at bounding box center [779, 364] width 1559 height 2839
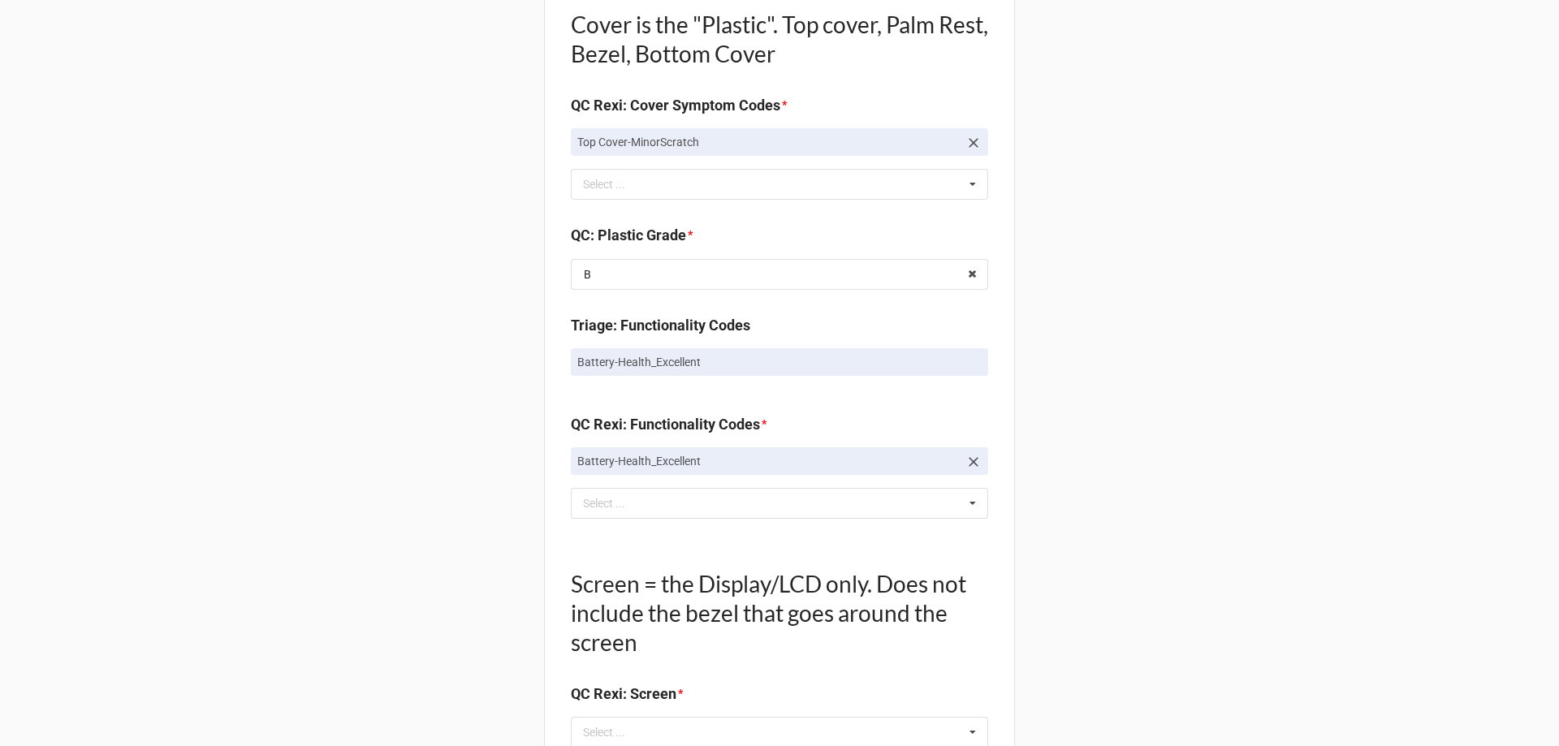
scroll to position [1299, 0]
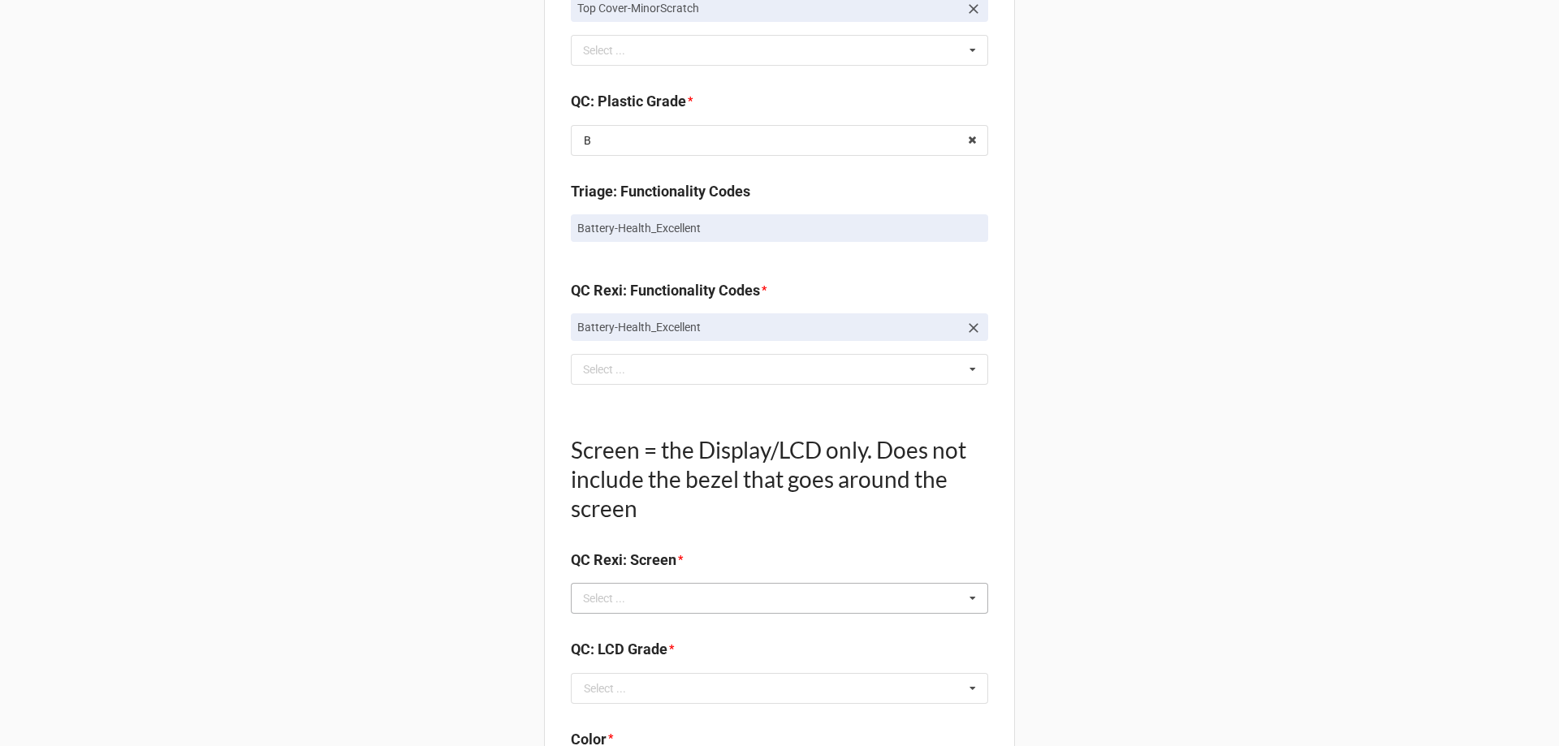
click at [626, 600] on div "Select ..." at bounding box center [614, 598] width 70 height 19
click at [391, 553] on div "Back Receiving Triage Imaging Cleaning Tech & Repair QC Packing Order Picking R…" at bounding box center [779, 120] width 1559 height 2839
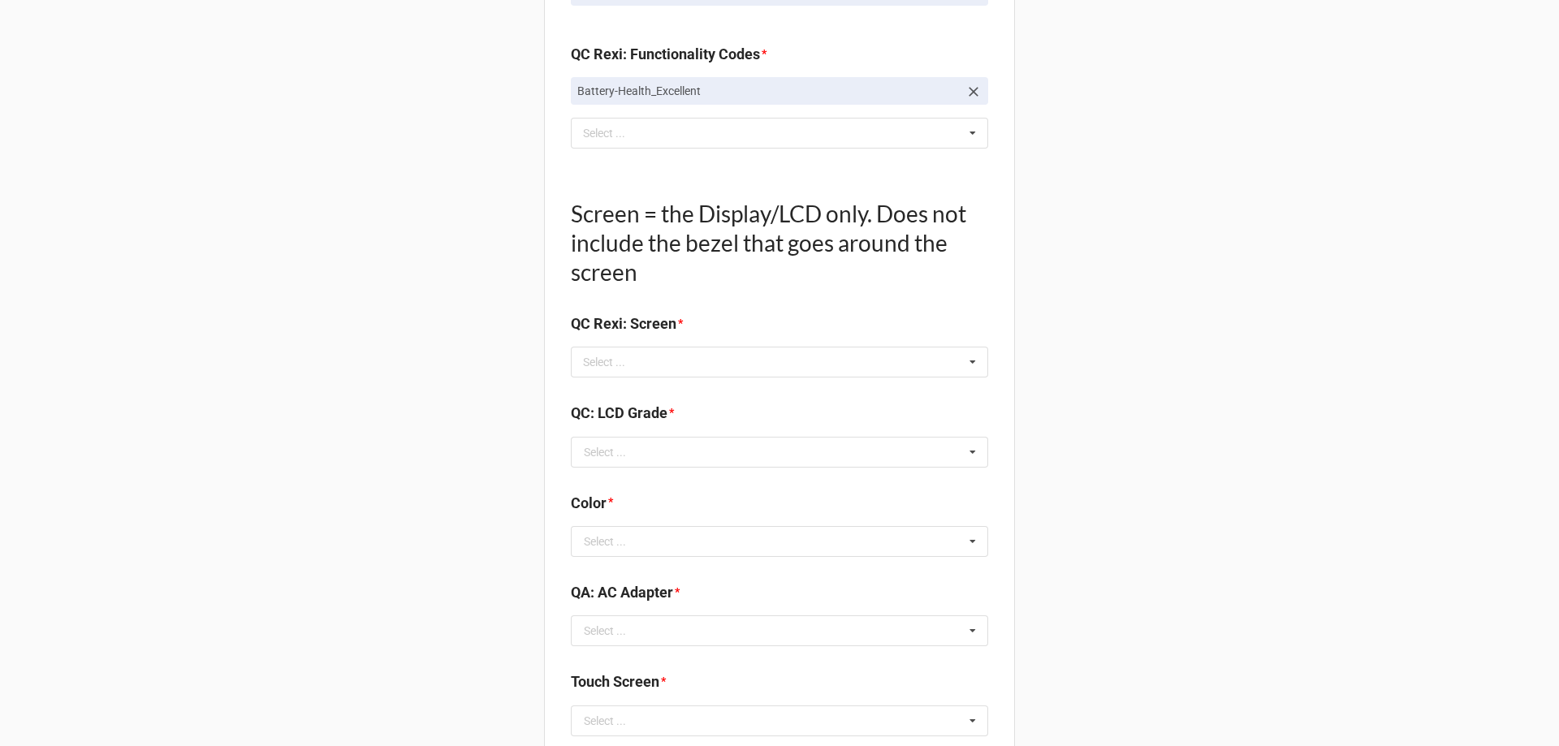
scroll to position [1543, 0]
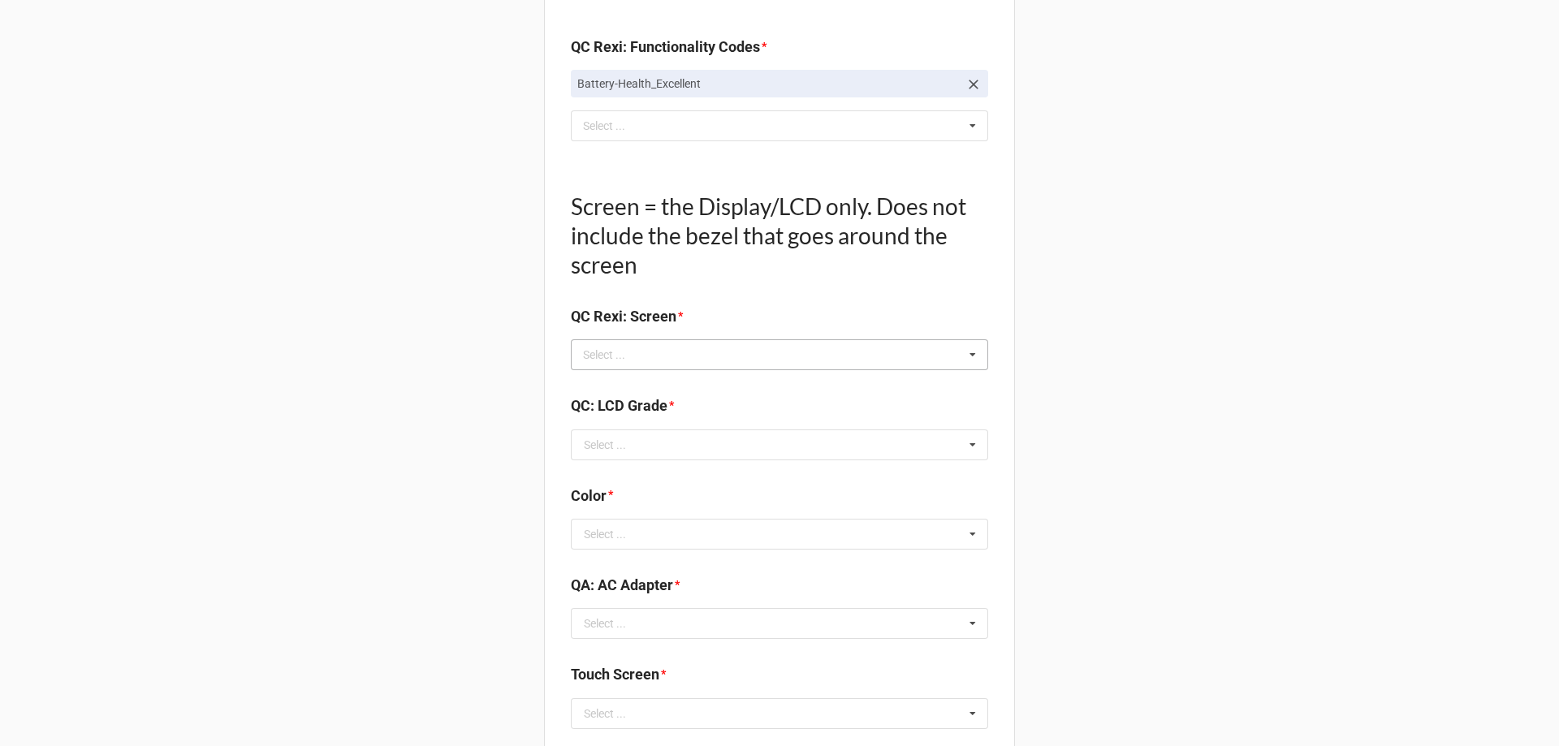
click at [625, 352] on div "Select ..." at bounding box center [614, 355] width 70 height 19
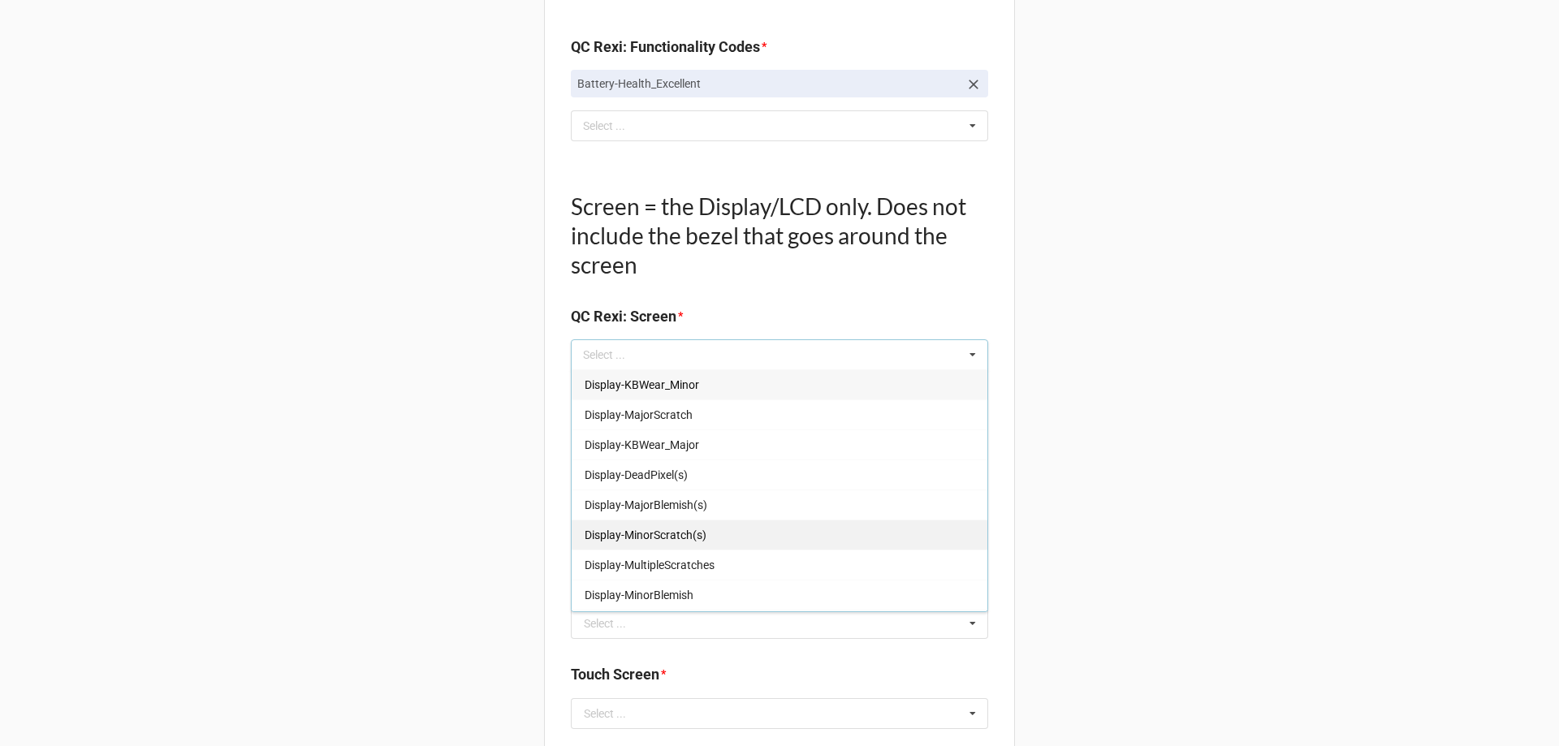
click at [649, 538] on span "Display-MinorScratch(s)" at bounding box center [646, 535] width 122 height 13
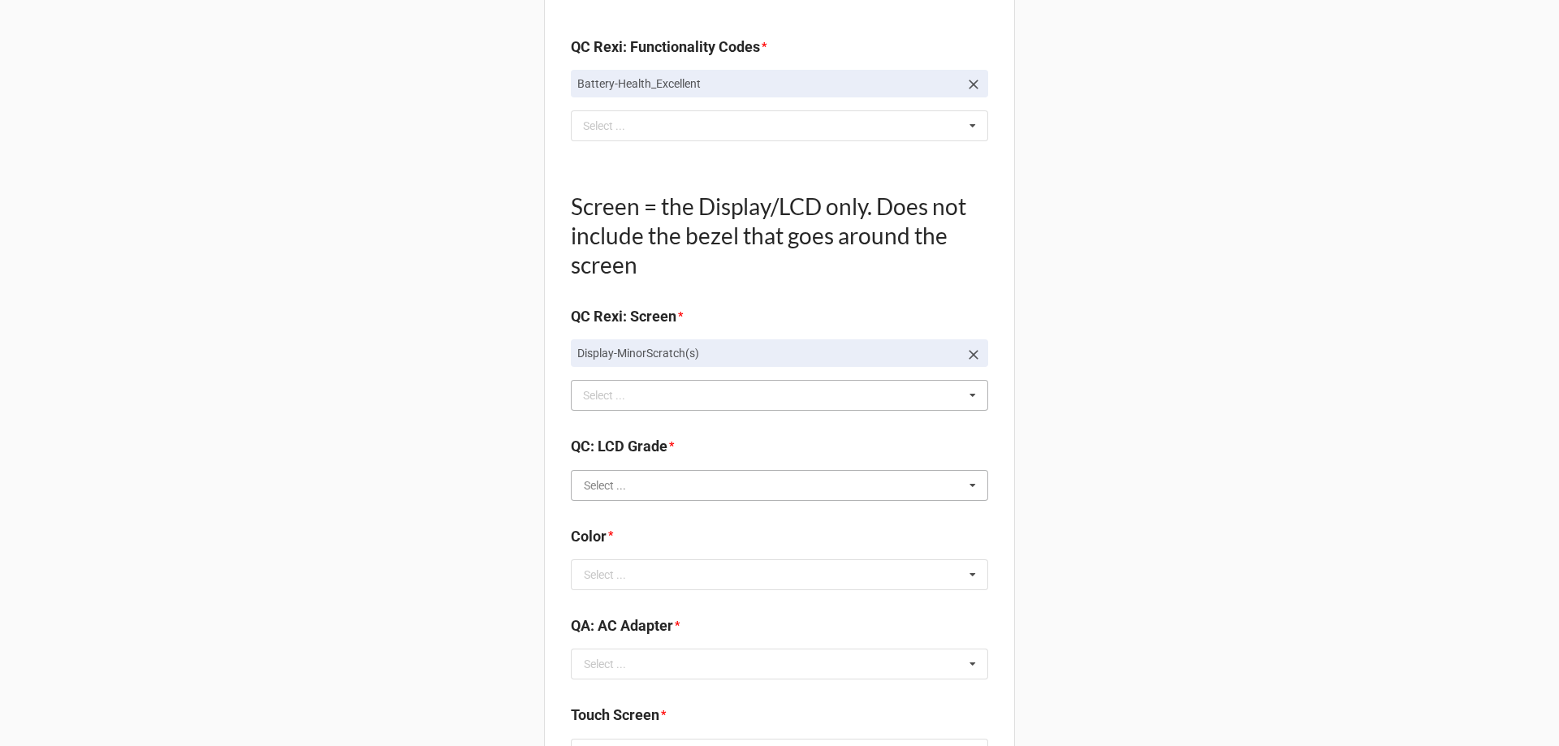
click at [576, 482] on input "text" at bounding box center [780, 485] width 416 height 29
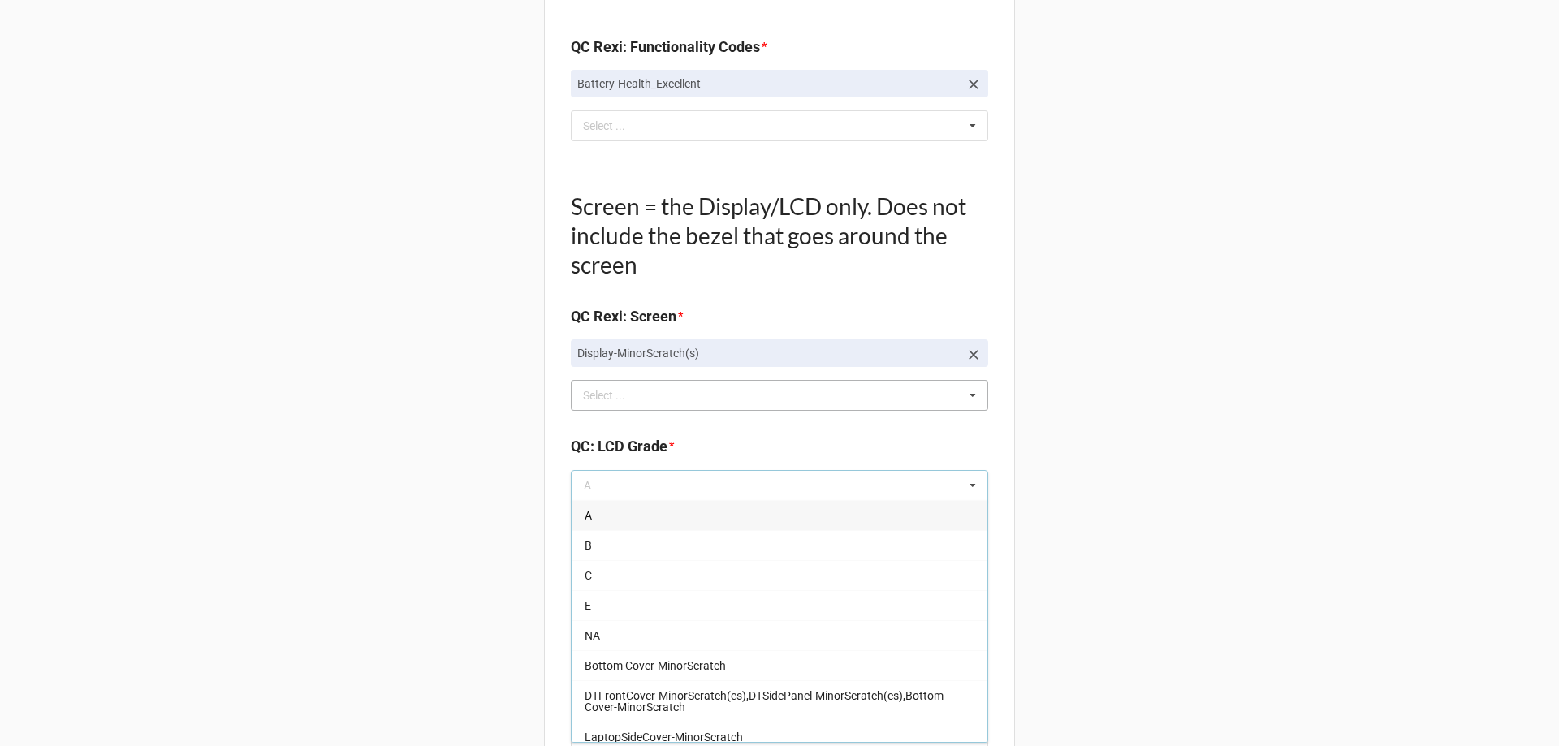
drag, startPoint x: 585, startPoint y: 548, endPoint x: 537, endPoint y: 549, distance: 47.9
click at [585, 549] on span "B" at bounding box center [588, 545] width 7 height 13
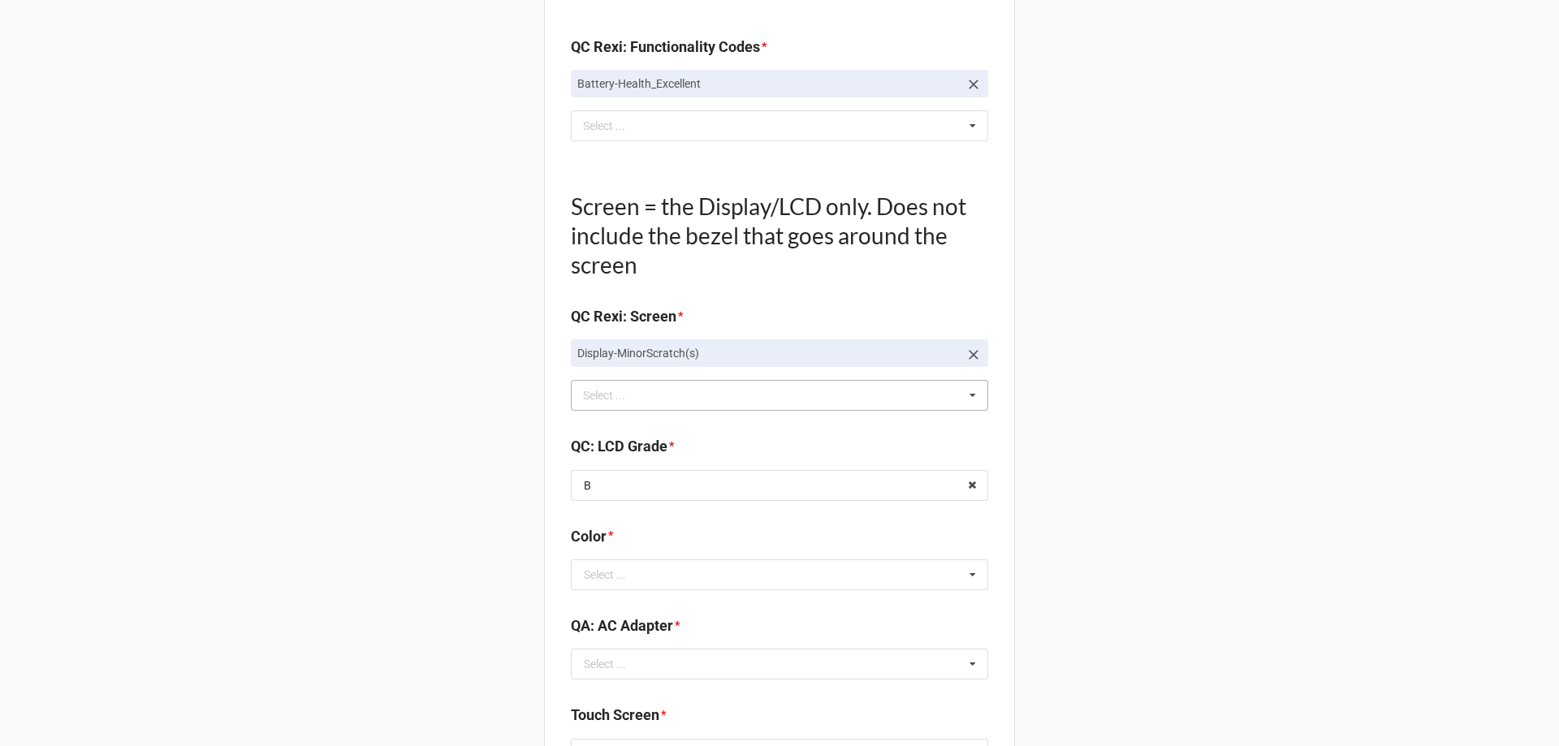
click at [598, 576] on div "Select ..." at bounding box center [605, 574] width 42 height 11
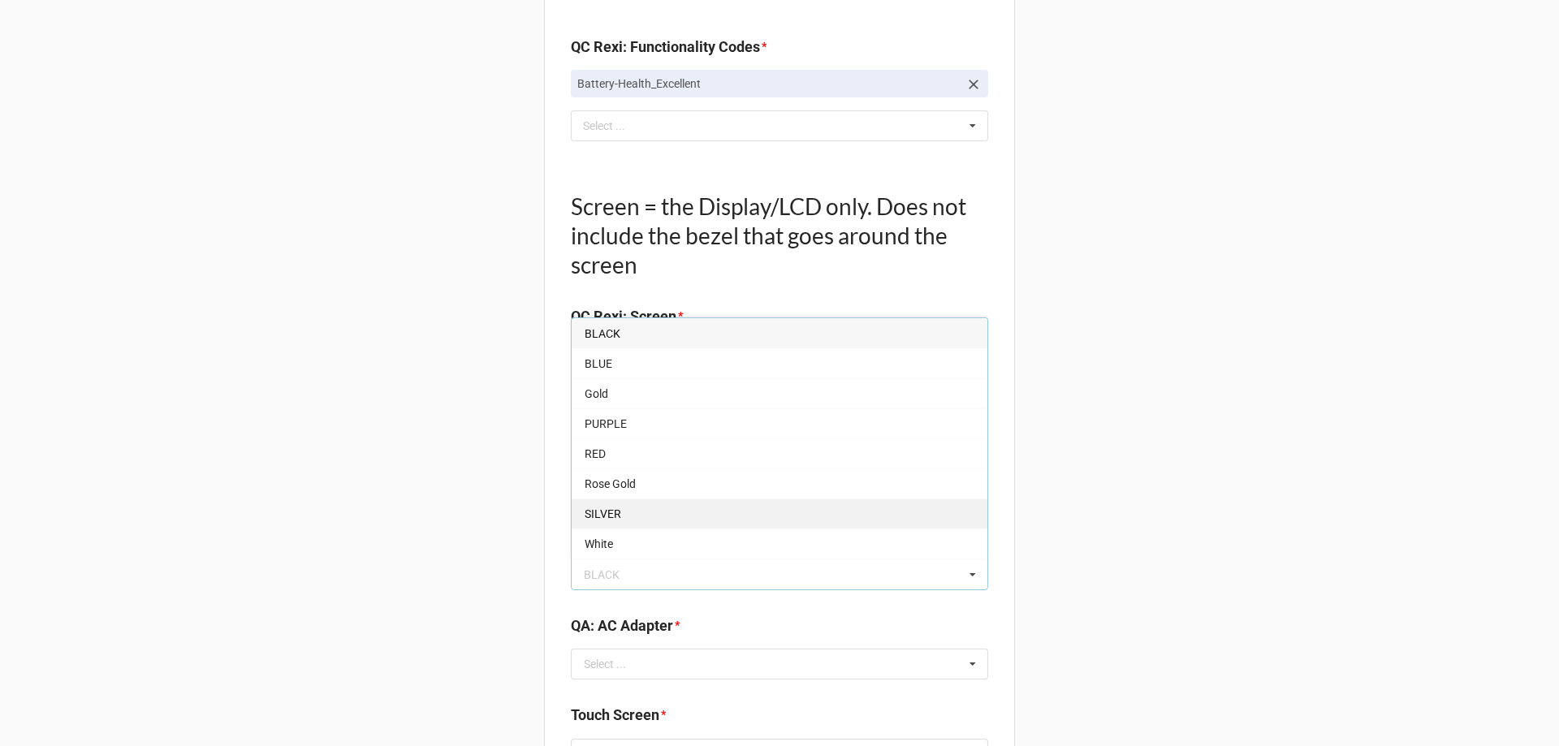
click at [596, 520] on span "SILVER" at bounding box center [603, 513] width 37 height 13
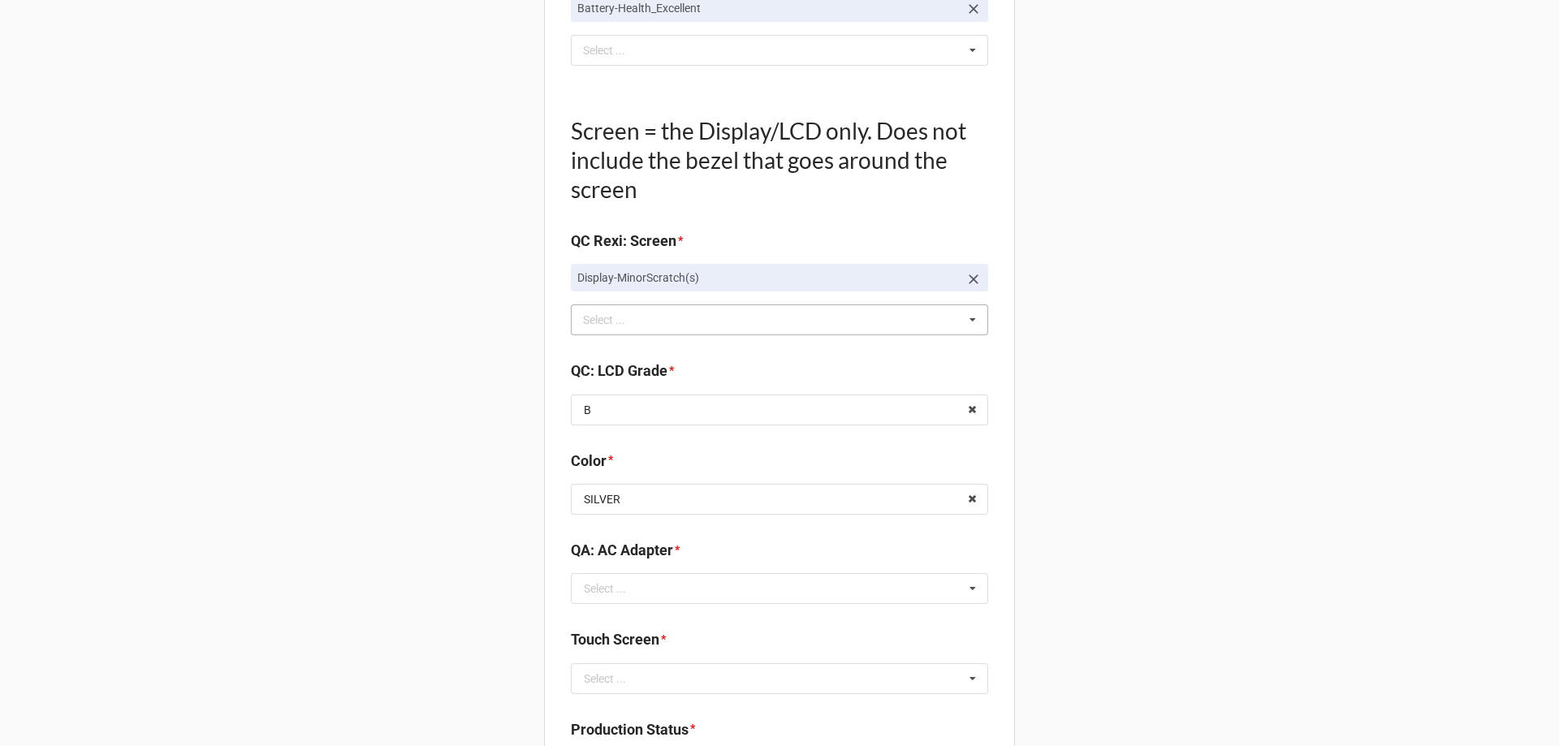
scroll to position [1705, 0]
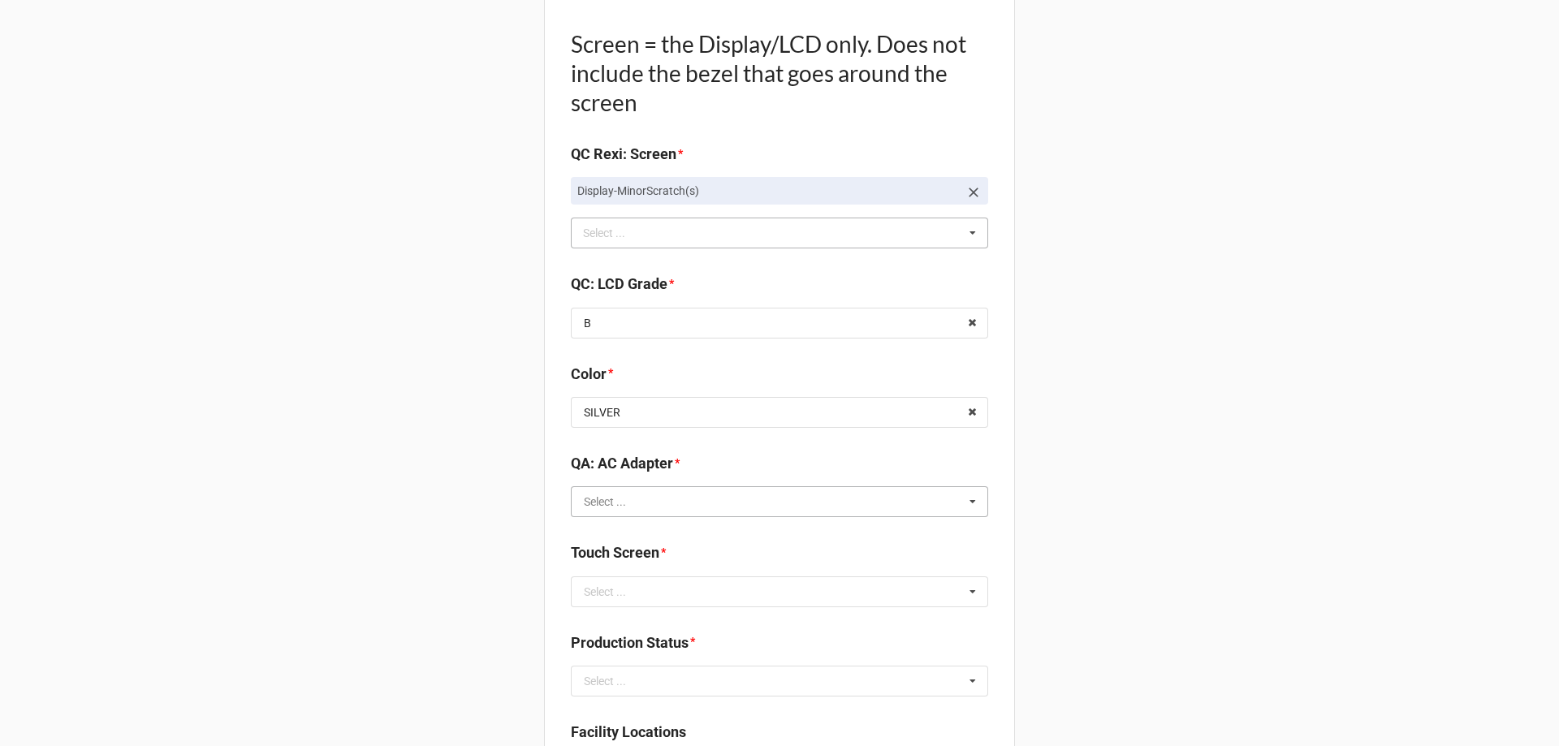
click at [665, 508] on input "text" at bounding box center [780, 501] width 416 height 29
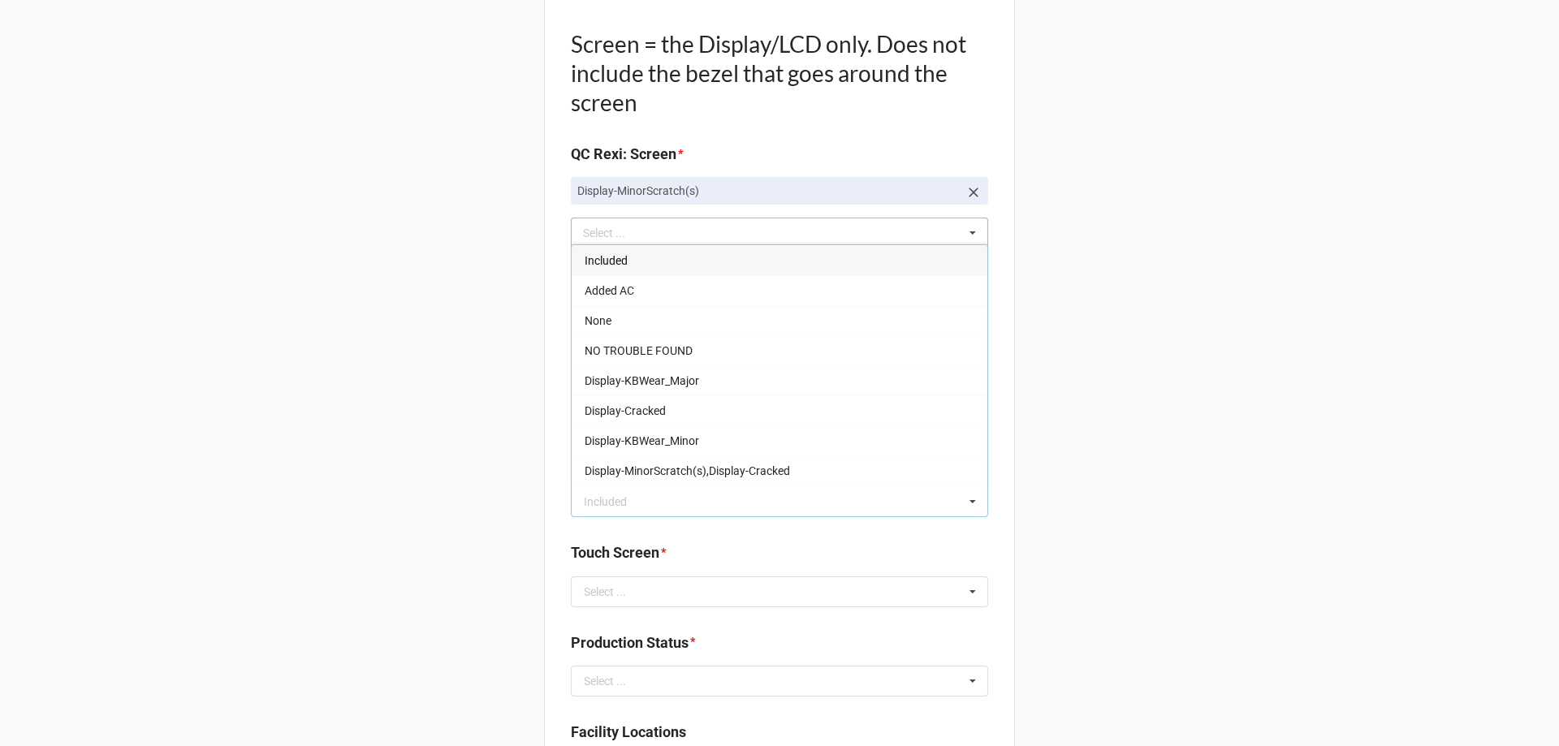
click at [625, 263] on div "Included" at bounding box center [780, 260] width 416 height 30
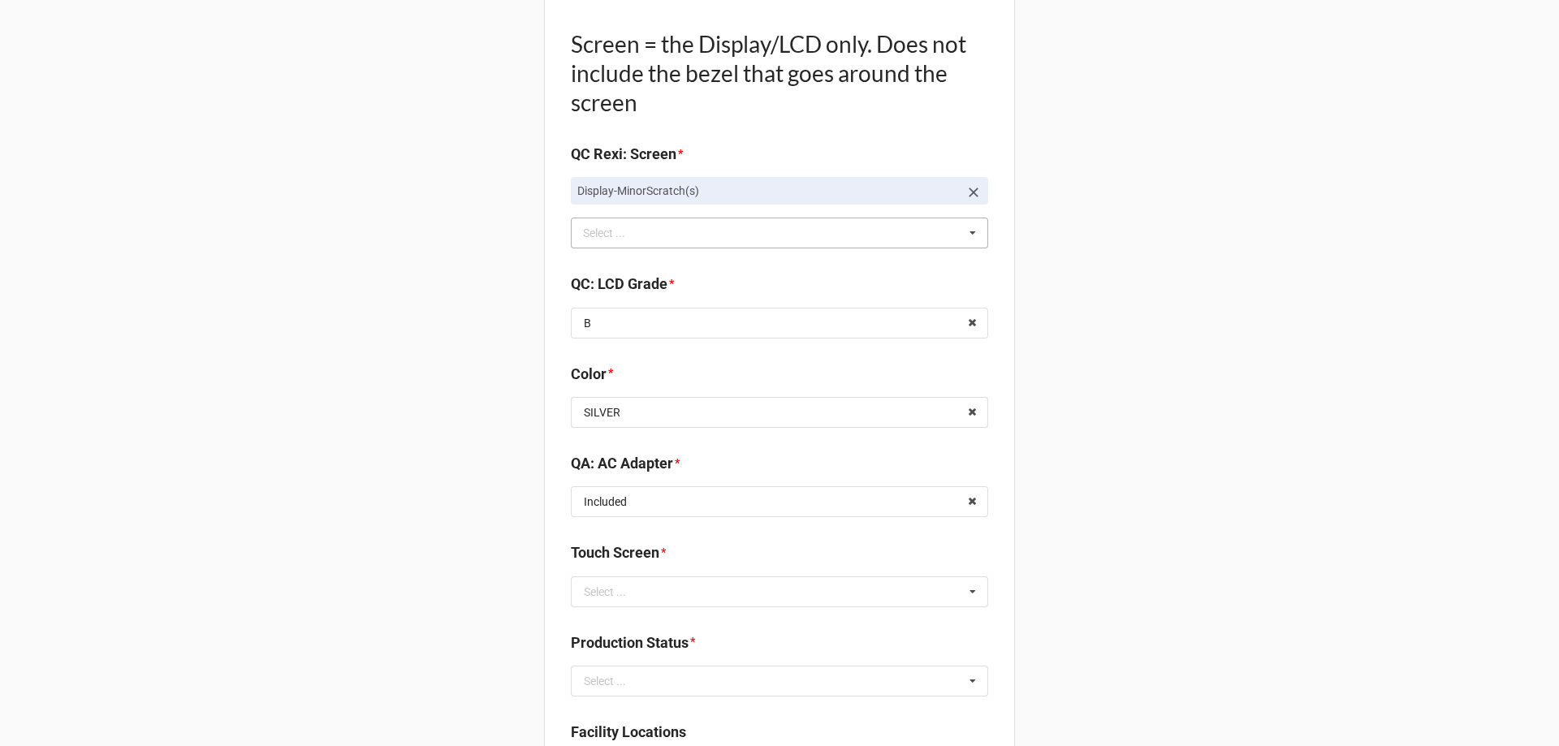
click at [666, 598] on input "text" at bounding box center [780, 591] width 416 height 29
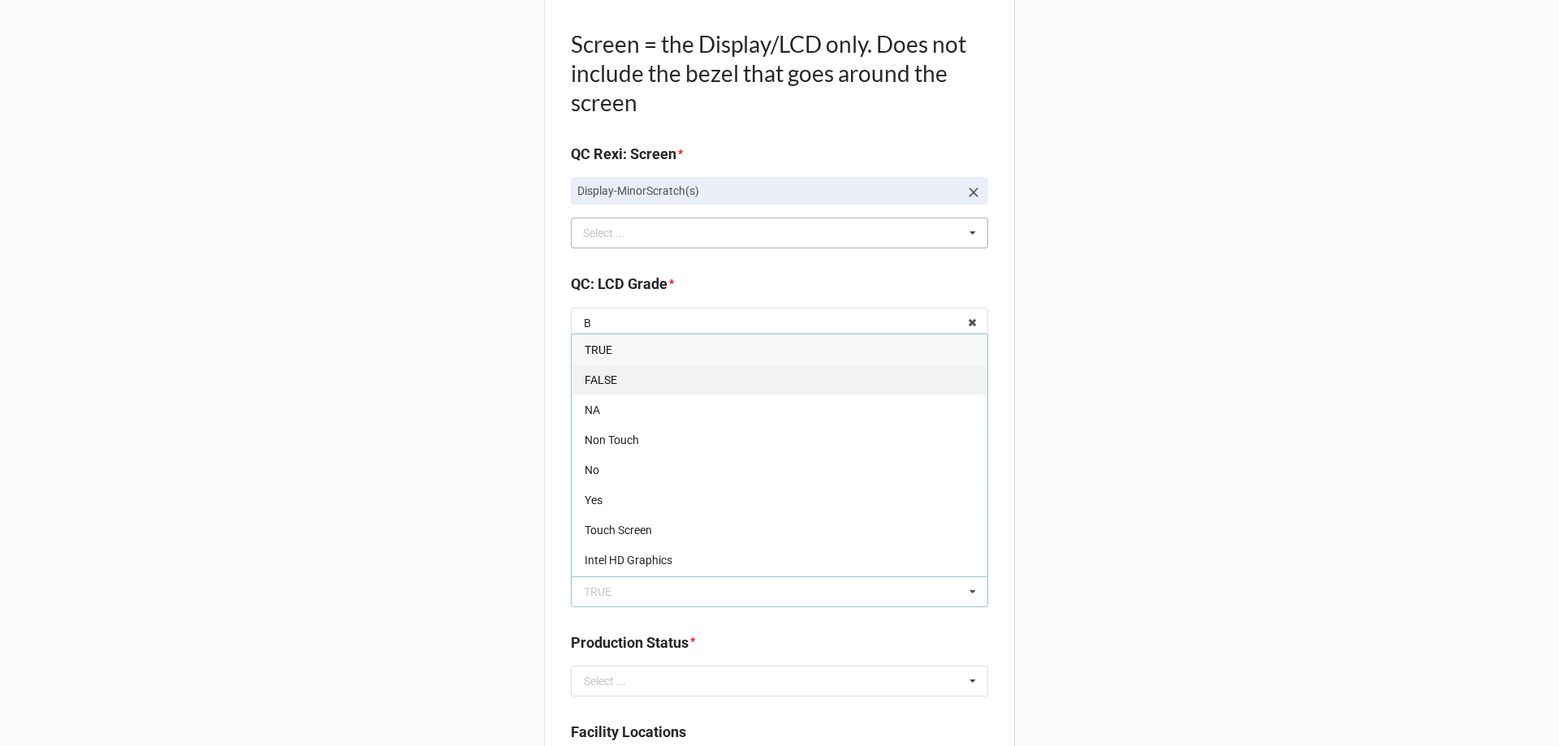
click at [590, 367] on div "FALSE" at bounding box center [780, 380] width 416 height 30
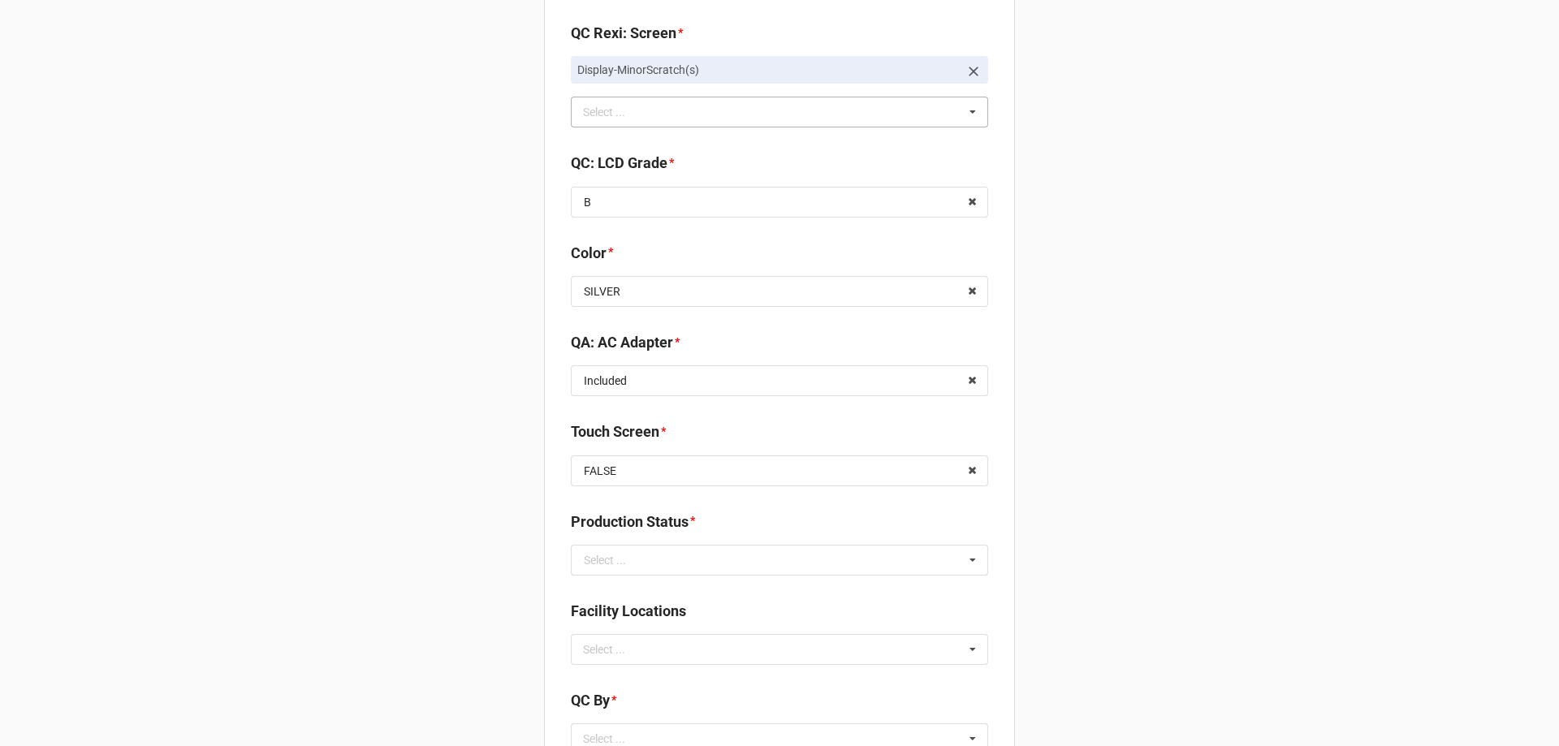
scroll to position [1948, 0]
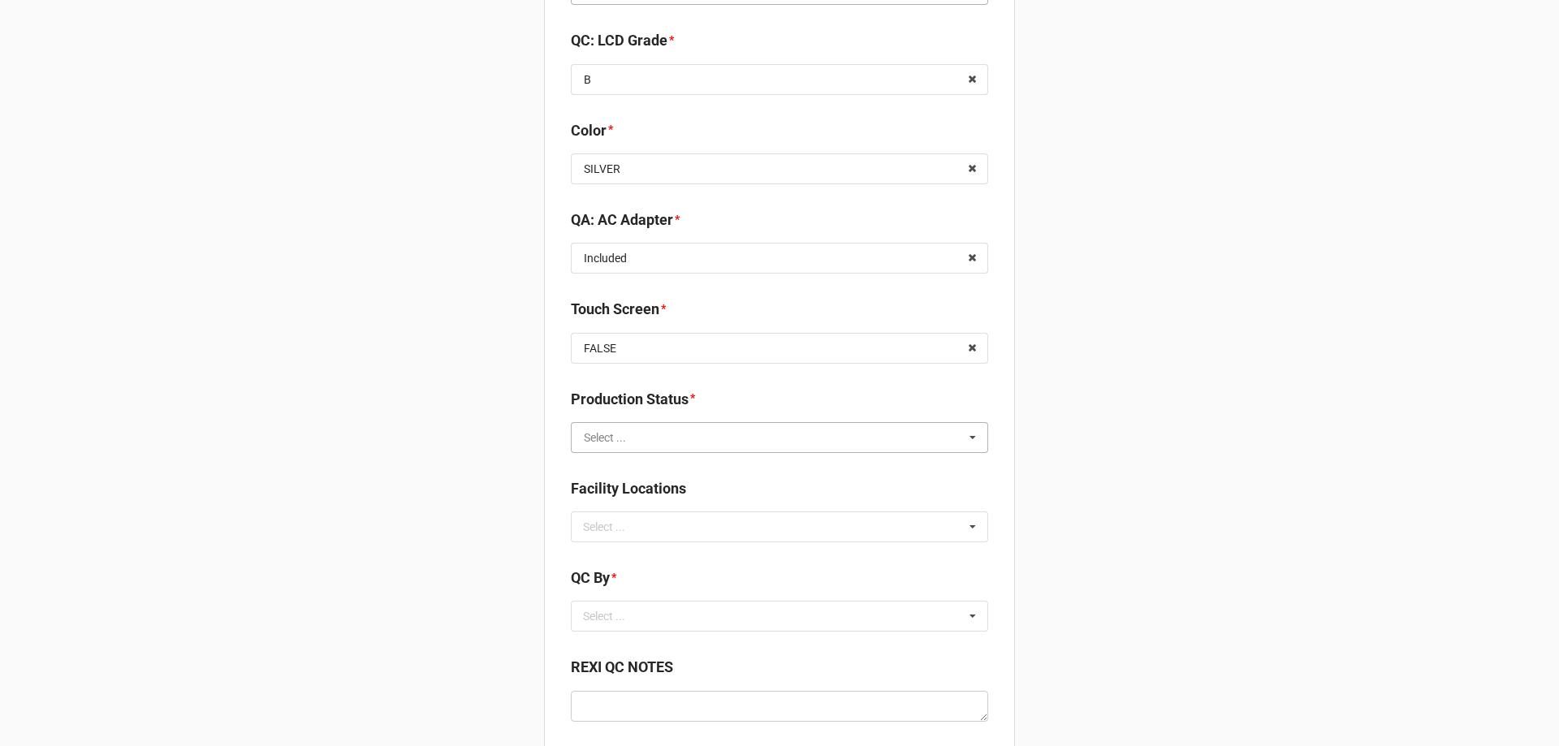
click at [662, 435] on input "text" at bounding box center [780, 437] width 416 height 29
type input "r"
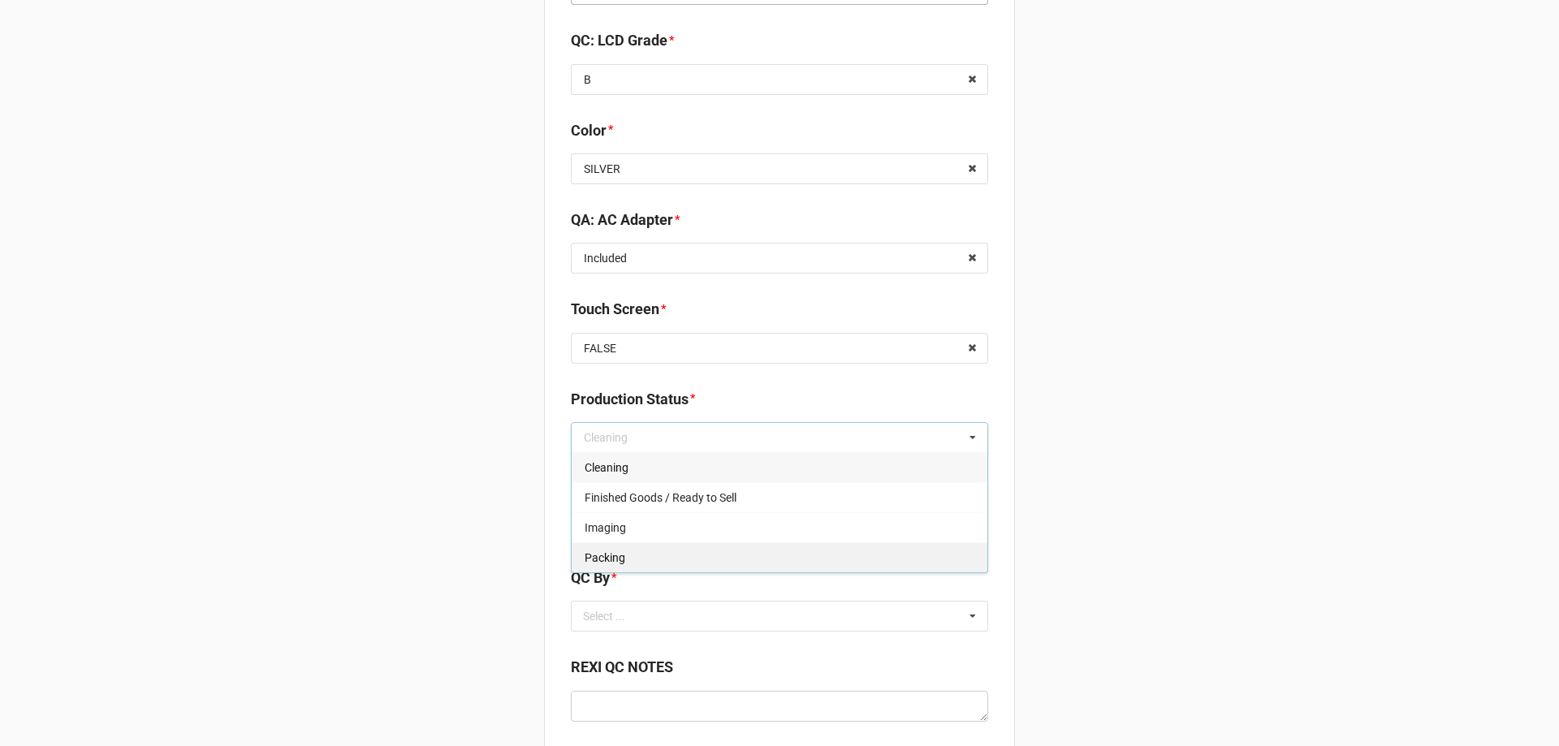
drag, startPoint x: 611, startPoint y: 563, endPoint x: 559, endPoint y: 563, distance: 52.0
click at [610, 563] on span "Packing" at bounding box center [605, 557] width 41 height 13
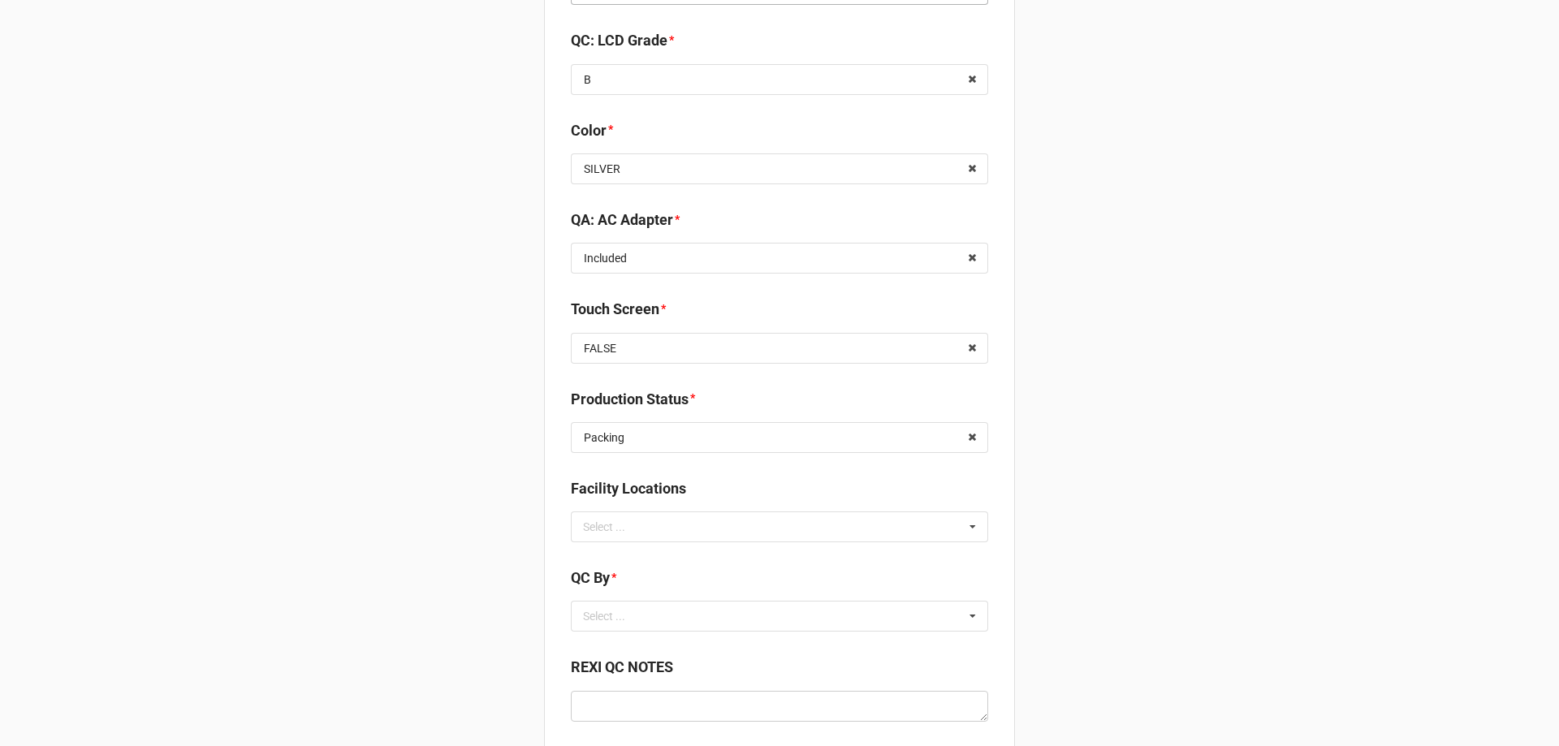
click at [575, 524] on div "Select ... No results found." at bounding box center [779, 526] width 417 height 31
type input "re"
click at [594, 556] on span "RECV.DLL.PROCESSING" at bounding box center [646, 556] width 123 height 13
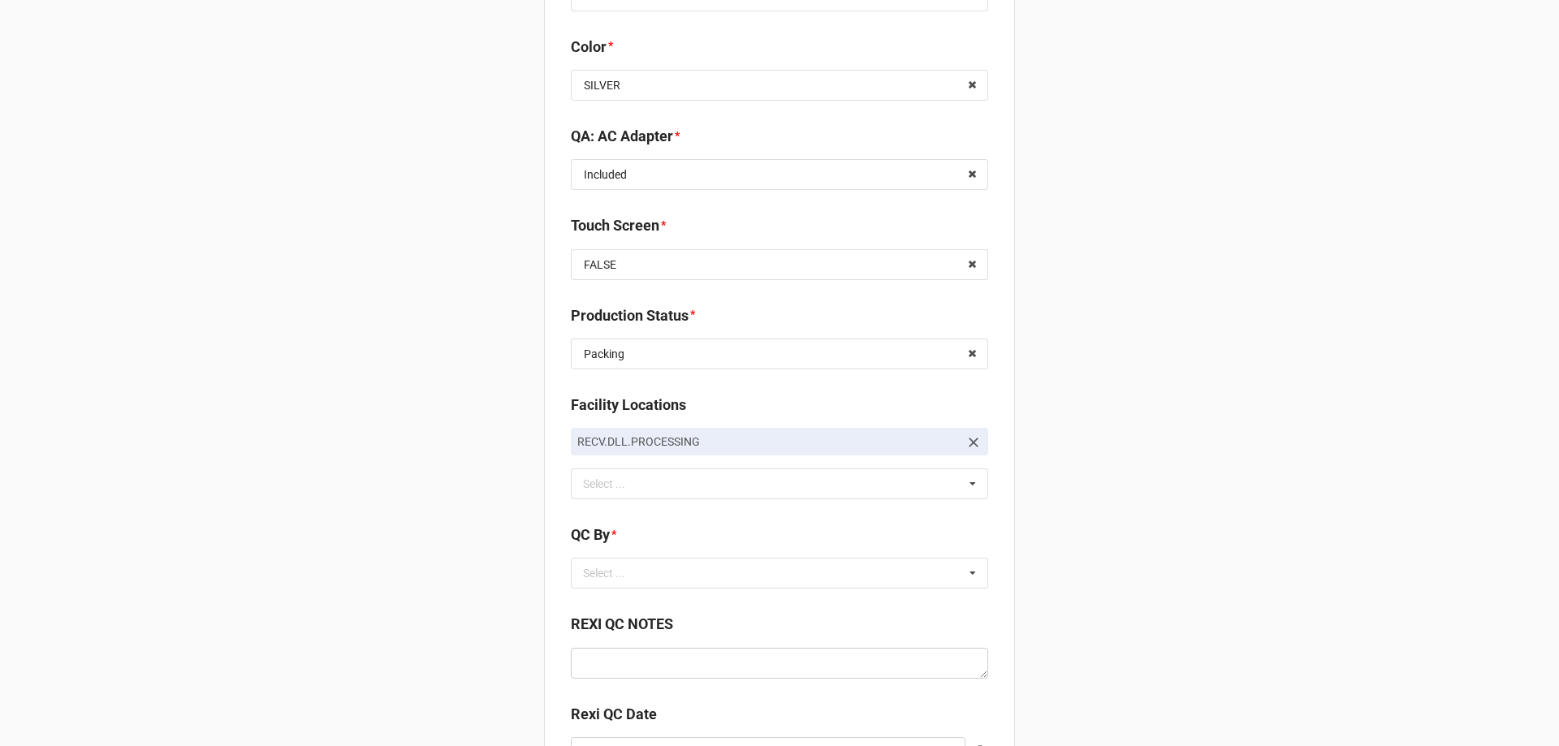
scroll to position [2111, 0]
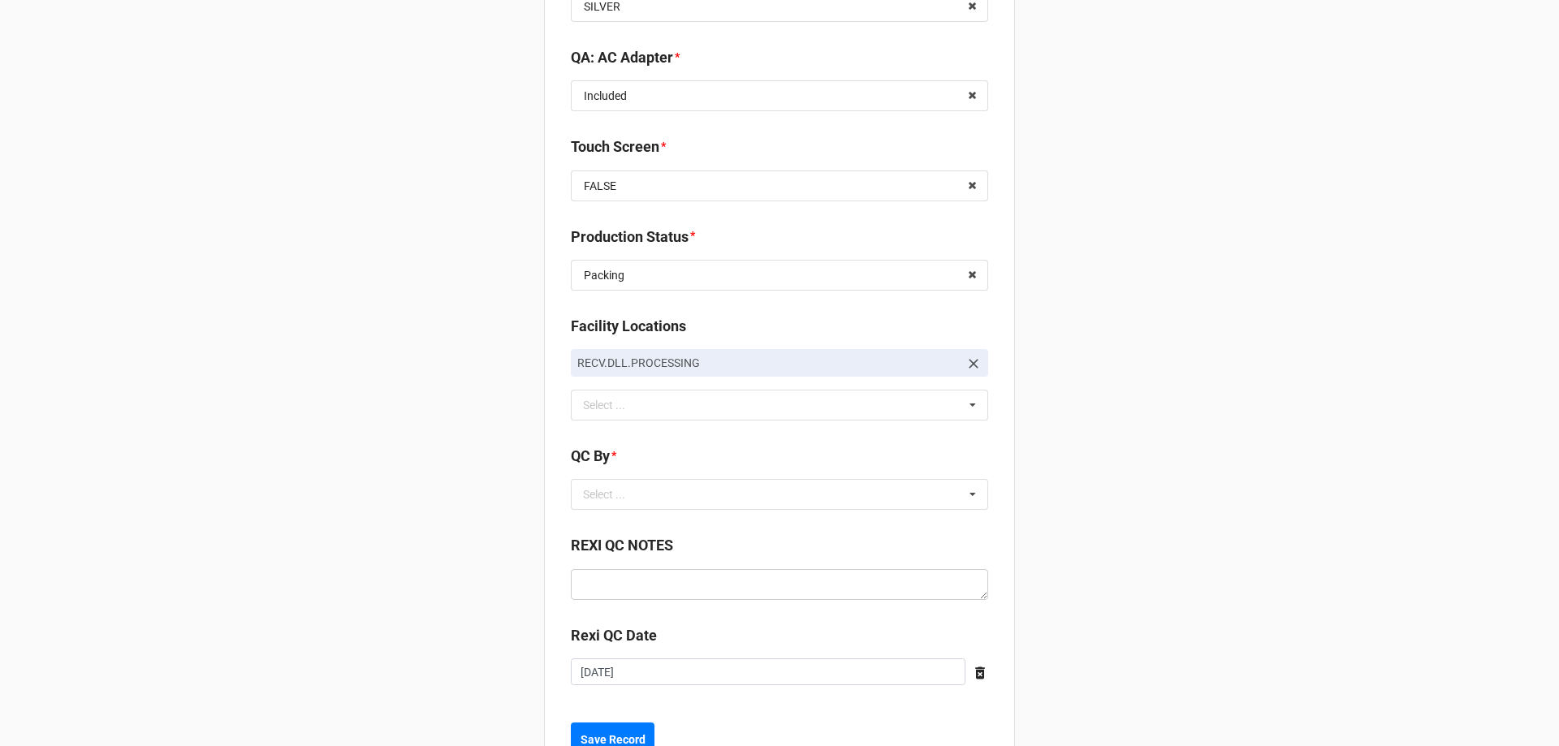
click at [639, 516] on div "QC By * Select ... No results found." at bounding box center [779, 483] width 417 height 76
click at [645, 496] on div "Select ... No results found." at bounding box center [779, 494] width 417 height 31
click at [618, 522] on span "CarlosH" at bounding box center [605, 524] width 41 height 13
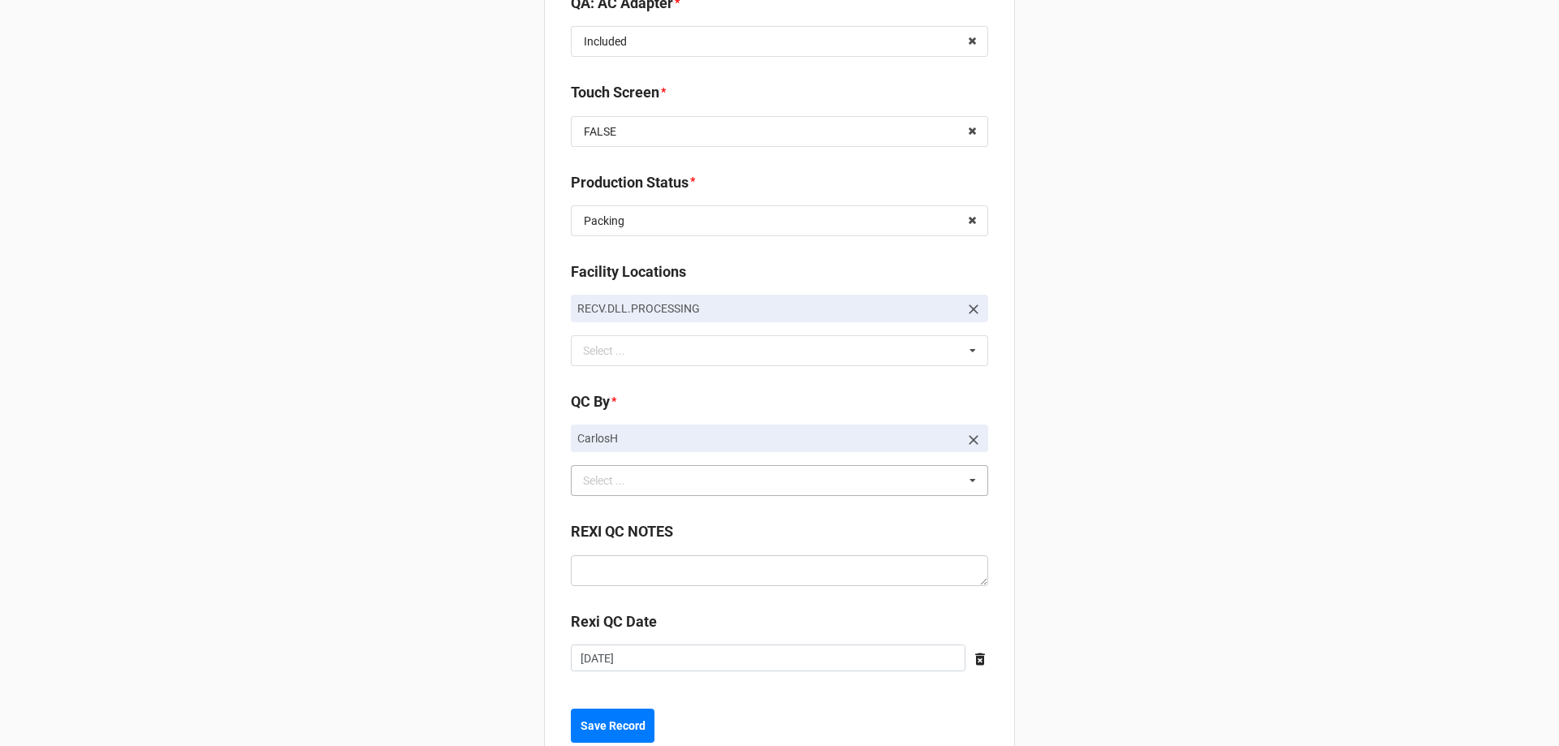
scroll to position [2215, 0]
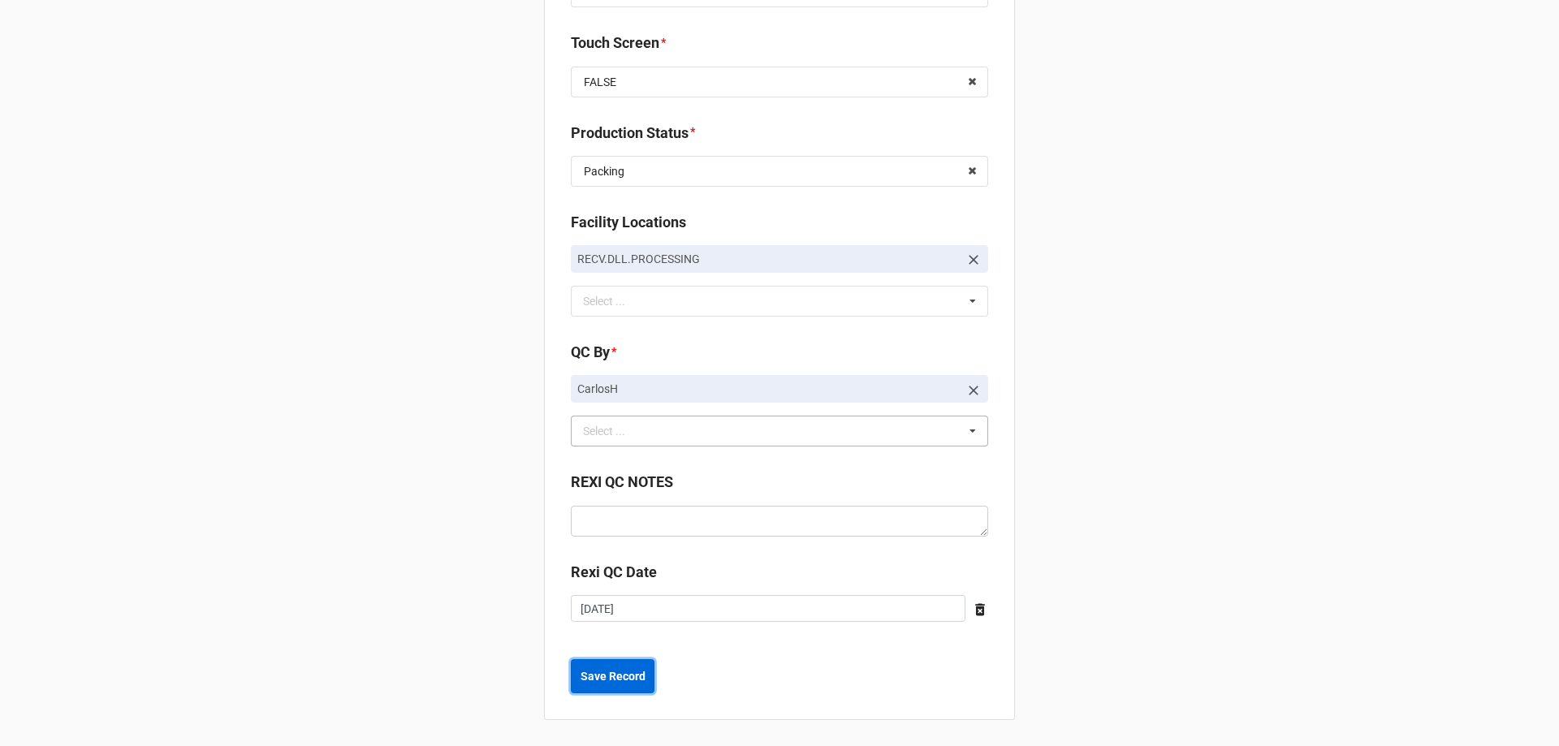
click at [595, 680] on b "Save Record" at bounding box center [612, 676] width 65 height 17
